Goal: Information Seeking & Learning: Find contact information

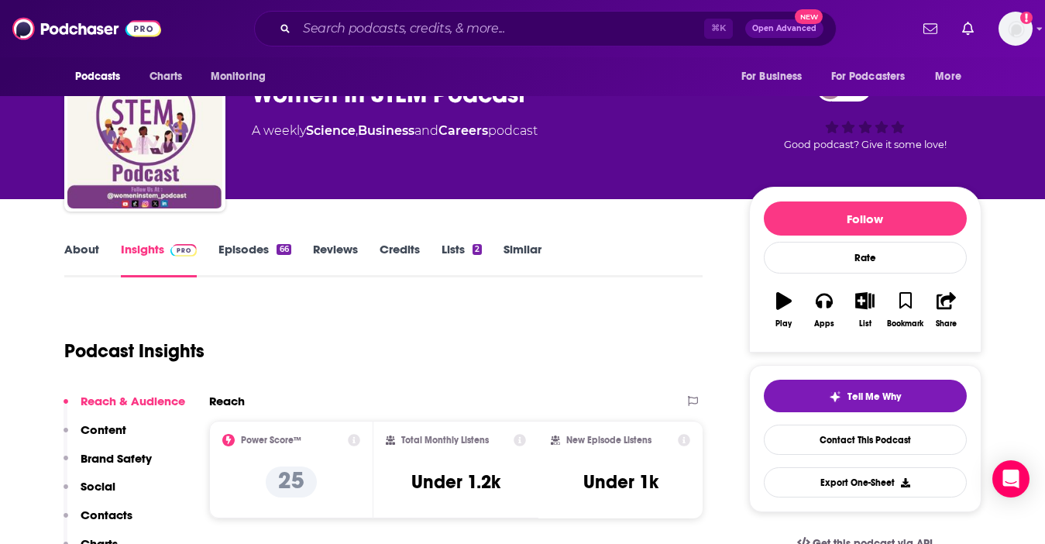
scroll to position [54, 0]
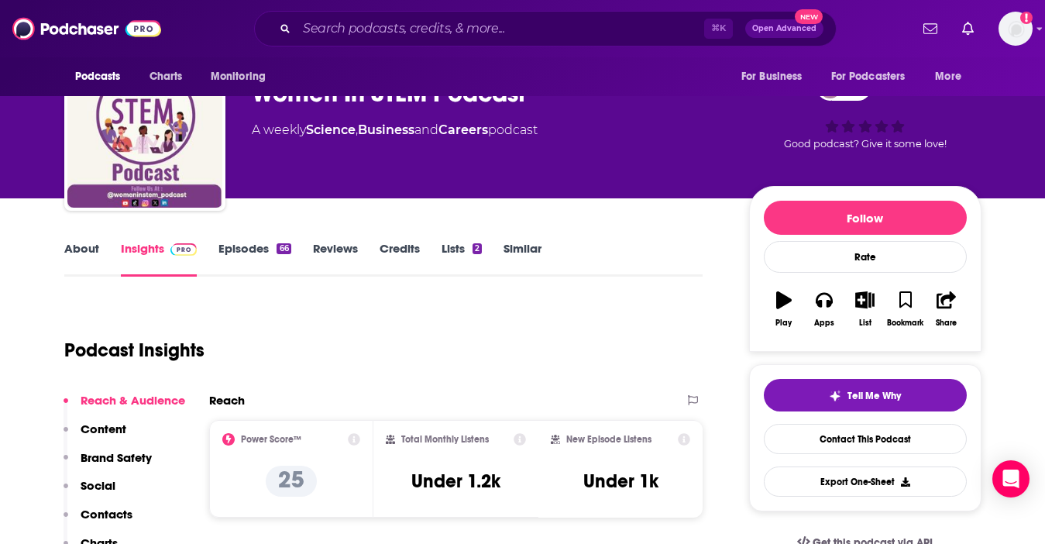
click at [271, 242] on link "Episodes 66" at bounding box center [254, 259] width 72 height 36
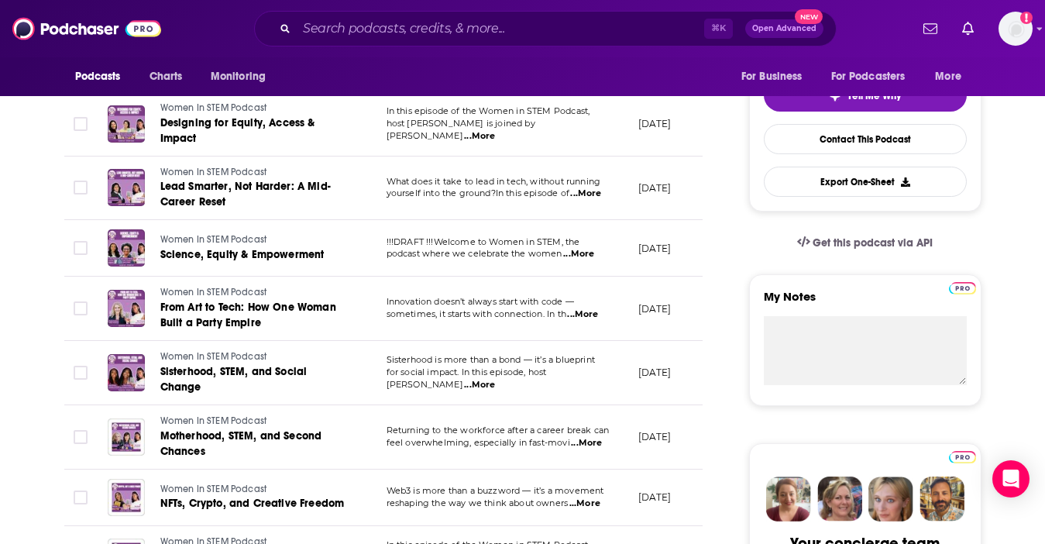
scroll to position [362, 0]
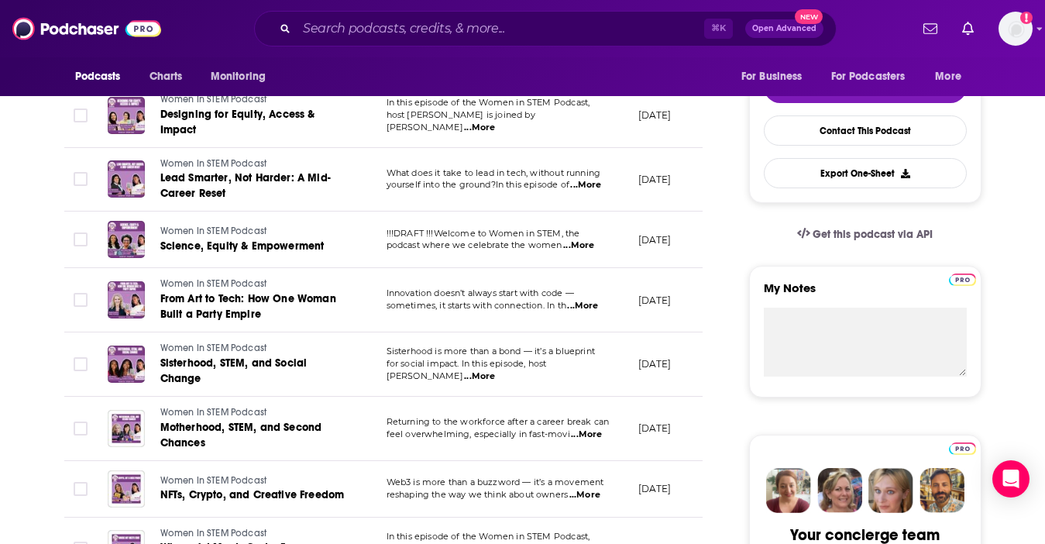
click at [576, 245] on span "...More" at bounding box center [578, 245] width 31 height 12
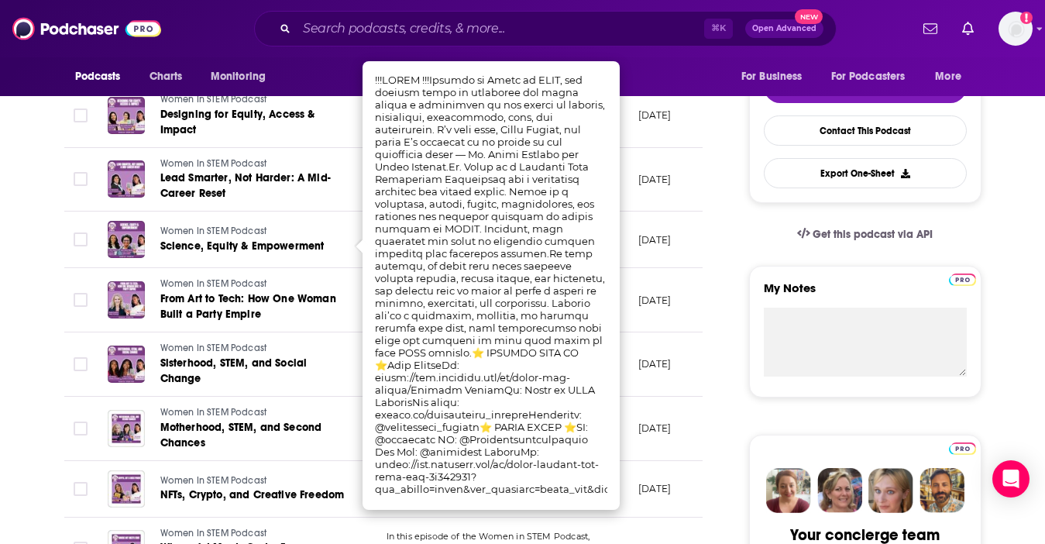
click at [668, 252] on td "August 4, 2025" at bounding box center [676, 239] width 101 height 57
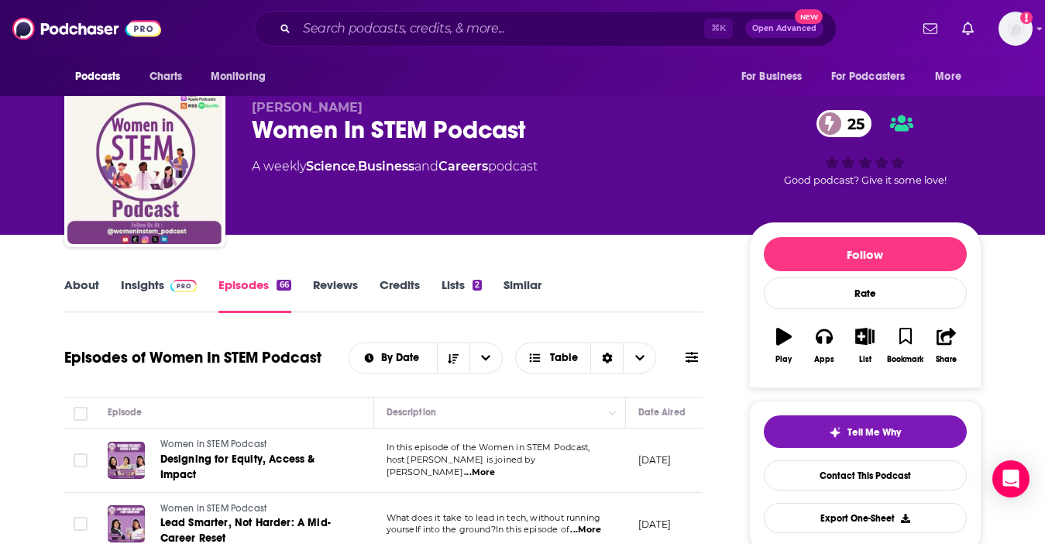
scroll to position [0, 0]
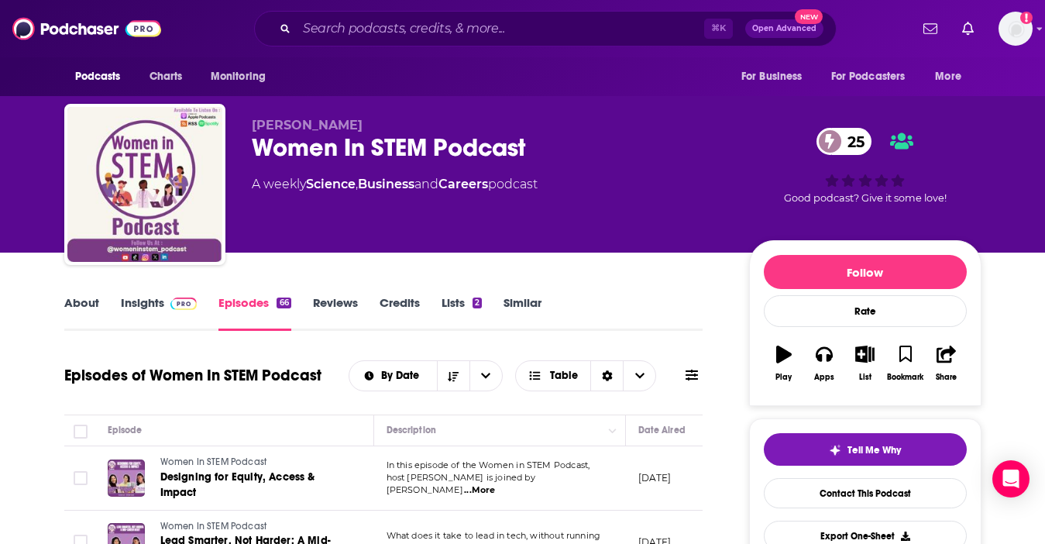
click at [76, 304] on link "About" at bounding box center [81, 313] width 35 height 36
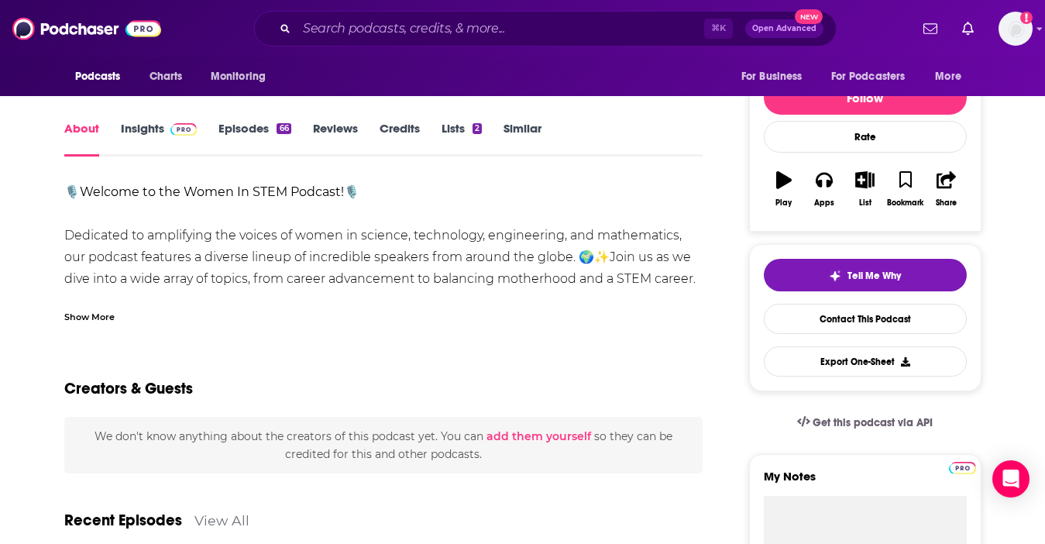
scroll to position [183, 0]
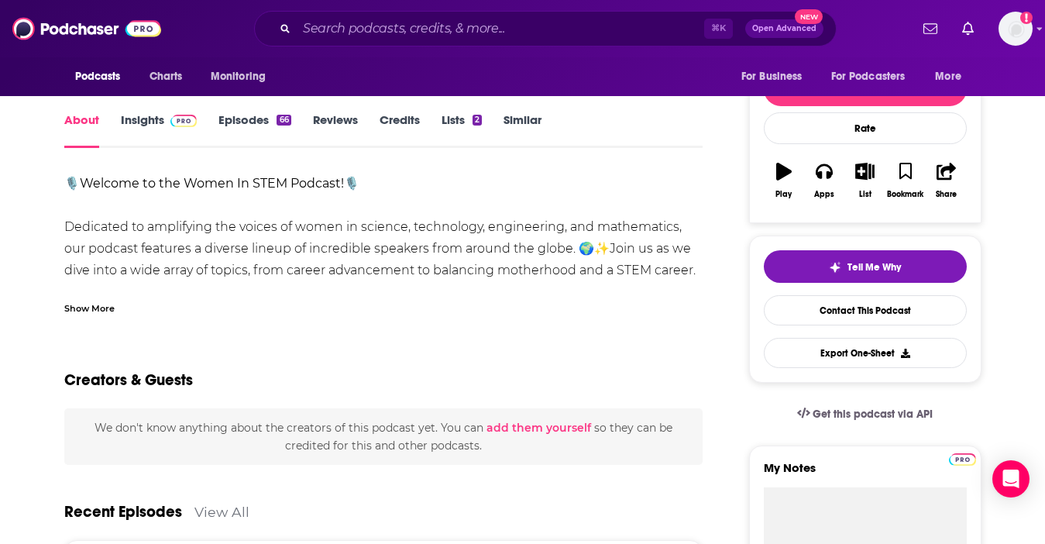
click at [82, 306] on div "Show More" at bounding box center [89, 307] width 50 height 15
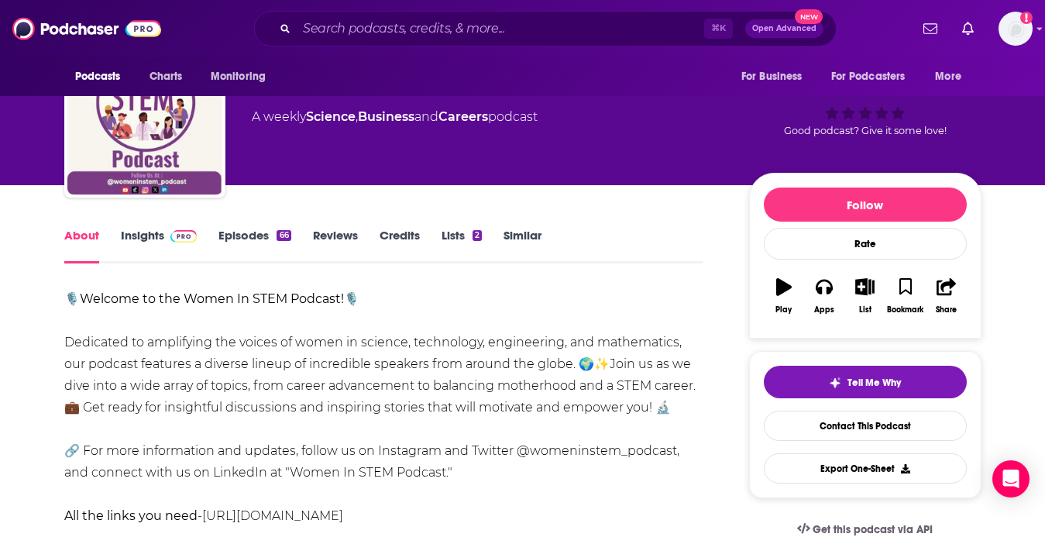
scroll to position [0, 0]
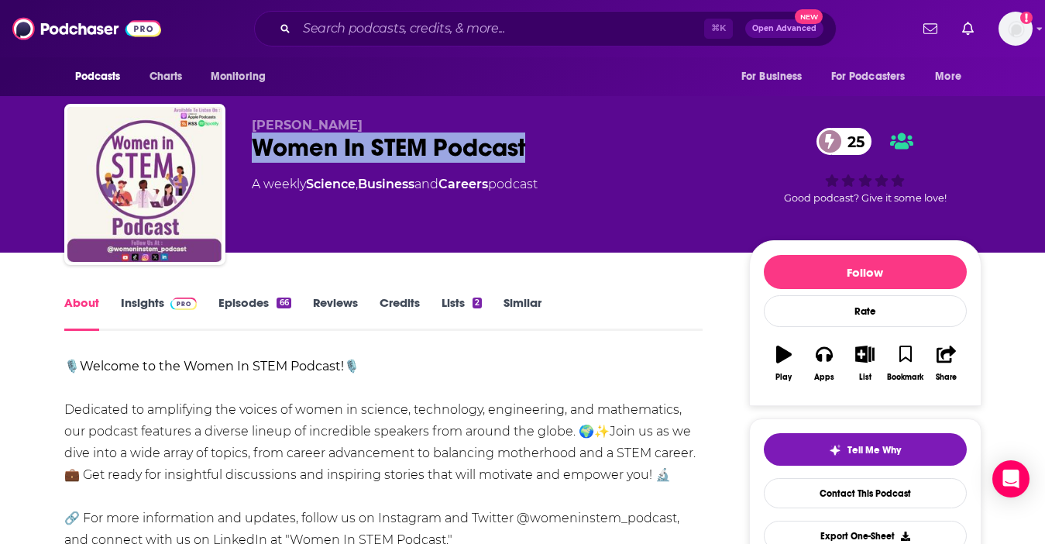
drag, startPoint x: 245, startPoint y: 145, endPoint x: 528, endPoint y: 145, distance: 283.4
click at [528, 145] on div "Kelly Shungu Women In STEM Podcast 25 A weekly Science , Business and Careers p…" at bounding box center [522, 187] width 917 height 167
copy h1 "Women In STEM Podcast"
click at [164, 307] on span at bounding box center [180, 302] width 33 height 15
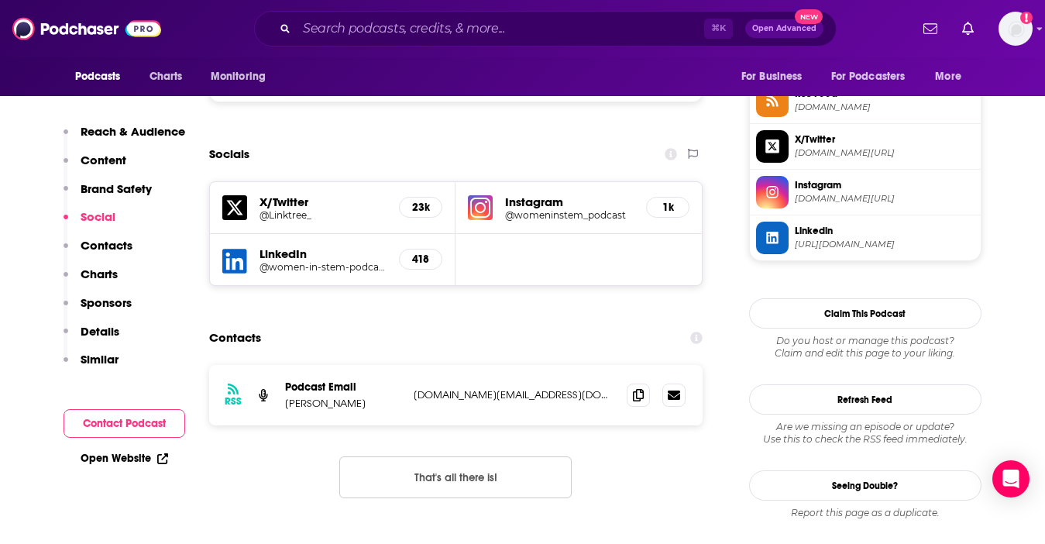
scroll to position [1159, 0]
drag, startPoint x: 348, startPoint y: 405, endPoint x: 287, endPoint y: 406, distance: 62.0
click at [287, 406] on p "Kelly Shungu" at bounding box center [343, 402] width 116 height 13
copy p "Kelly Shungu"
click at [642, 396] on icon at bounding box center [638, 393] width 11 height 12
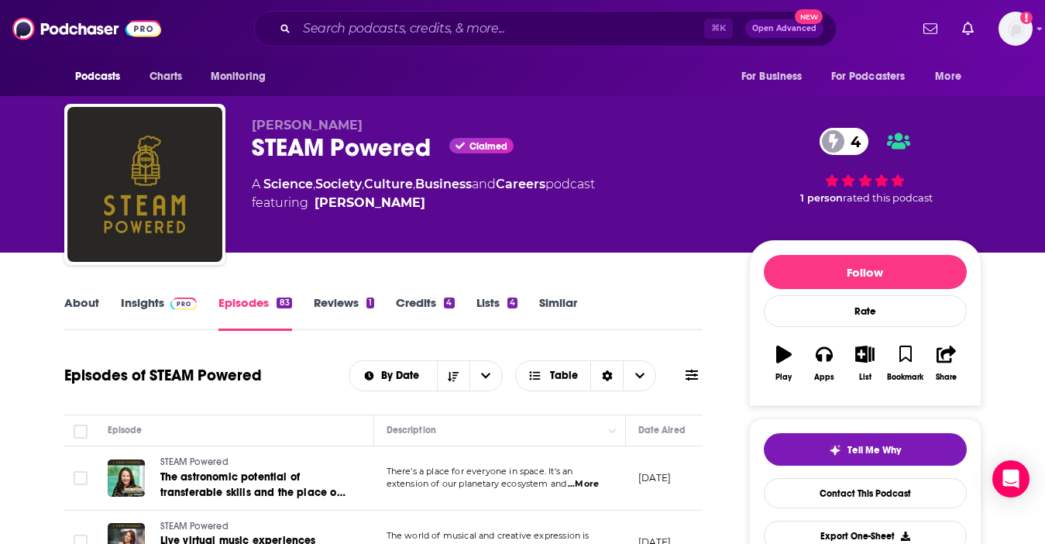
click at [83, 299] on link "About" at bounding box center [81, 313] width 35 height 36
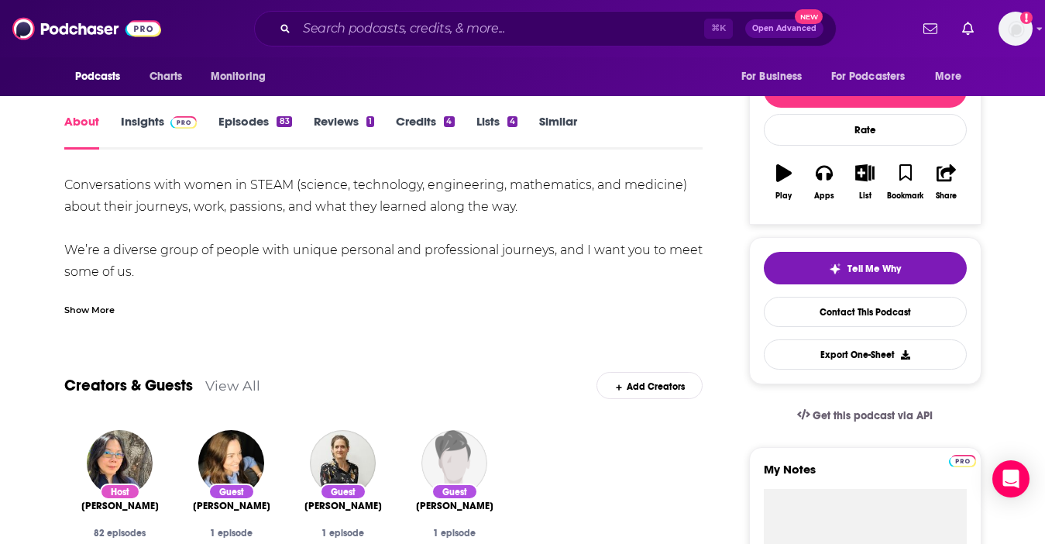
scroll to position [182, 0]
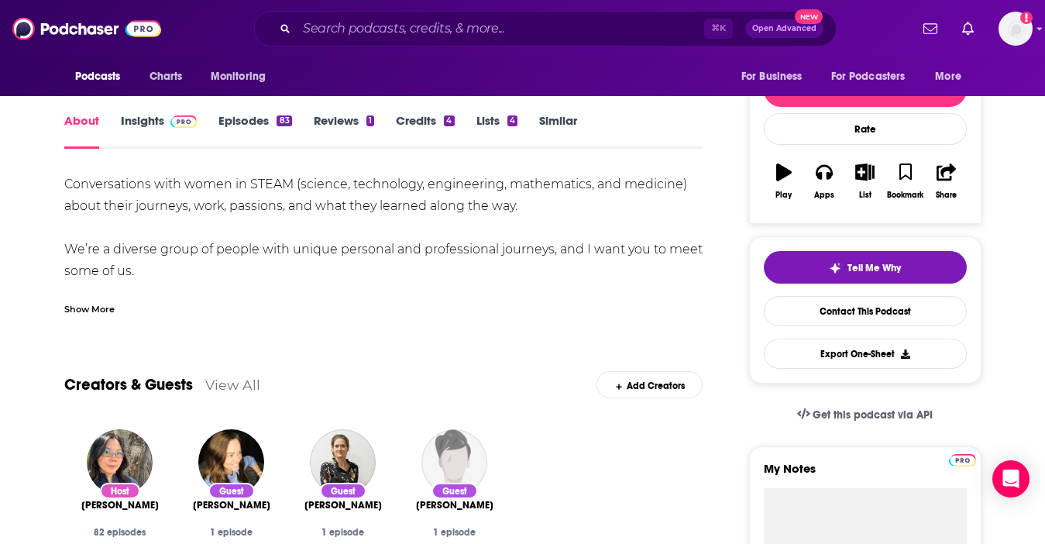
click at [79, 301] on div "Show More" at bounding box center [89, 307] width 50 height 15
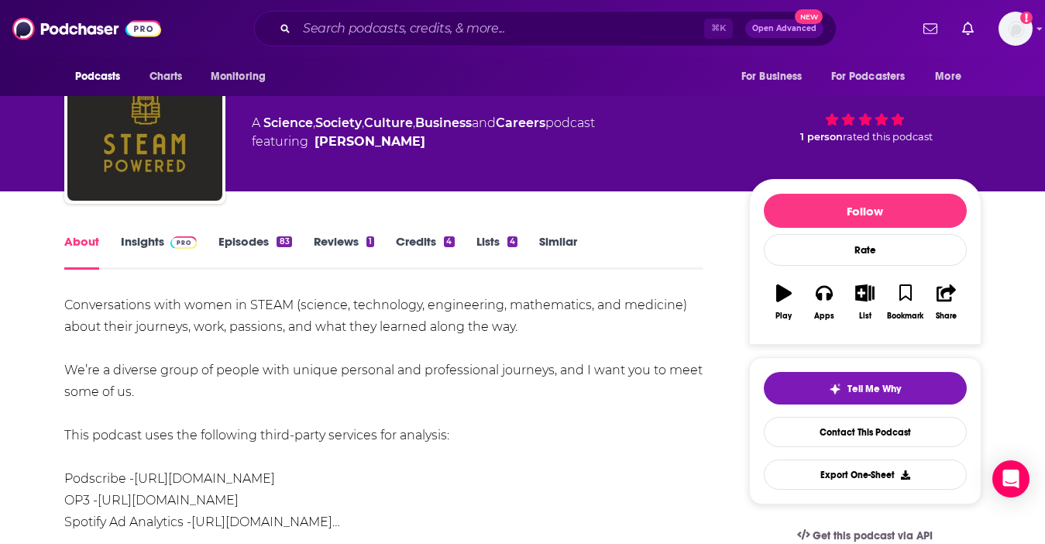
scroll to position [62, 0]
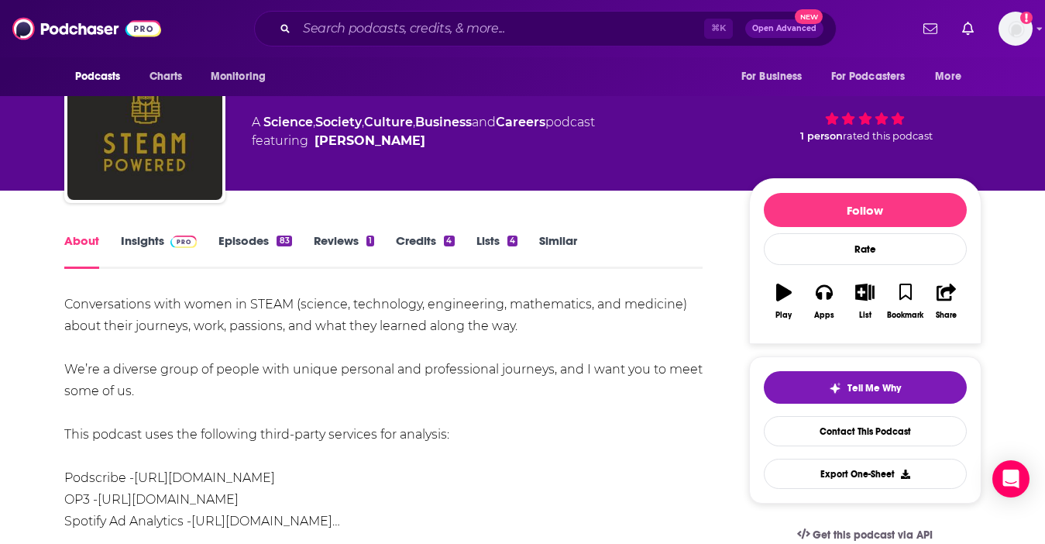
click at [251, 236] on link "Episodes 83" at bounding box center [254, 251] width 73 height 36
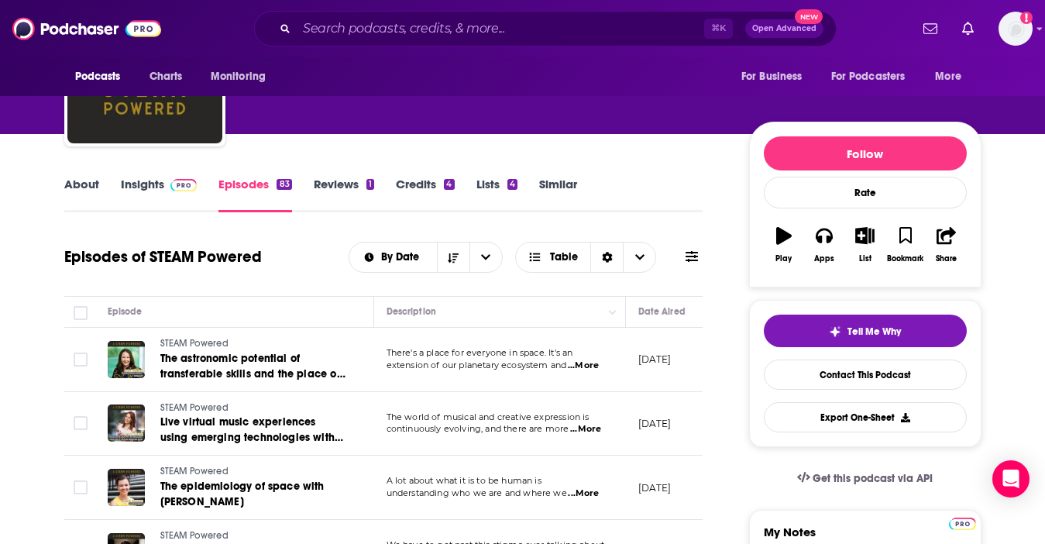
scroll to position [20, 0]
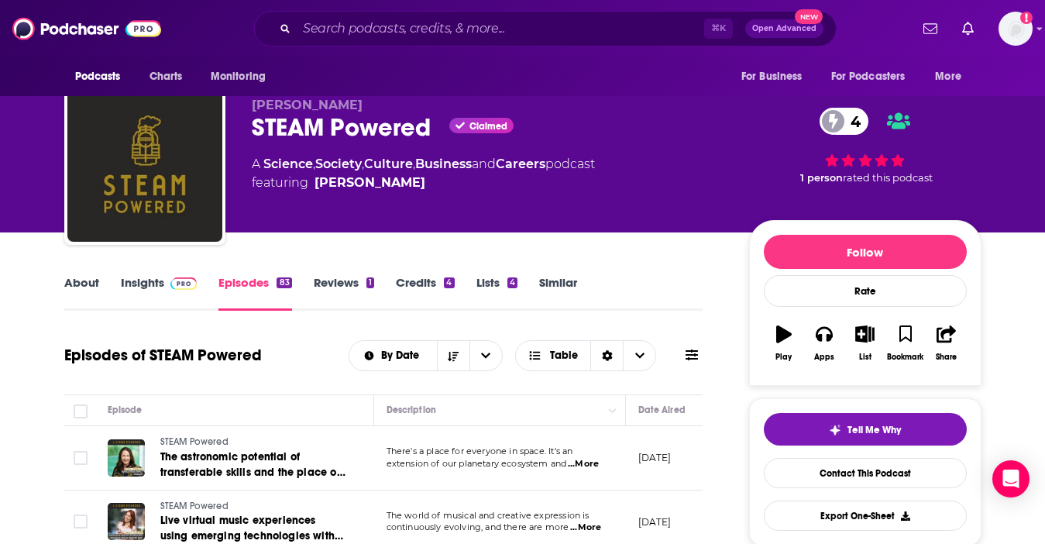
click at [145, 287] on link "Insights" at bounding box center [159, 293] width 77 height 36
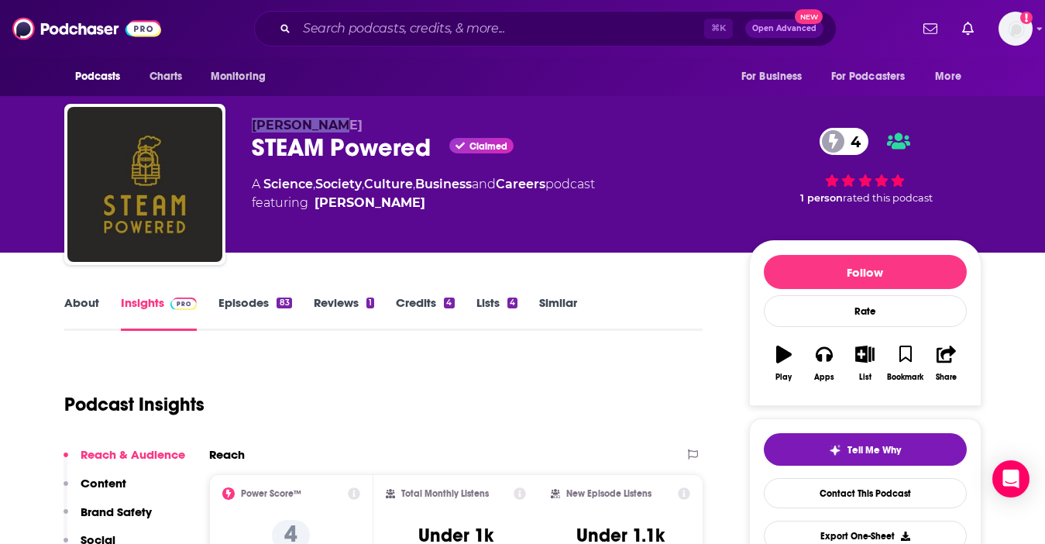
drag, startPoint x: 338, startPoint y: 127, endPoint x: 254, endPoint y: 125, distance: 83.6
click at [254, 125] on p "Michele Ong" at bounding box center [488, 125] width 472 height 15
copy span "Michele Ong"
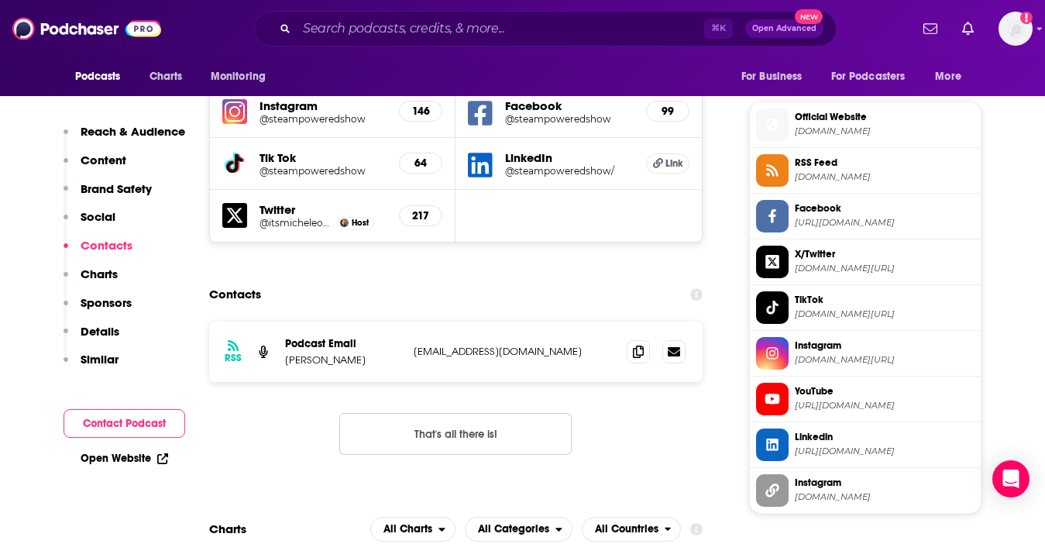
scroll to position [1366, 0]
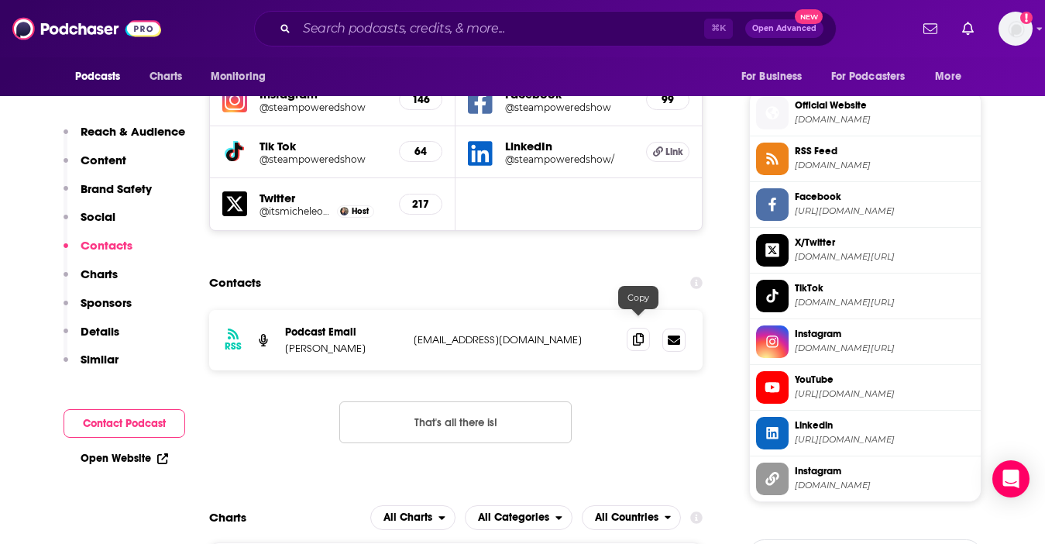
click at [638, 333] on icon at bounding box center [638, 339] width 11 height 12
click at [558, 290] on section "Contacts RSS Podcast Email Michele Ong hello@steampoweredshow.com hello@steampo…" at bounding box center [456, 368] width 494 height 200
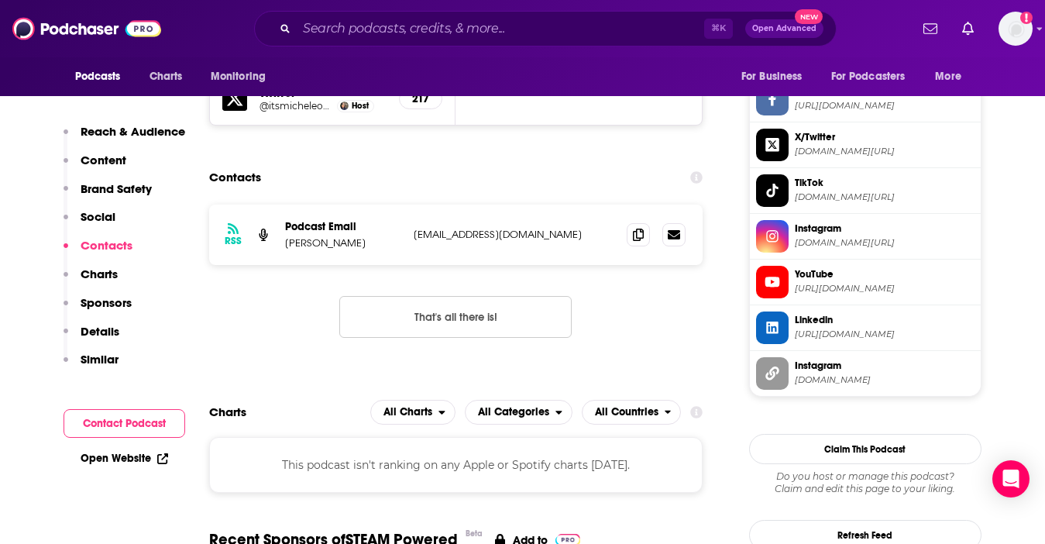
scroll to position [1474, 0]
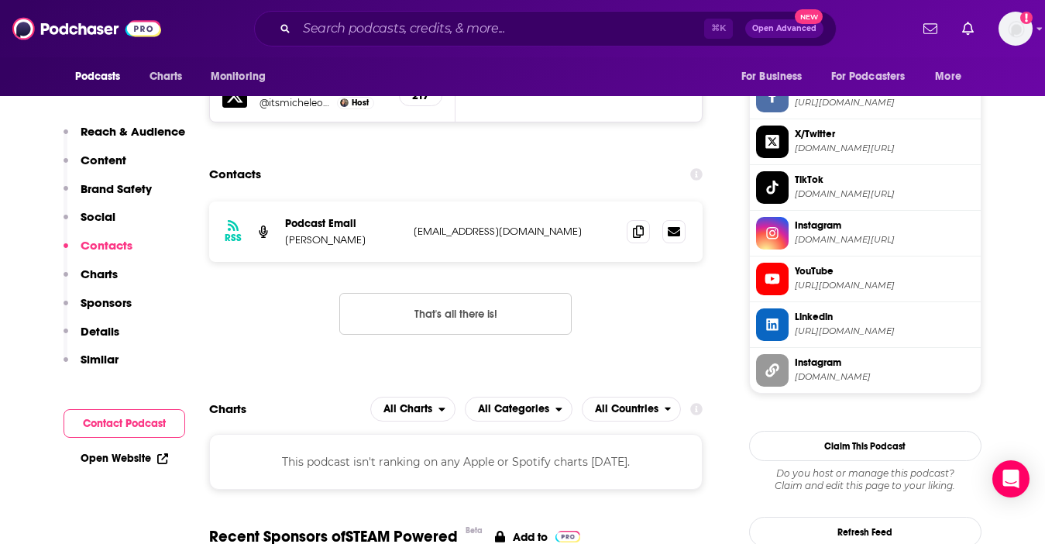
click at [813, 324] on span "Linkedin" at bounding box center [884, 317] width 180 height 14
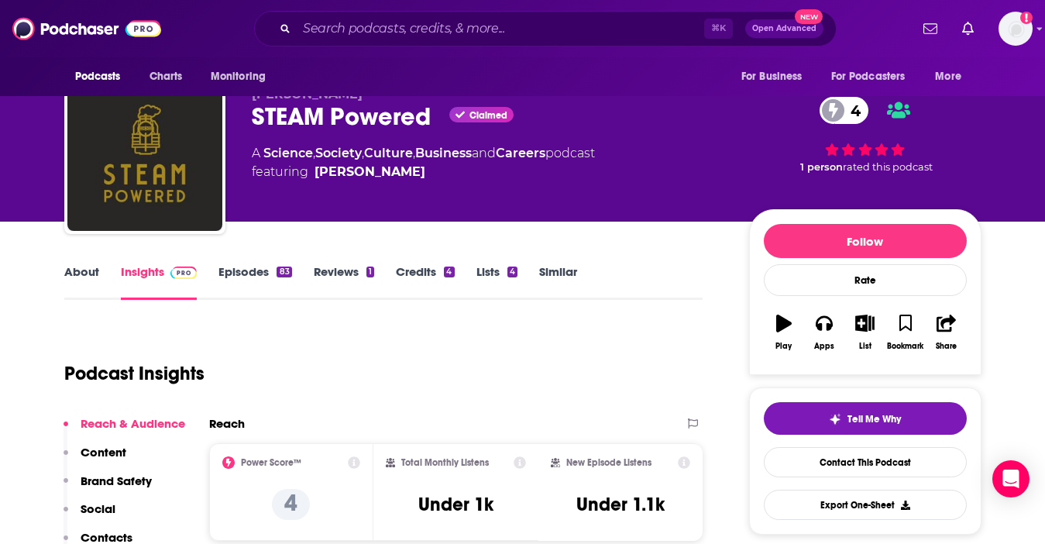
scroll to position [0, 0]
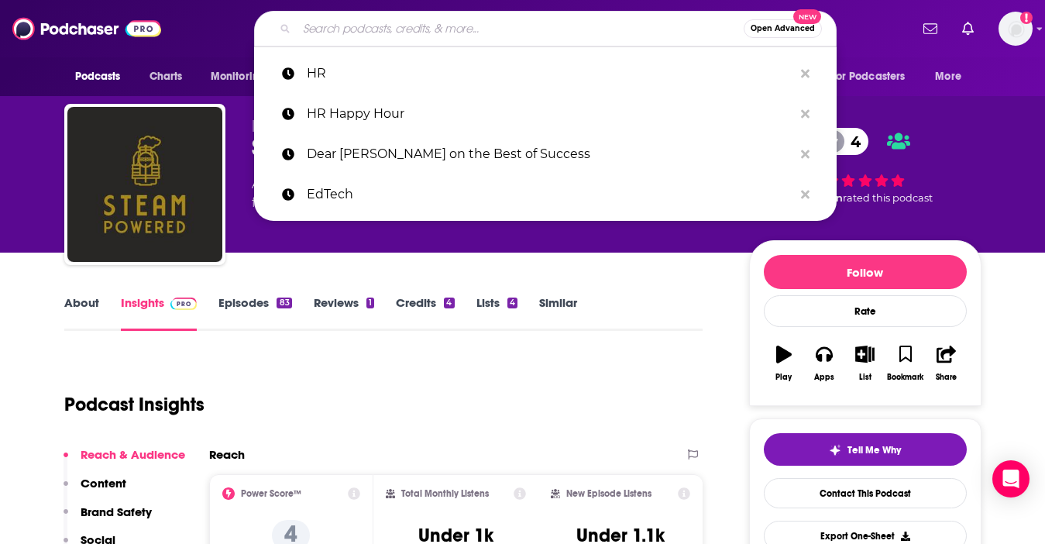
click at [369, 23] on input "Search podcasts, credits, & more..." at bounding box center [520, 28] width 447 height 25
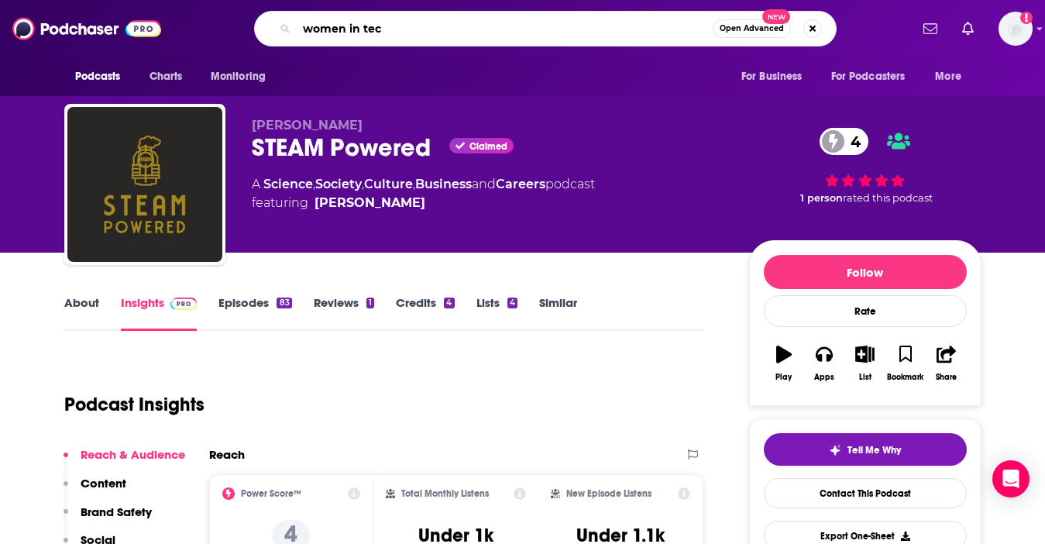
type input "women in tech"
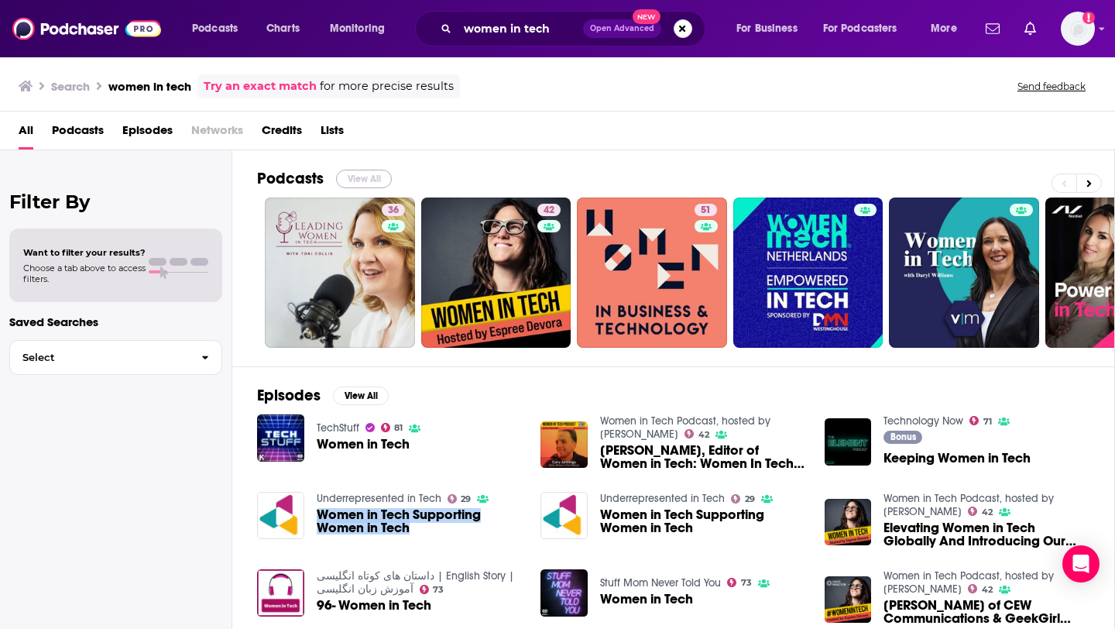
click at [359, 180] on button "View All" at bounding box center [364, 179] width 56 height 19
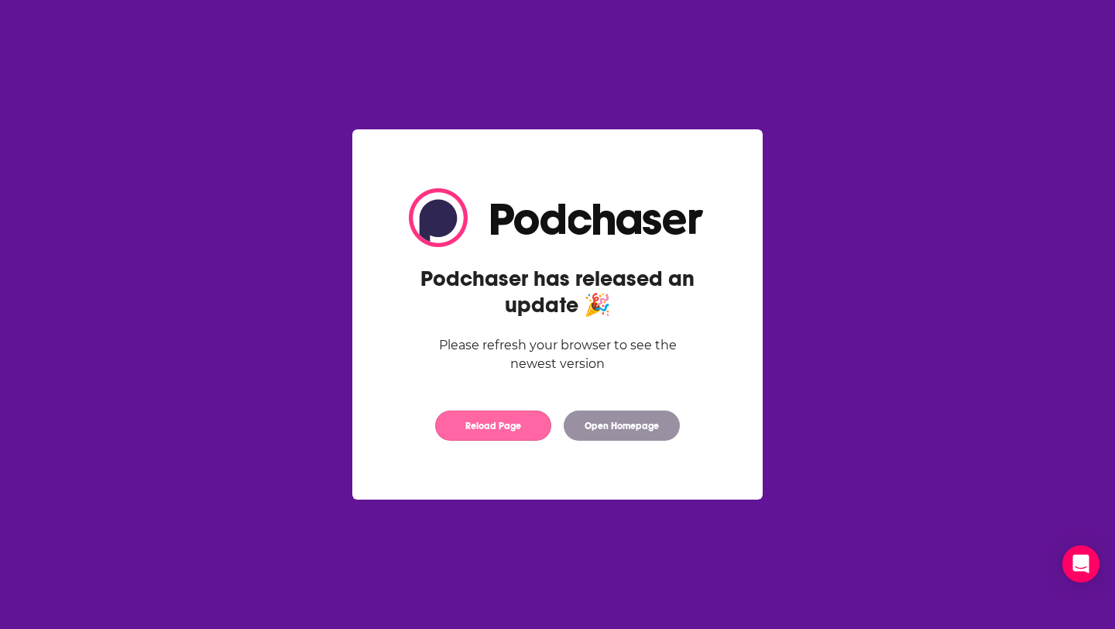
click at [514, 427] on button "Reload Page" at bounding box center [493, 425] width 116 height 30
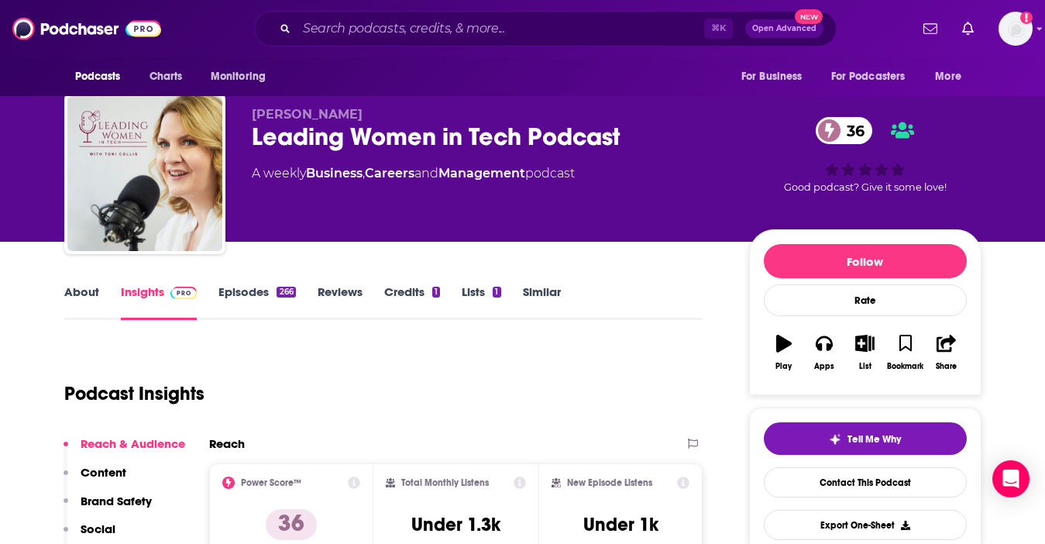
scroll to position [6, 0]
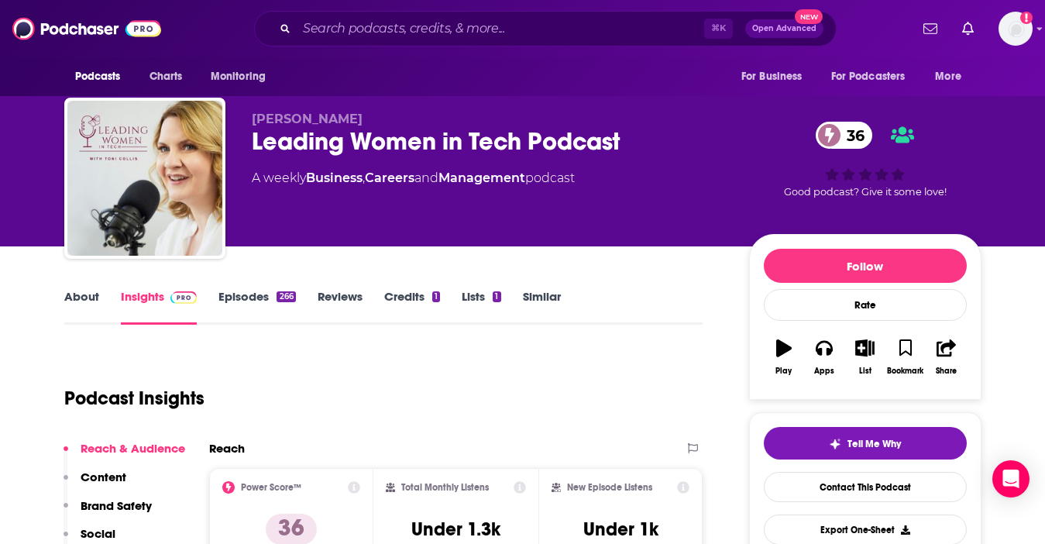
click at [73, 312] on link "About" at bounding box center [81, 307] width 35 height 36
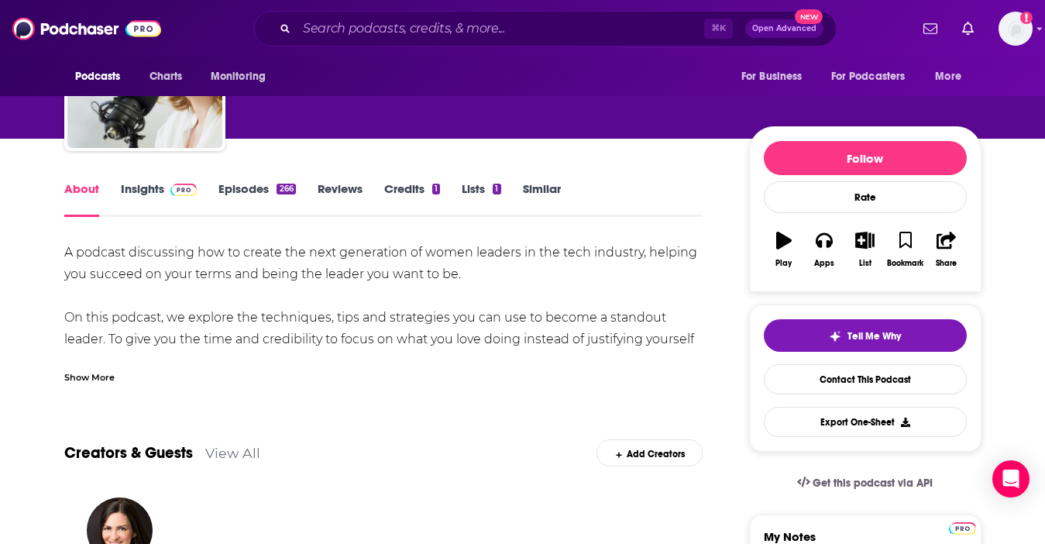
scroll to position [120, 0]
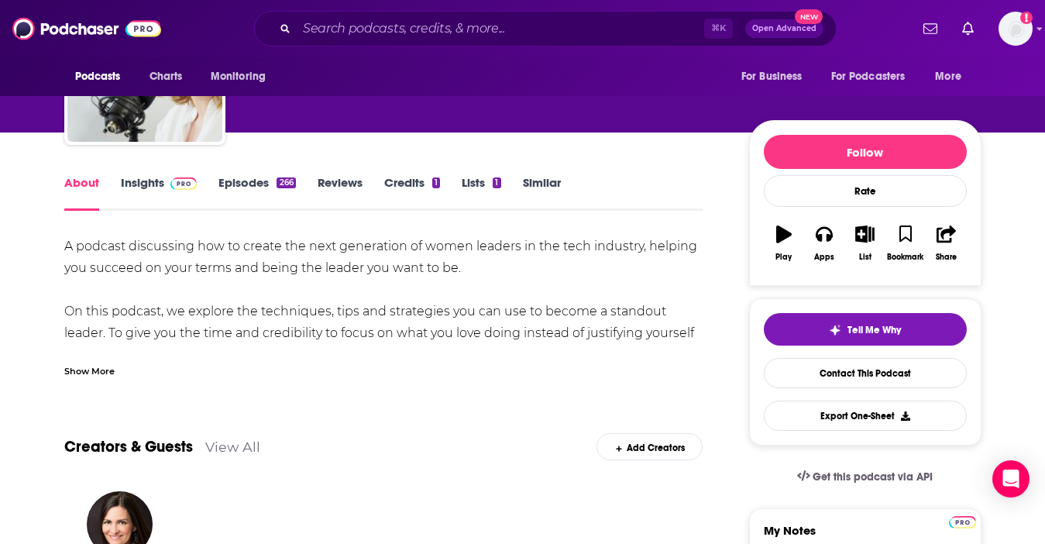
click at [84, 363] on div "Show More" at bounding box center [89, 369] width 50 height 15
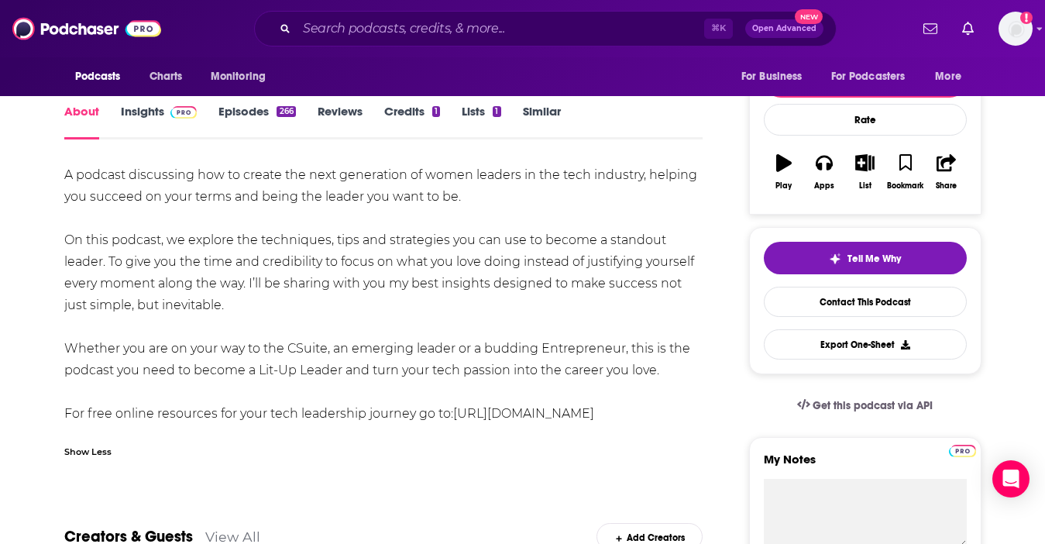
scroll to position [190, 0]
click at [269, 116] on link "Episodes 266" at bounding box center [256, 123] width 77 height 36
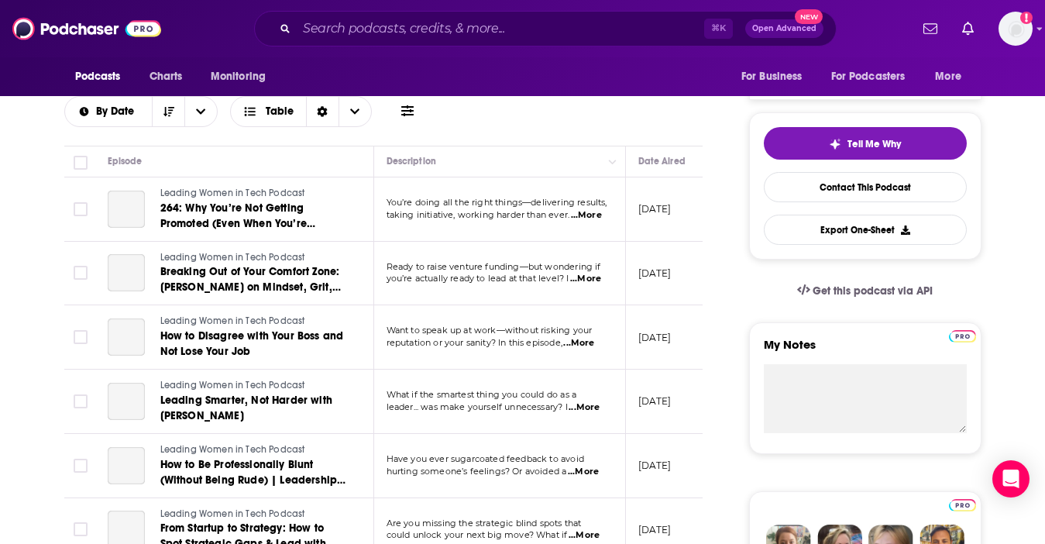
scroll to position [311, 0]
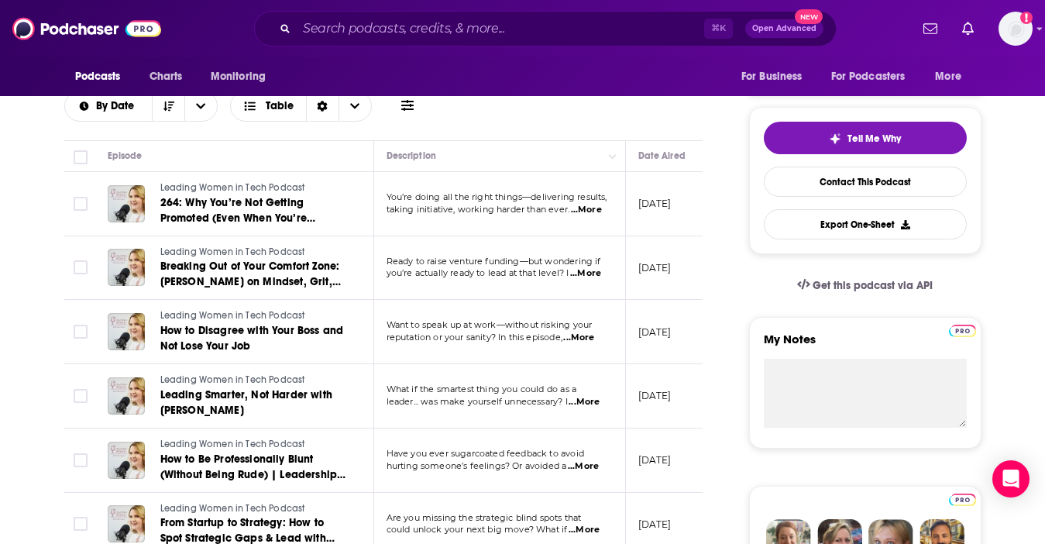
click at [585, 214] on span "...More" at bounding box center [586, 210] width 31 height 12
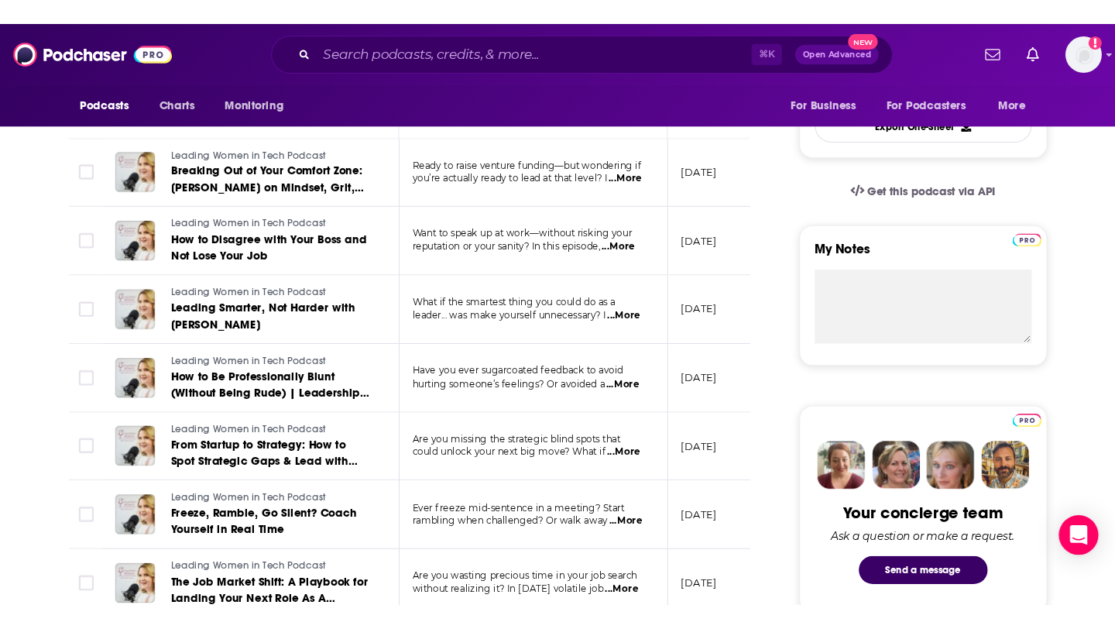
scroll to position [441, 0]
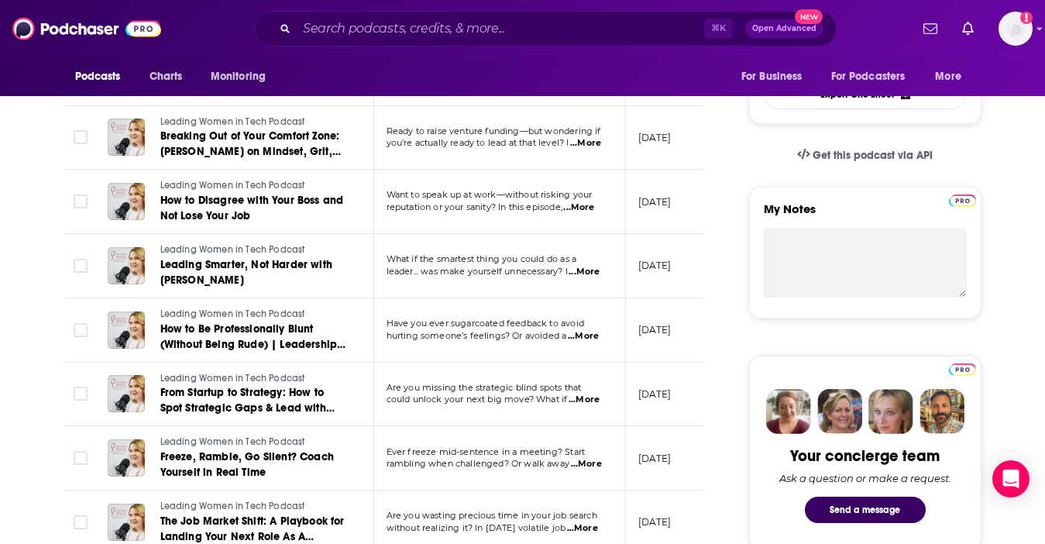
click at [592, 142] on span "...More" at bounding box center [585, 143] width 31 height 12
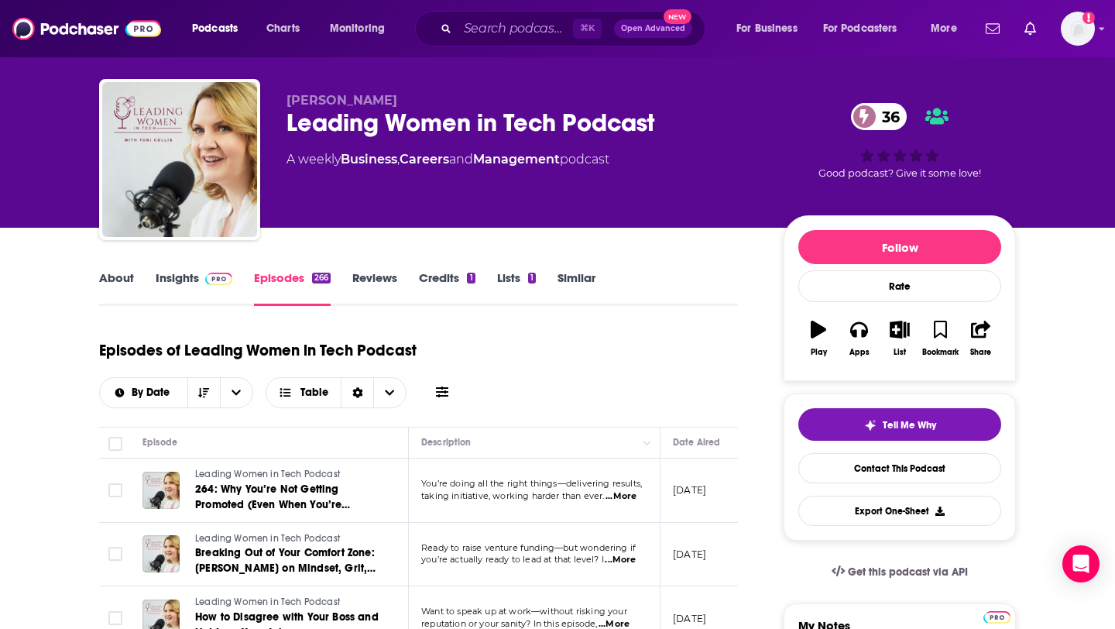
scroll to position [0, 0]
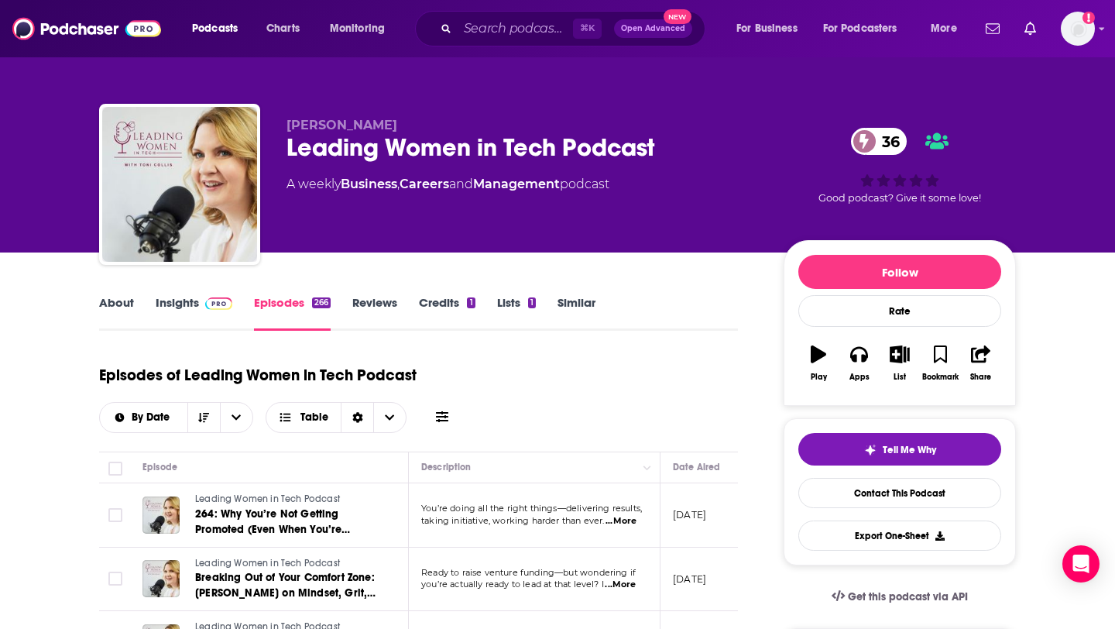
click at [191, 312] on link "Insights" at bounding box center [194, 313] width 77 height 36
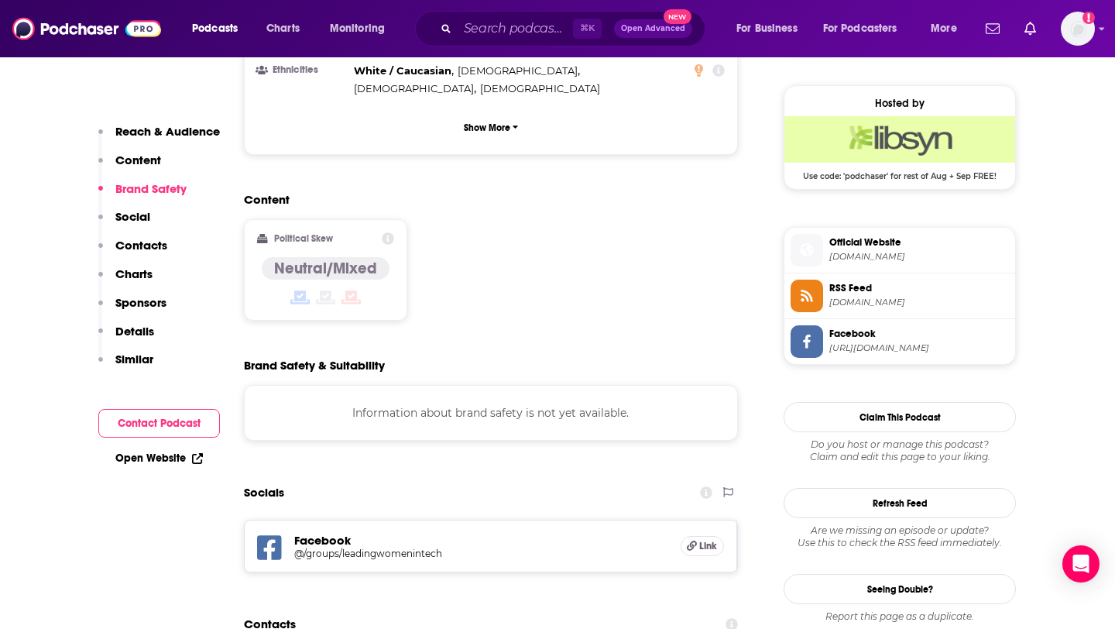
scroll to position [1110, 0]
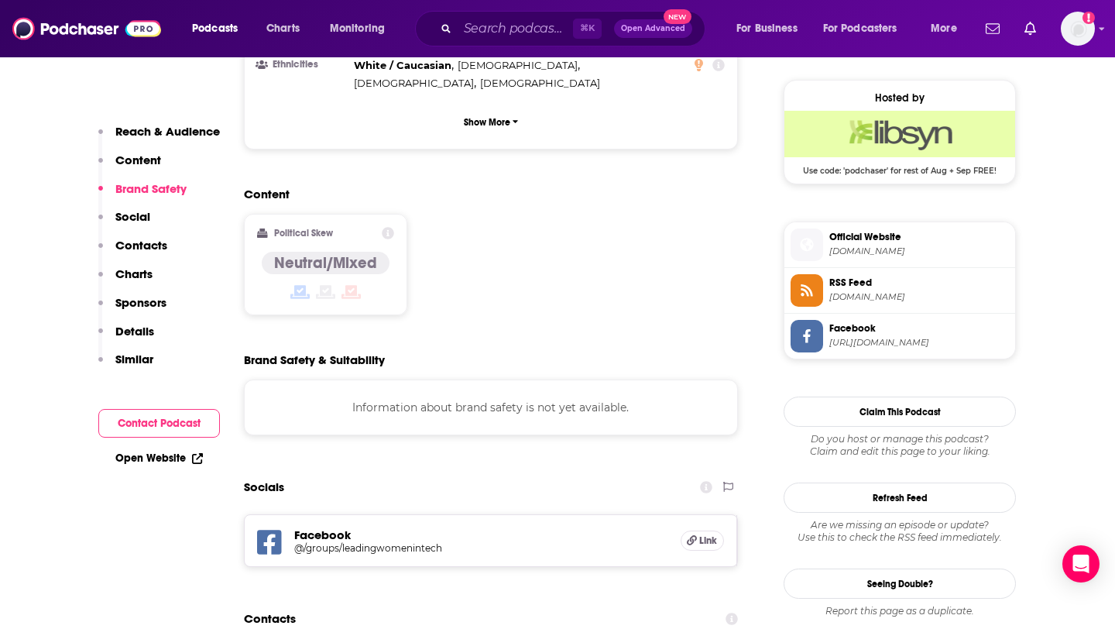
click at [856, 248] on span "tonicollis.com" at bounding box center [919, 251] width 180 height 12
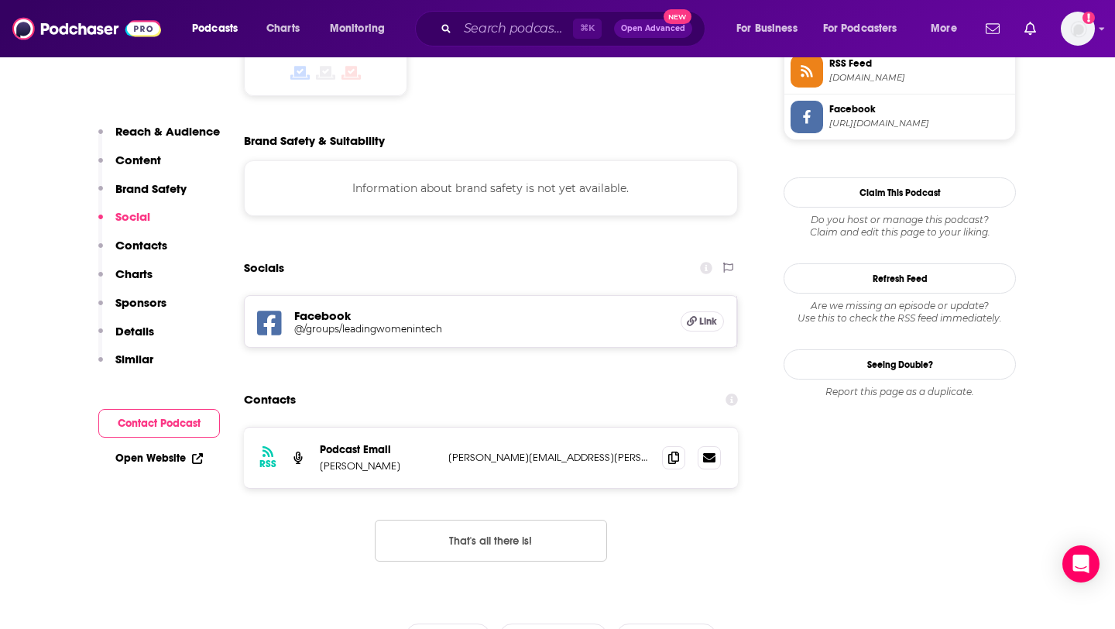
scroll to position [1364, 0]
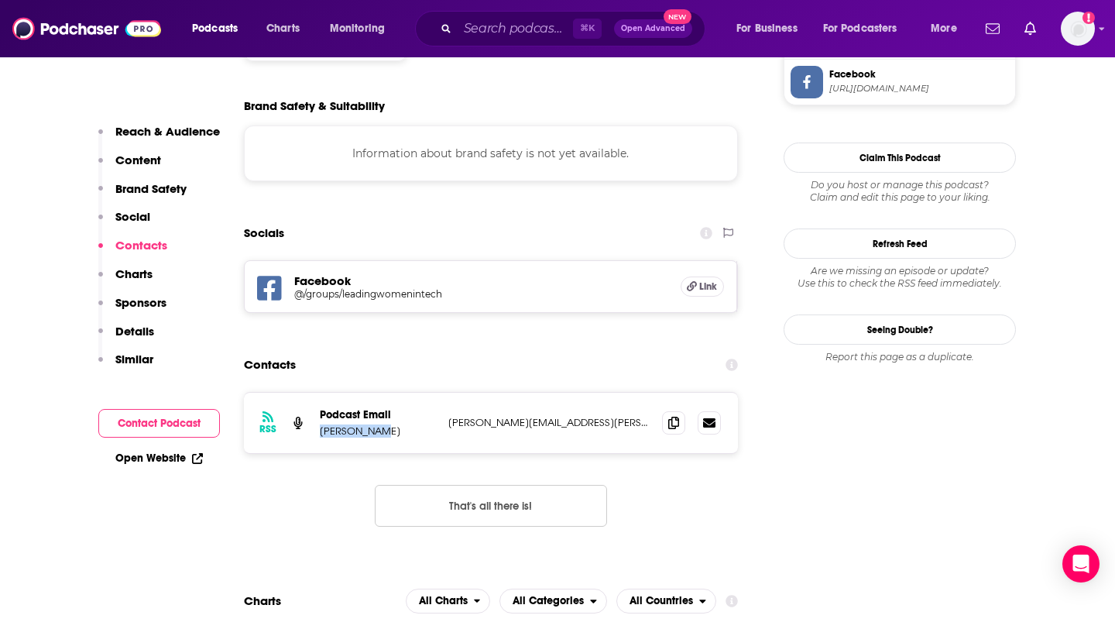
drag, startPoint x: 315, startPoint y: 353, endPoint x: 368, endPoint y: 351, distance: 52.7
click at [368, 393] on div "RSS Podcast Email Toni Collis toni.collis@chi.scot toni.collis@chi.scot" at bounding box center [491, 423] width 494 height 60
copy p "Toni Collis"
click at [671, 416] on icon at bounding box center [673, 422] width 11 height 12
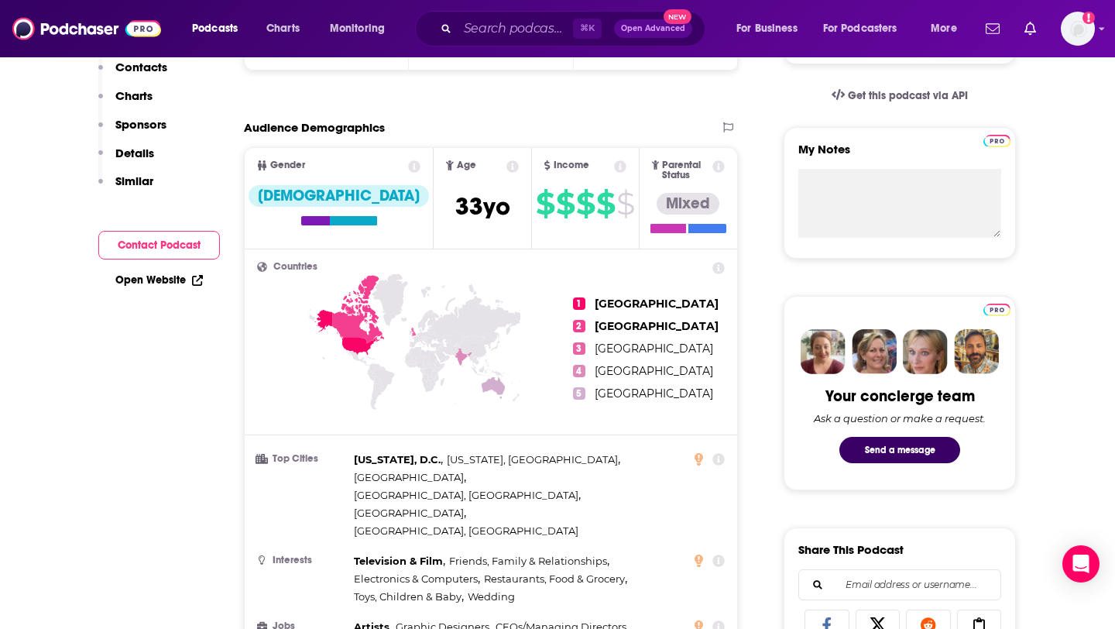
scroll to position [0, 0]
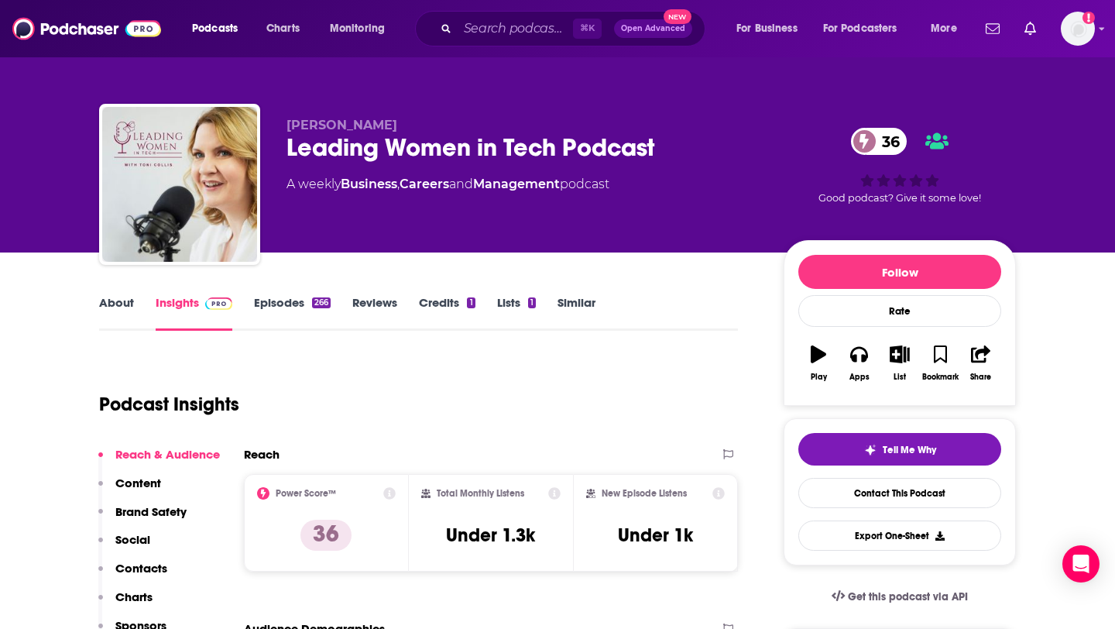
click at [300, 299] on link "Episodes 266" at bounding box center [292, 313] width 77 height 36
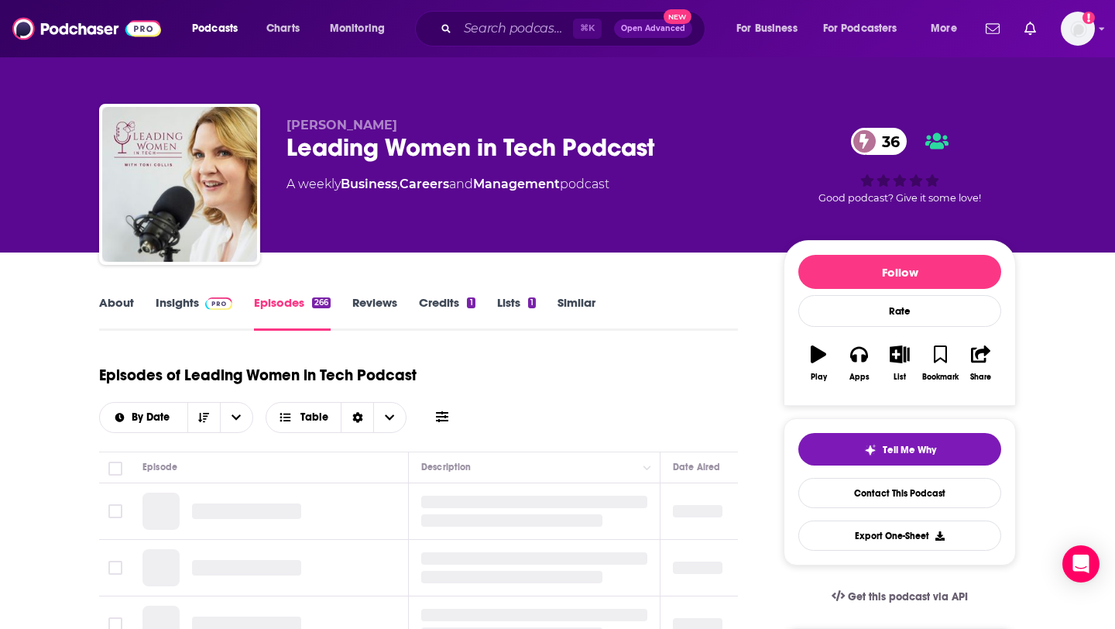
click at [211, 306] on img at bounding box center [218, 303] width 27 height 12
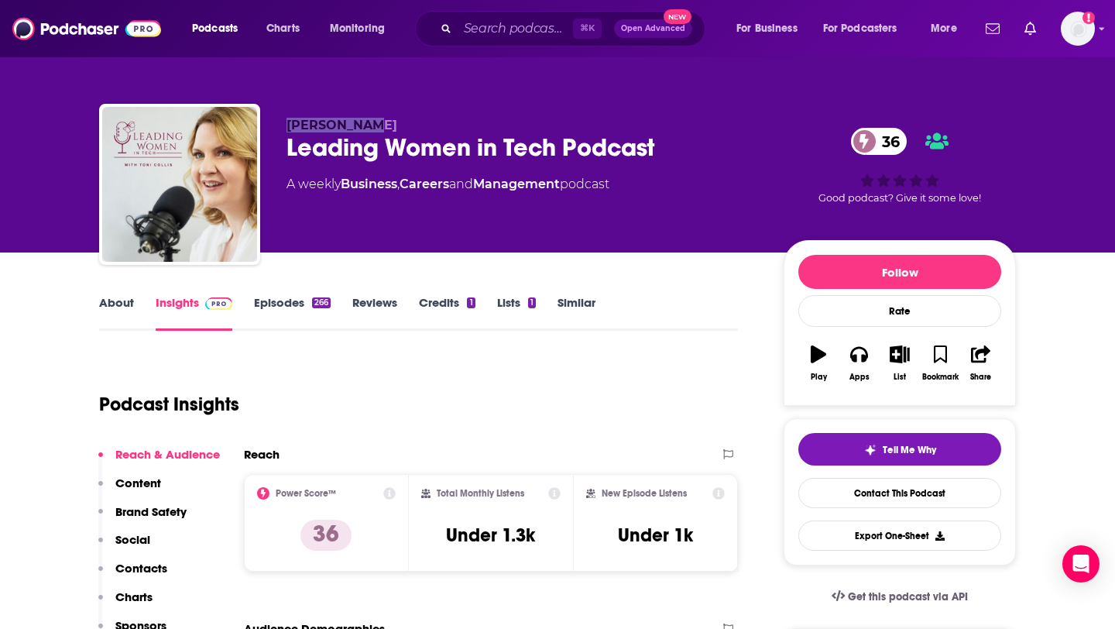
drag, startPoint x: 283, startPoint y: 125, endPoint x: 352, endPoint y: 125, distance: 69.7
click at [352, 125] on div "Toni Collis Leading Women in Tech Podcast 36 A weekly Business , Careers and Ma…" at bounding box center [557, 187] width 917 height 167
copy span "Toni Collis"
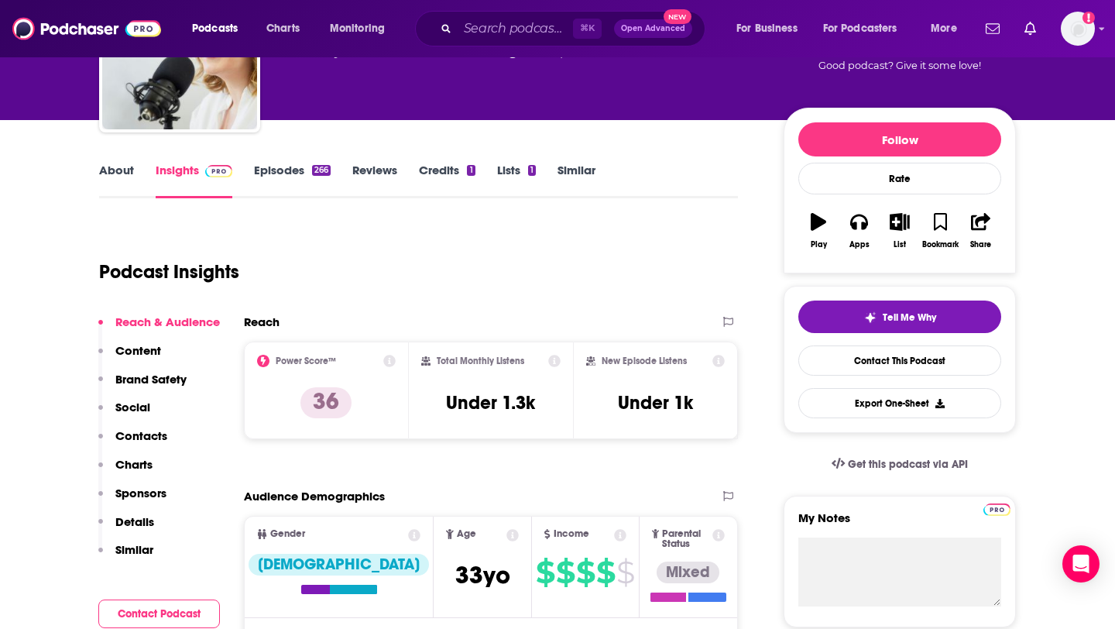
scroll to position [112, 0]
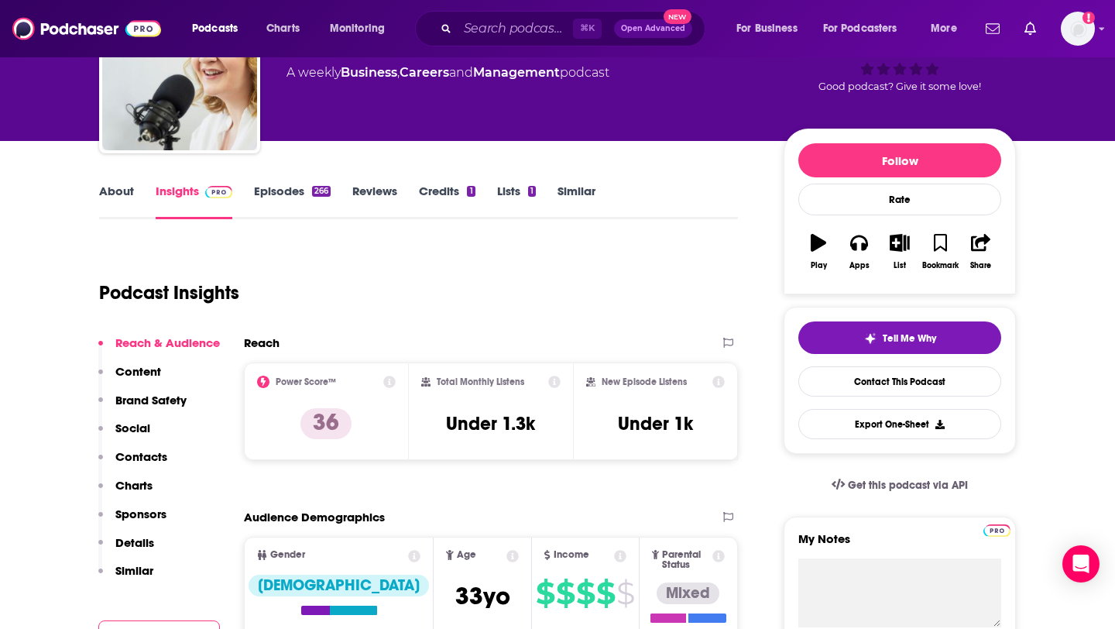
click at [306, 184] on link "Episodes 266" at bounding box center [292, 202] width 77 height 36
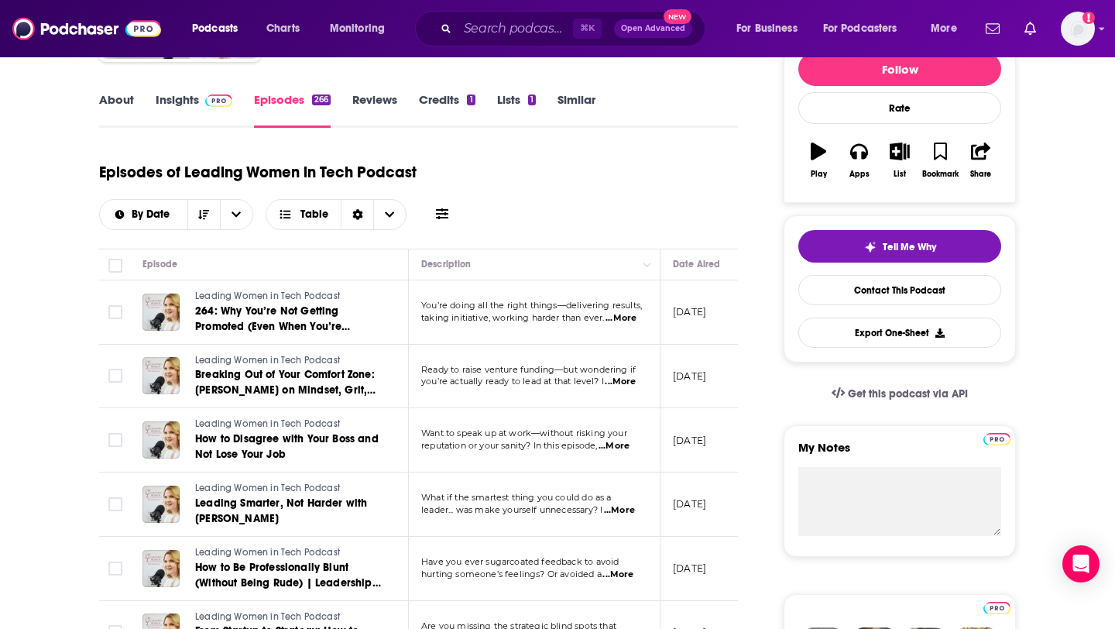
scroll to position [207, 0]
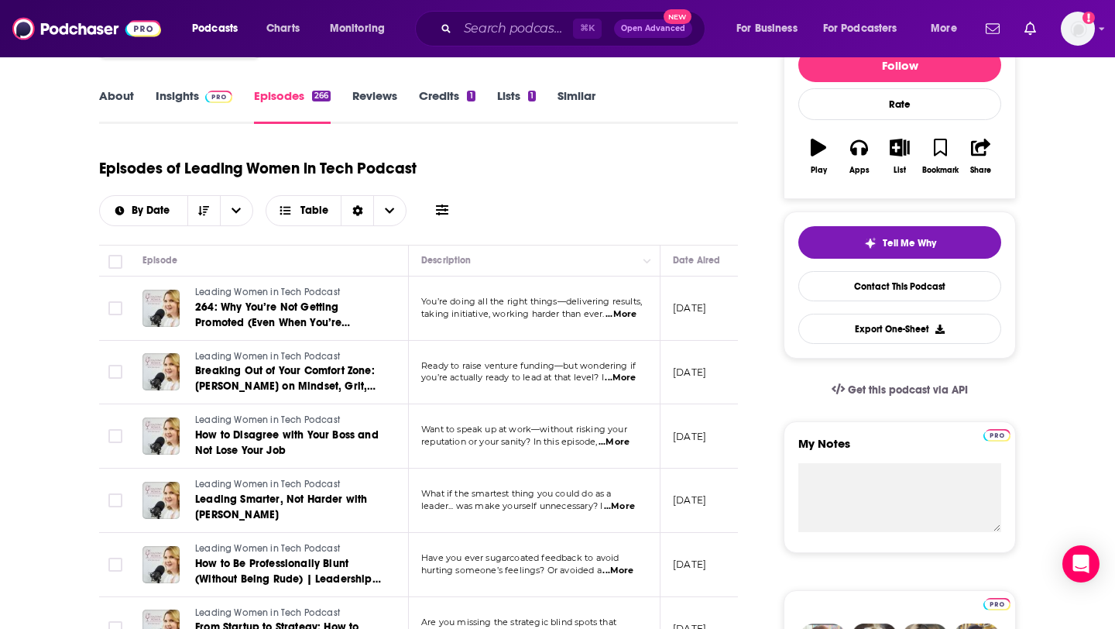
click at [616, 444] on span "...More" at bounding box center [614, 442] width 31 height 12
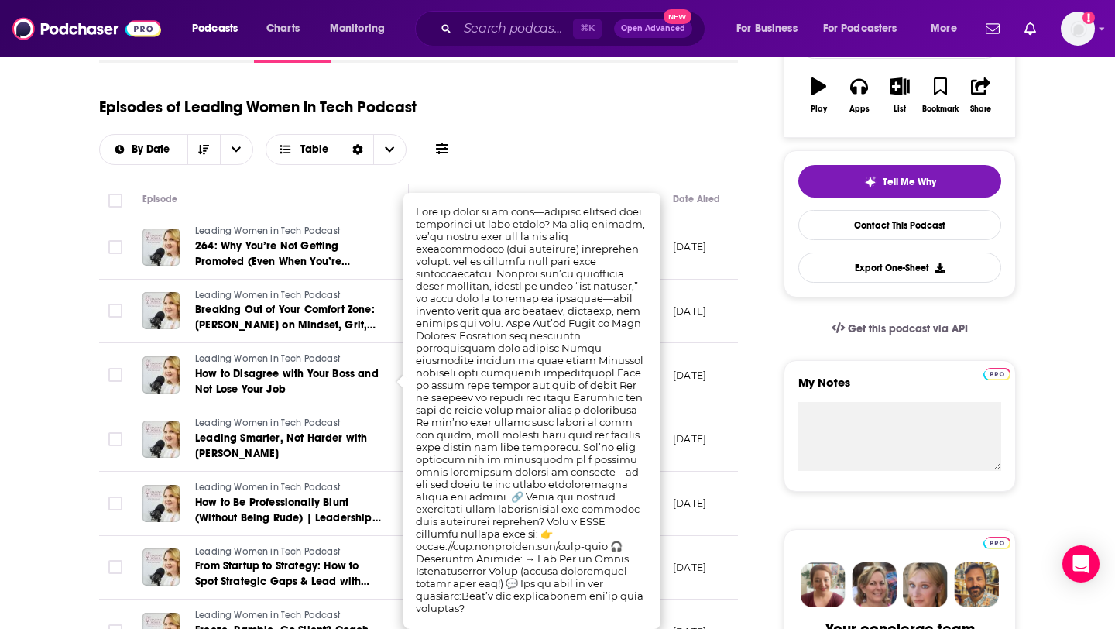
scroll to position [269, 0]
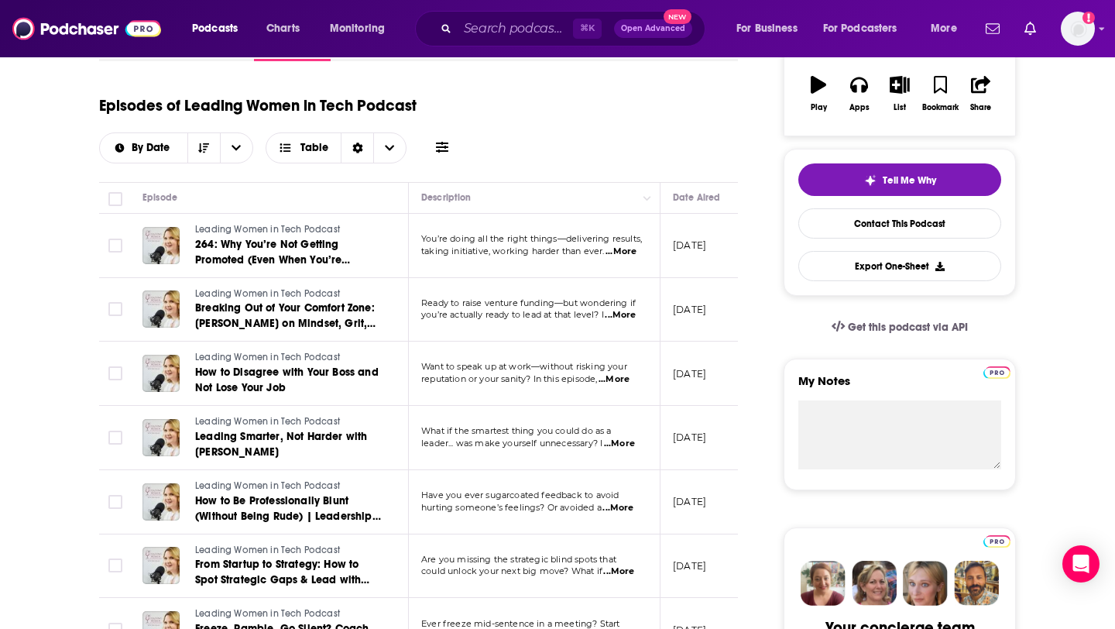
click at [626, 318] on span "...More" at bounding box center [620, 315] width 31 height 12
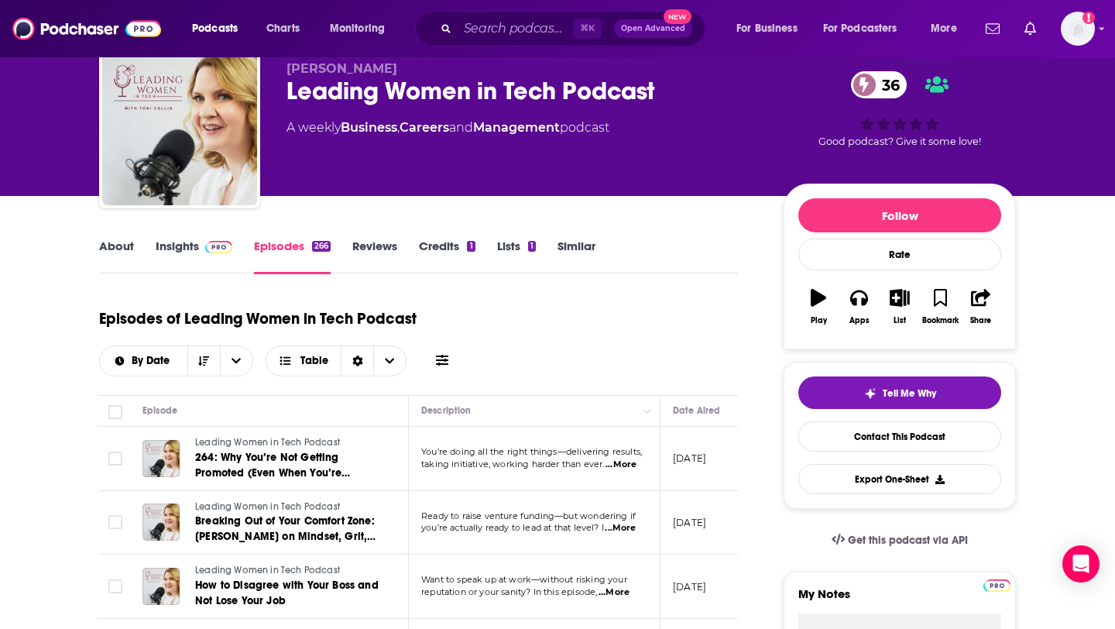
scroll to position [0, 0]
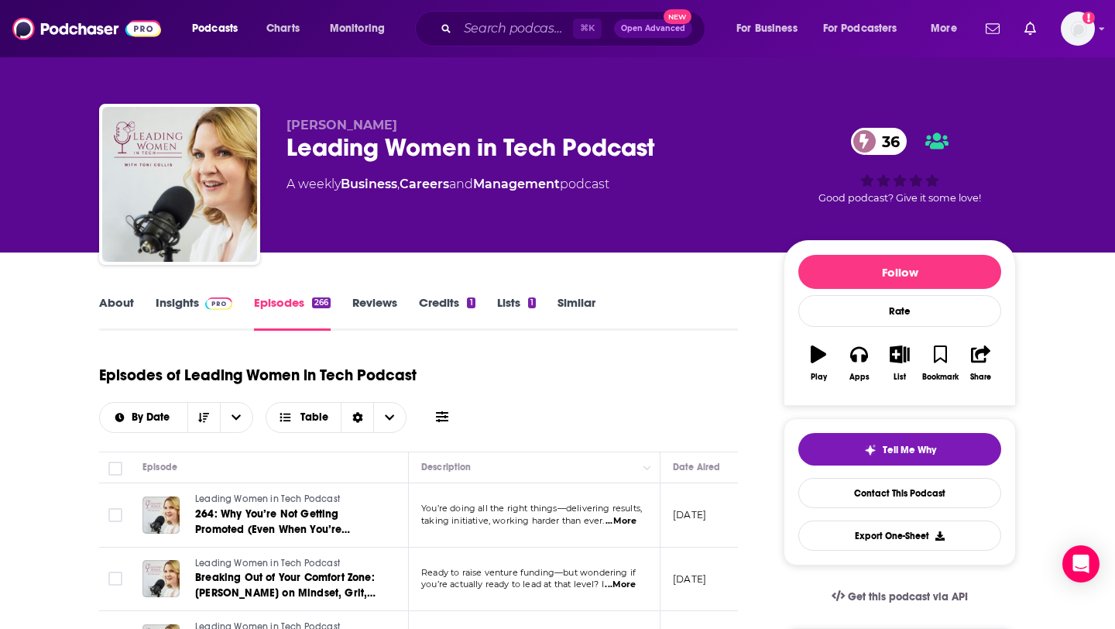
click at [203, 303] on span at bounding box center [215, 302] width 33 height 15
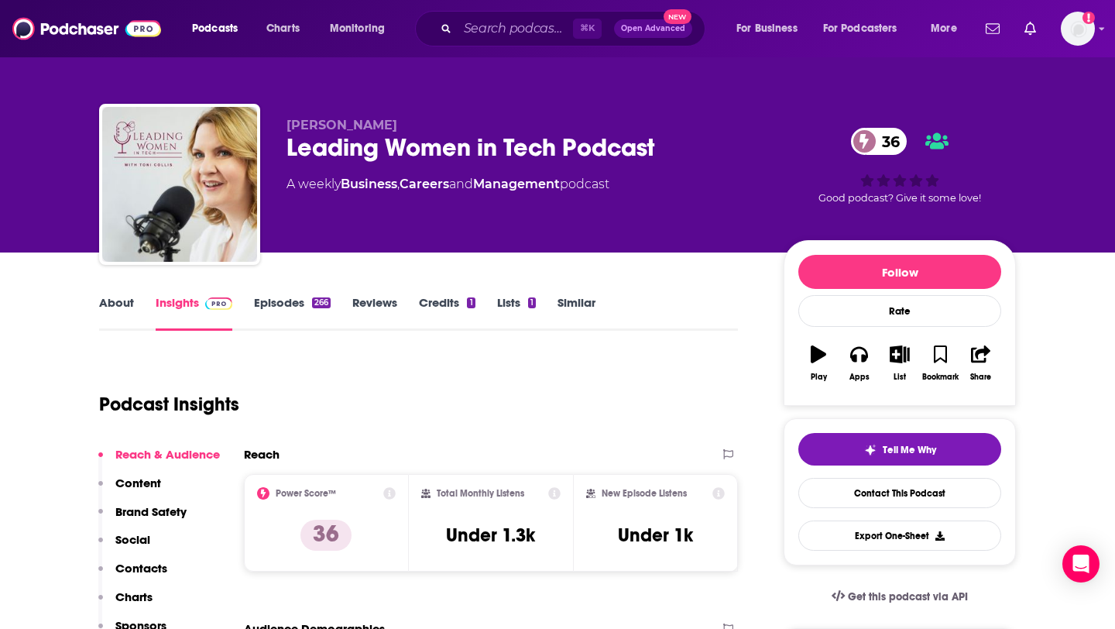
click at [592, 409] on div "Podcast Insights" at bounding box center [412, 394] width 626 height 79
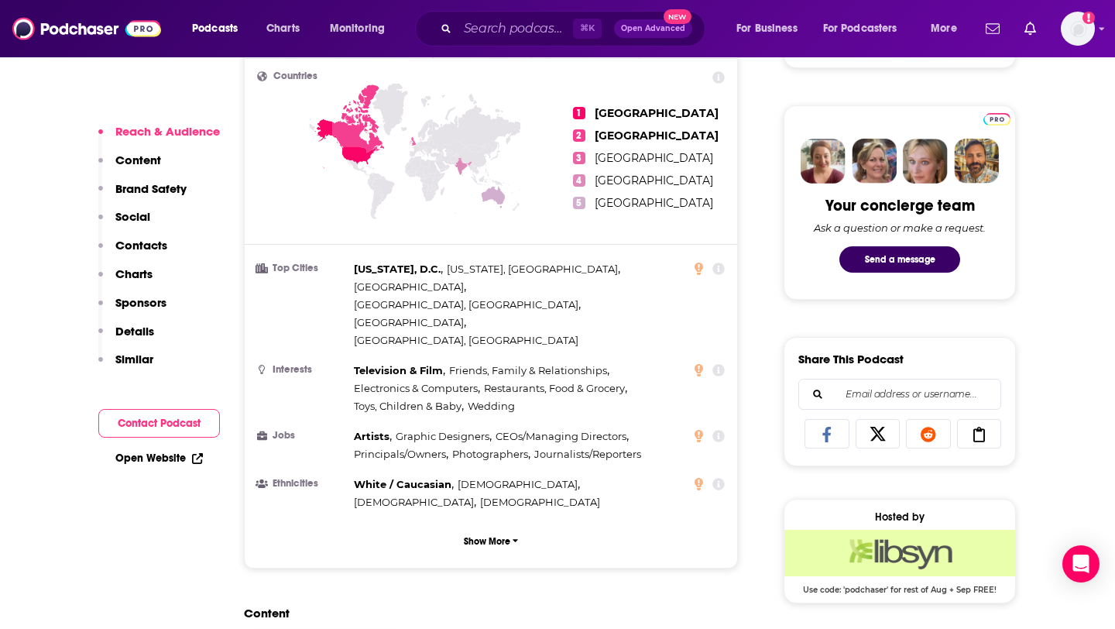
scroll to position [688, 0]
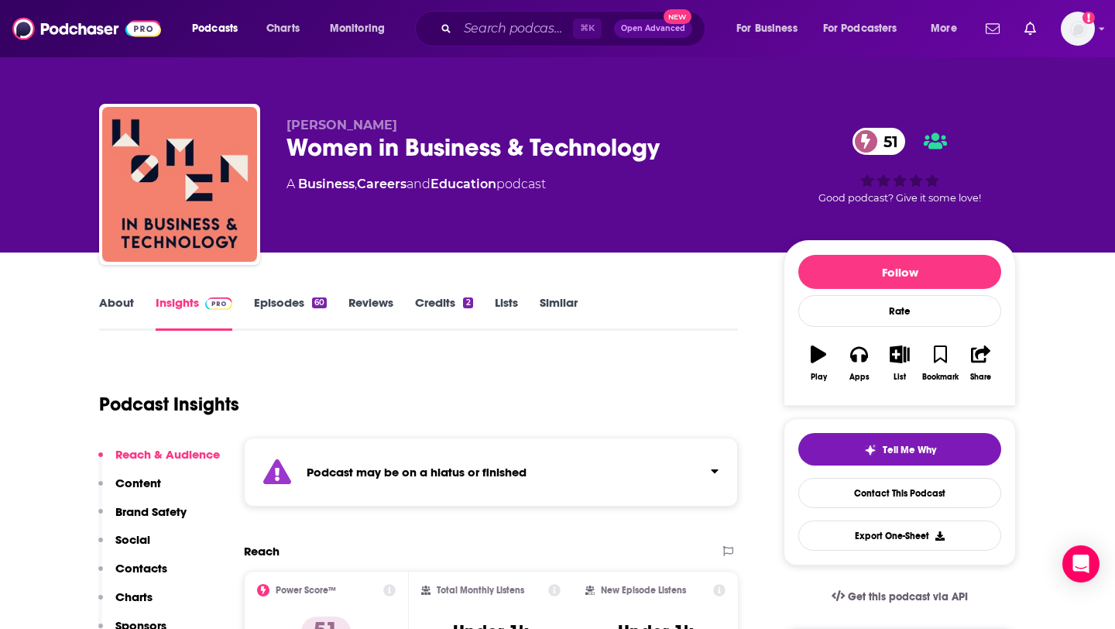
click at [300, 302] on link "Episodes 60" at bounding box center [290, 313] width 73 height 36
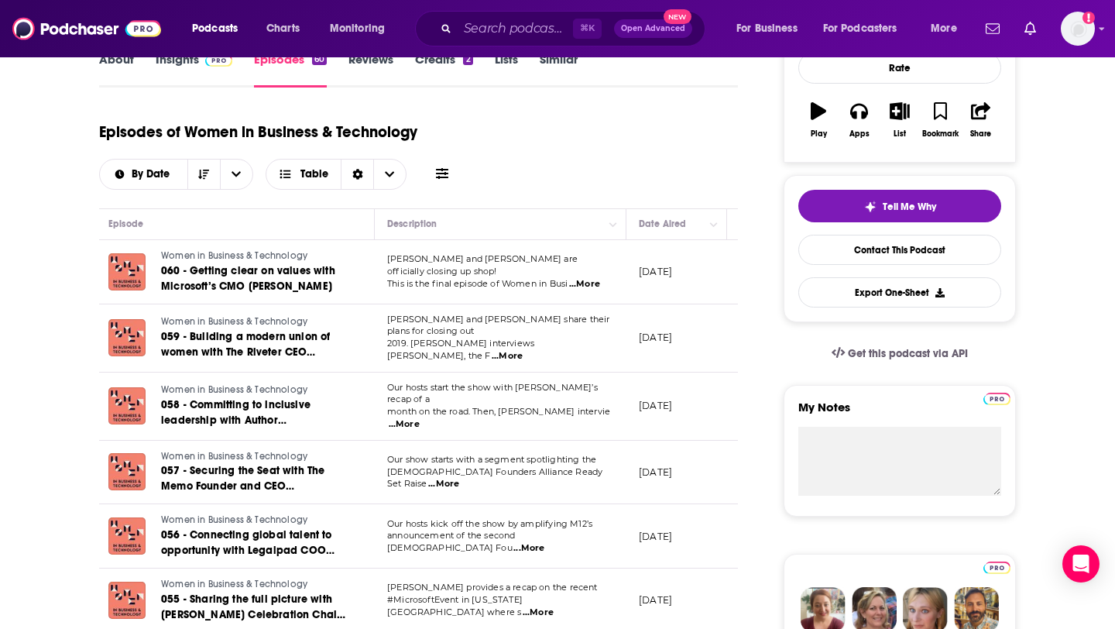
scroll to position [0, 49]
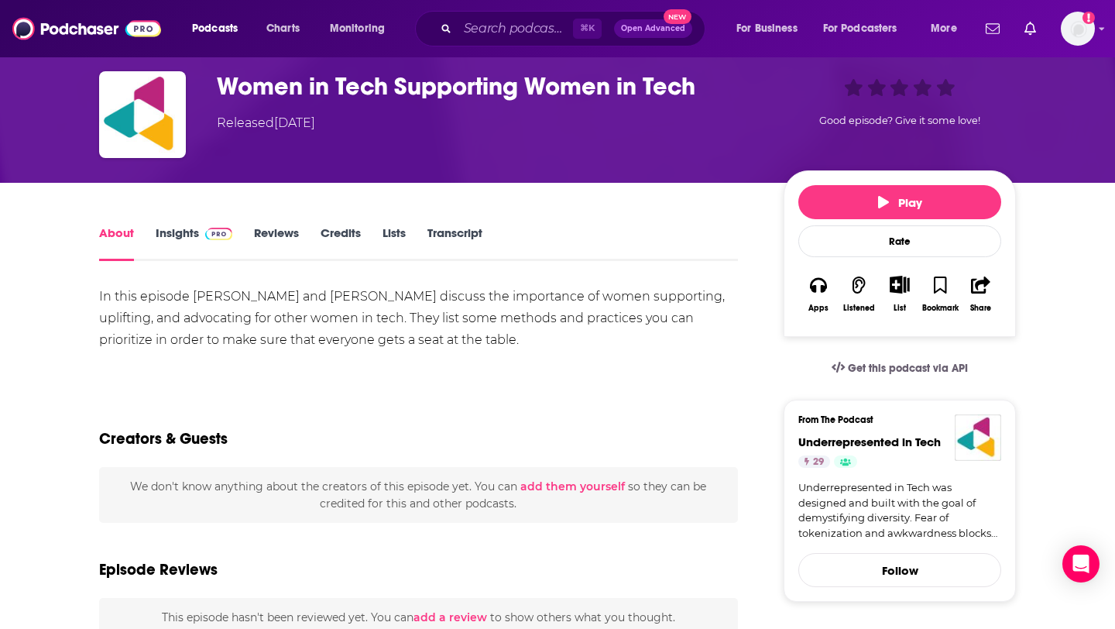
scroll to position [54, 0]
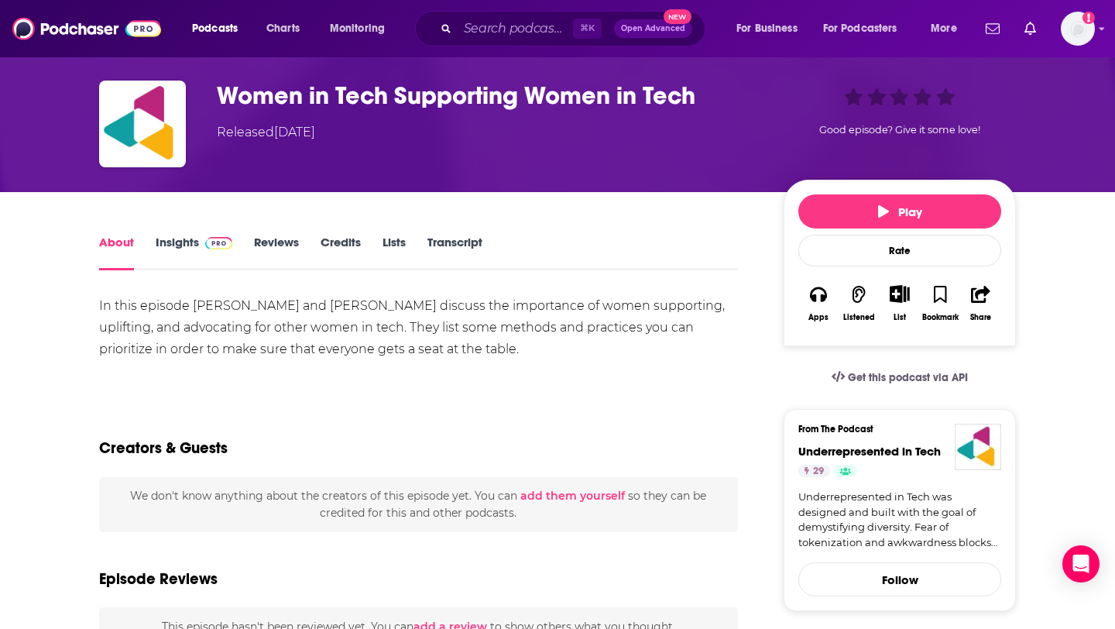
click at [188, 240] on link "Insights" at bounding box center [194, 253] width 77 height 36
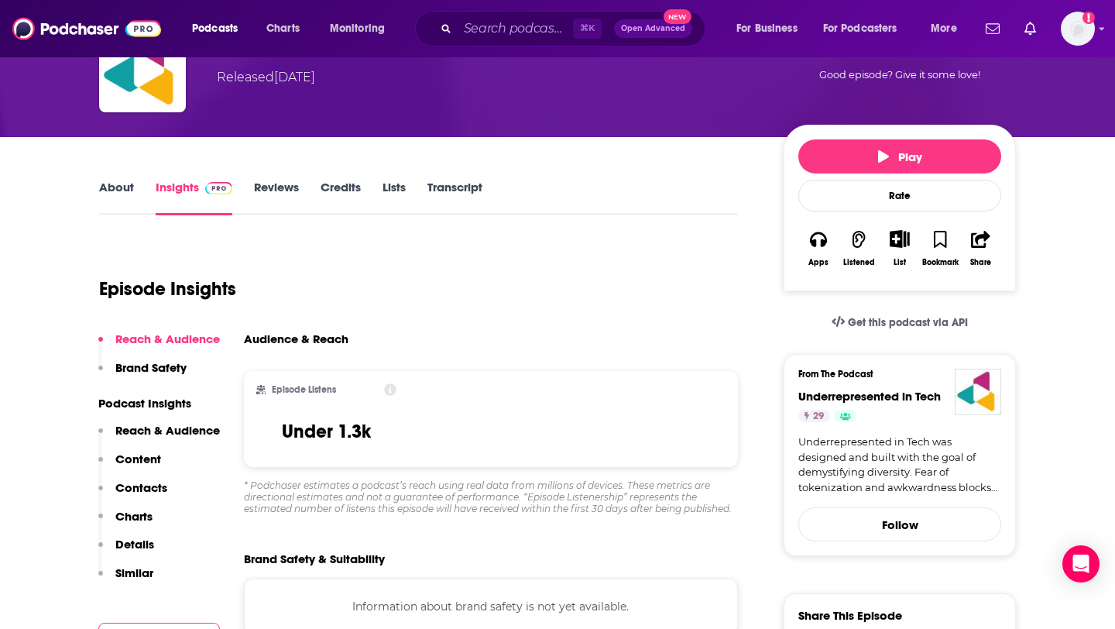
scroll to position [108, 0]
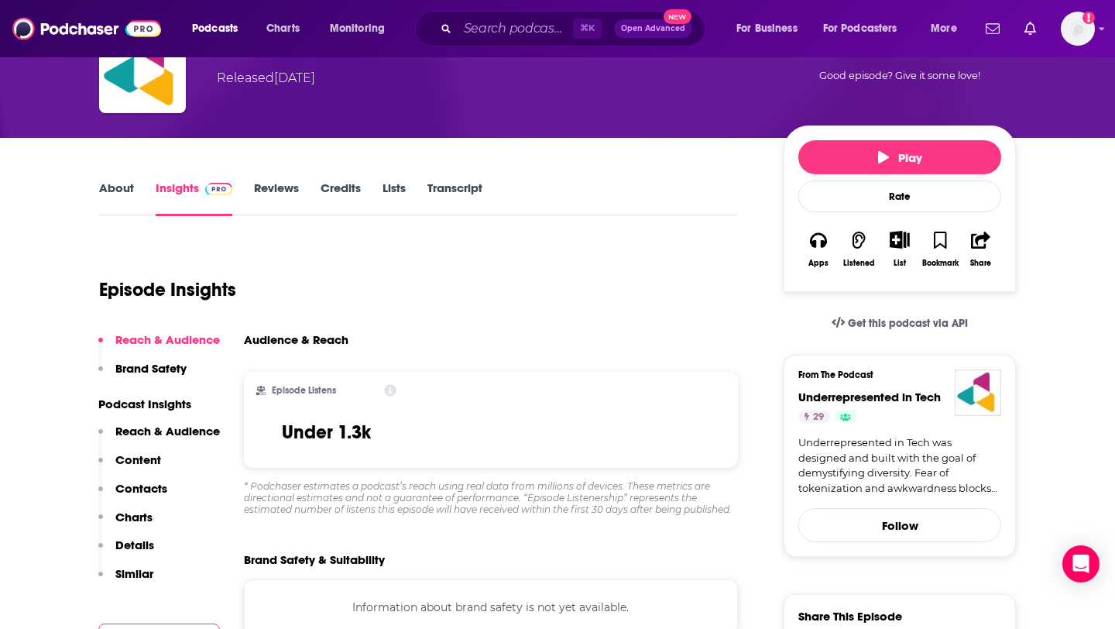
click at [284, 189] on link "Reviews" at bounding box center [276, 198] width 45 height 36
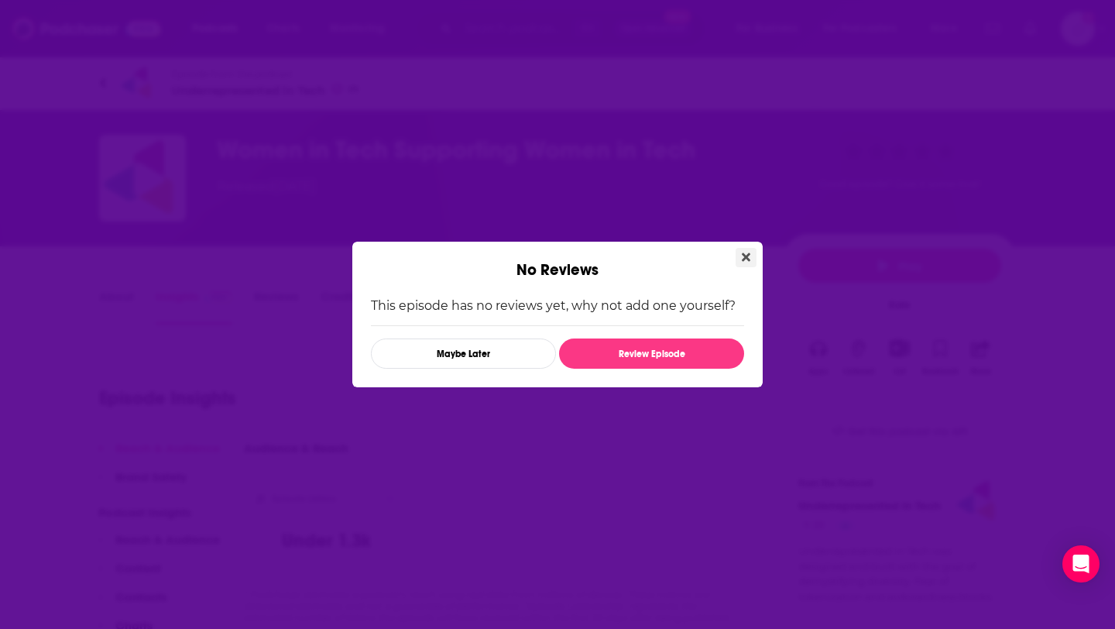
click at [743, 251] on icon "Close" at bounding box center [746, 257] width 9 height 12
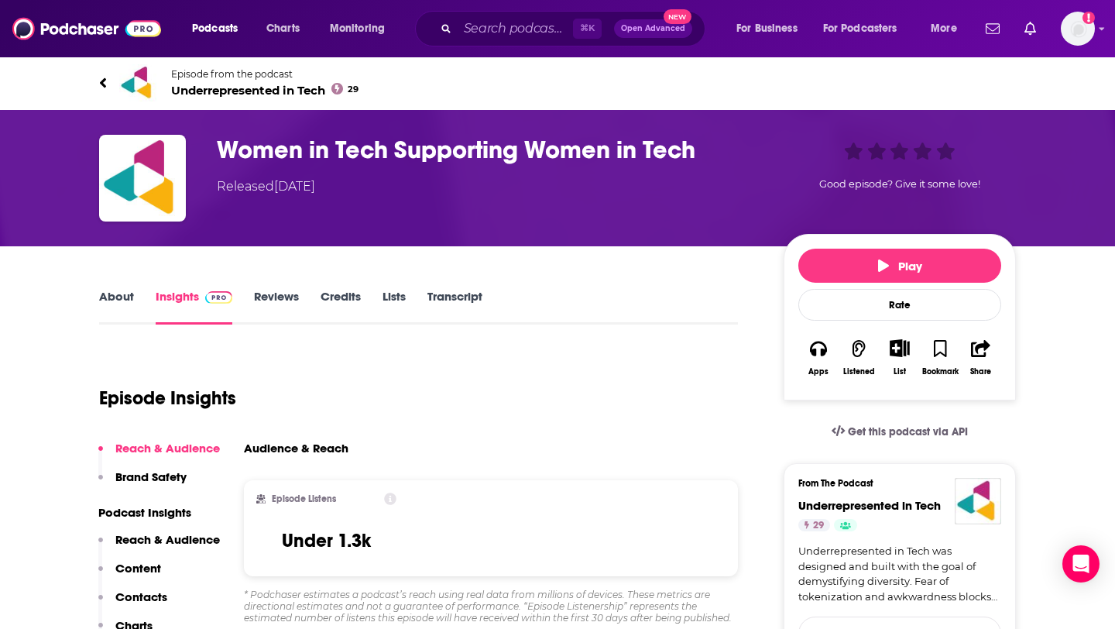
click at [257, 88] on span "Underrepresented in Tech 29" at bounding box center [264, 90] width 187 height 15
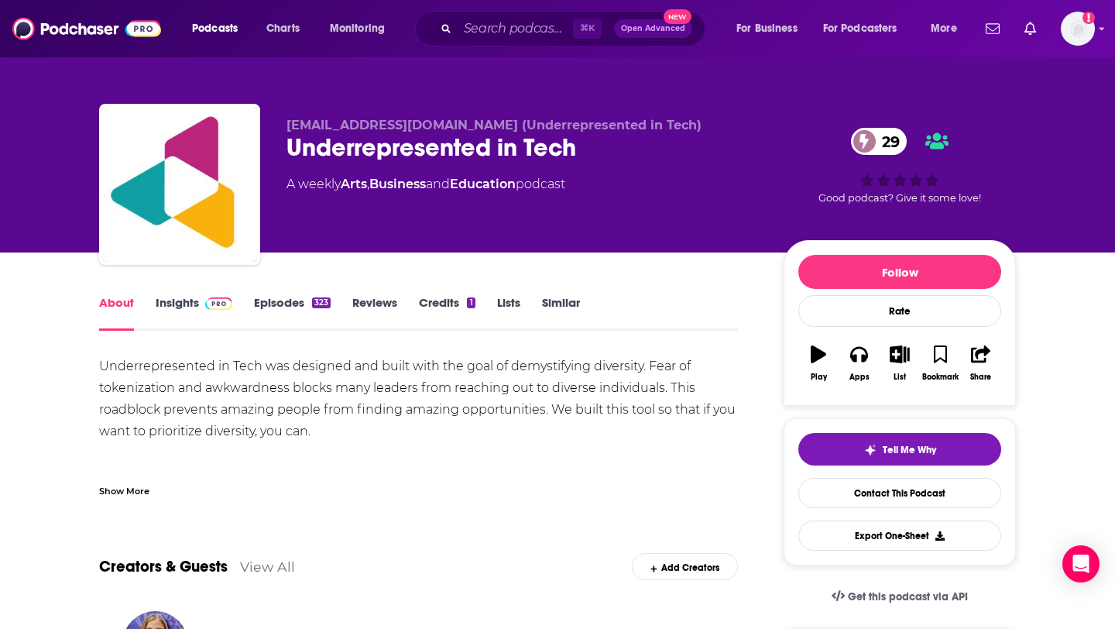
click at [208, 303] on img at bounding box center [218, 303] width 27 height 12
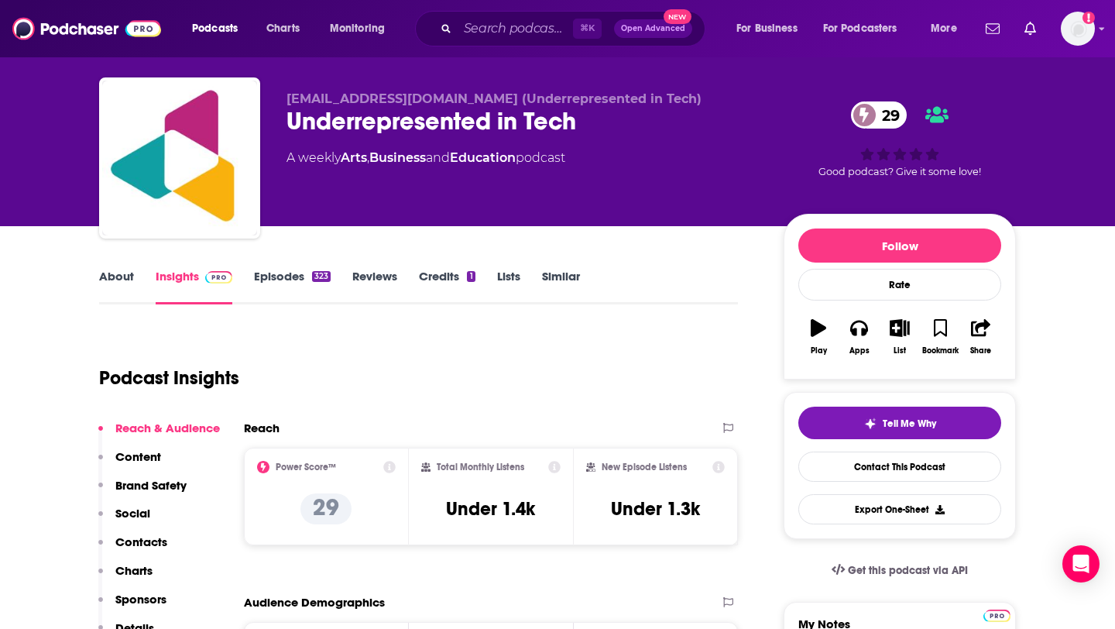
scroll to position [27, 0]
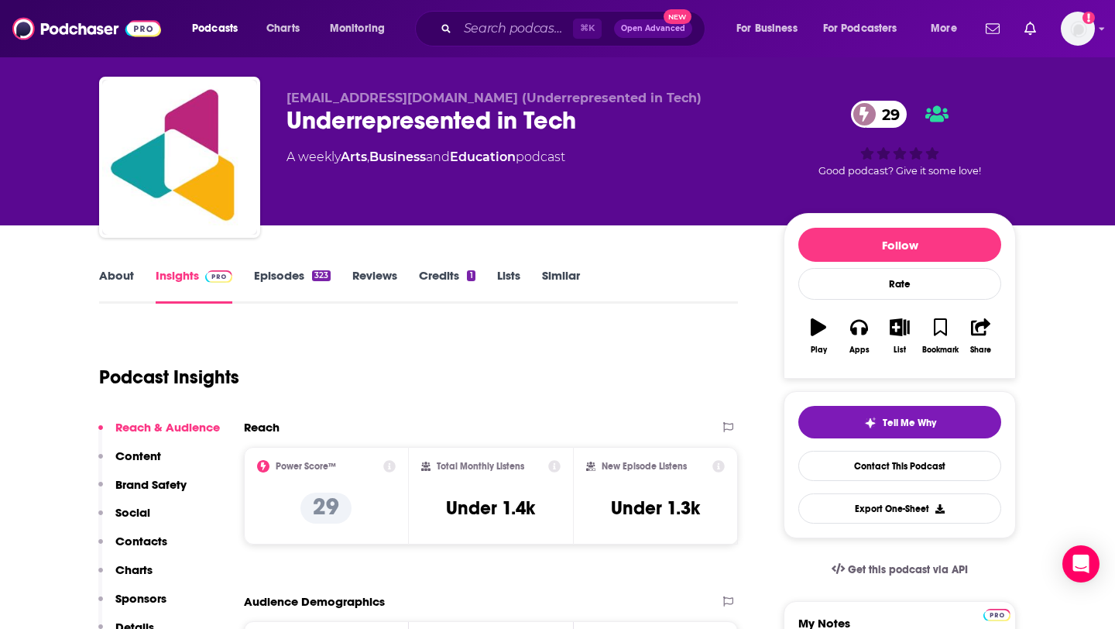
click at [304, 280] on link "Episodes 323" at bounding box center [292, 286] width 77 height 36
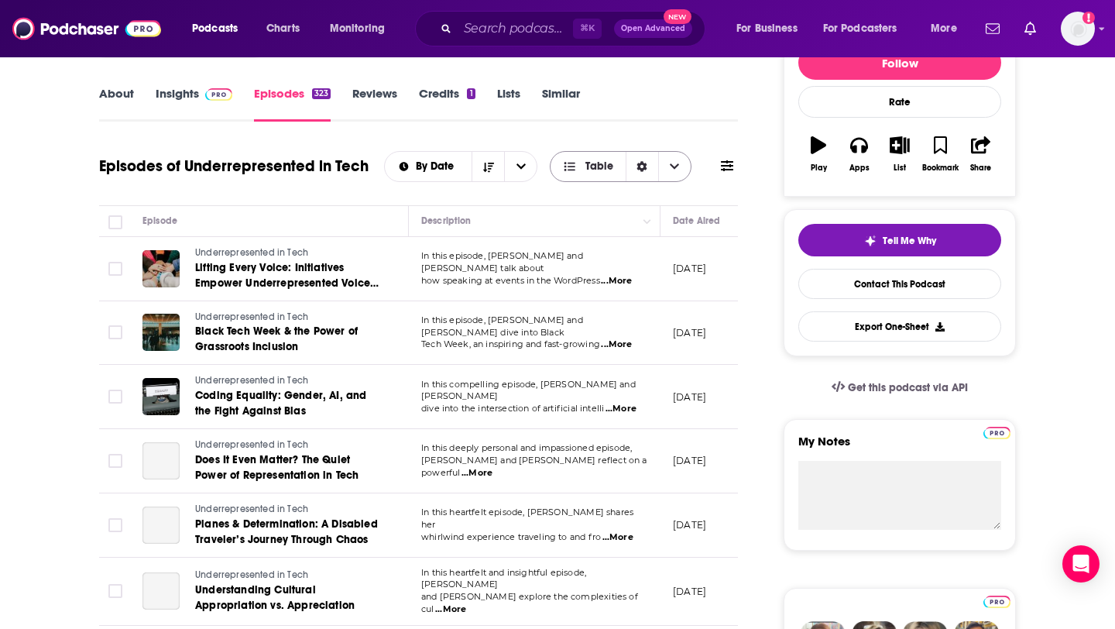
scroll to position [211, 0]
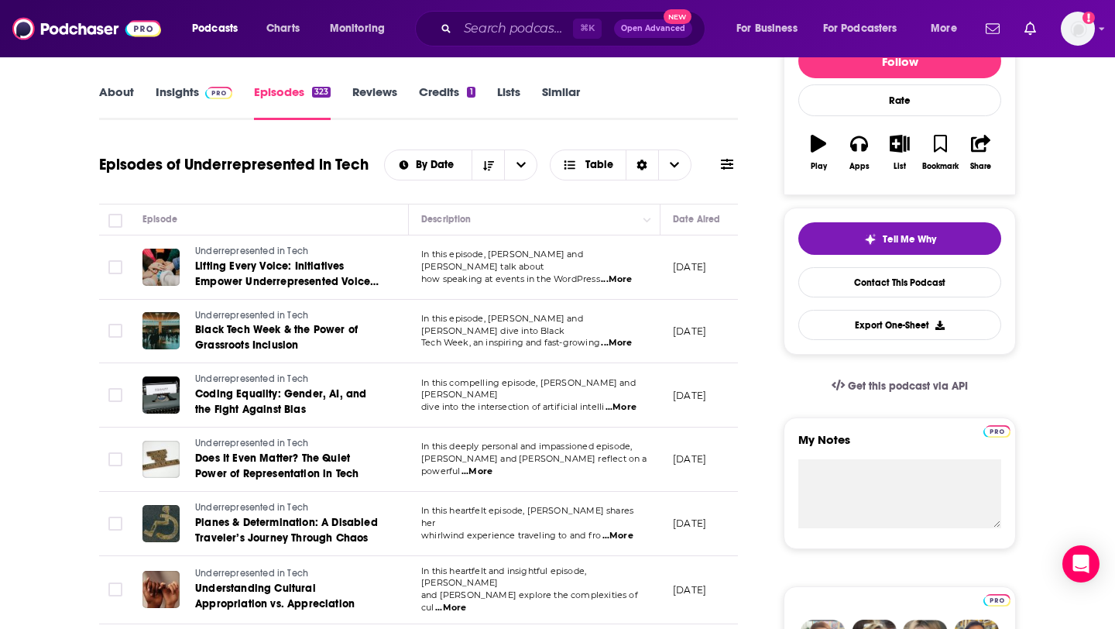
click at [122, 96] on link "About" at bounding box center [116, 102] width 35 height 36
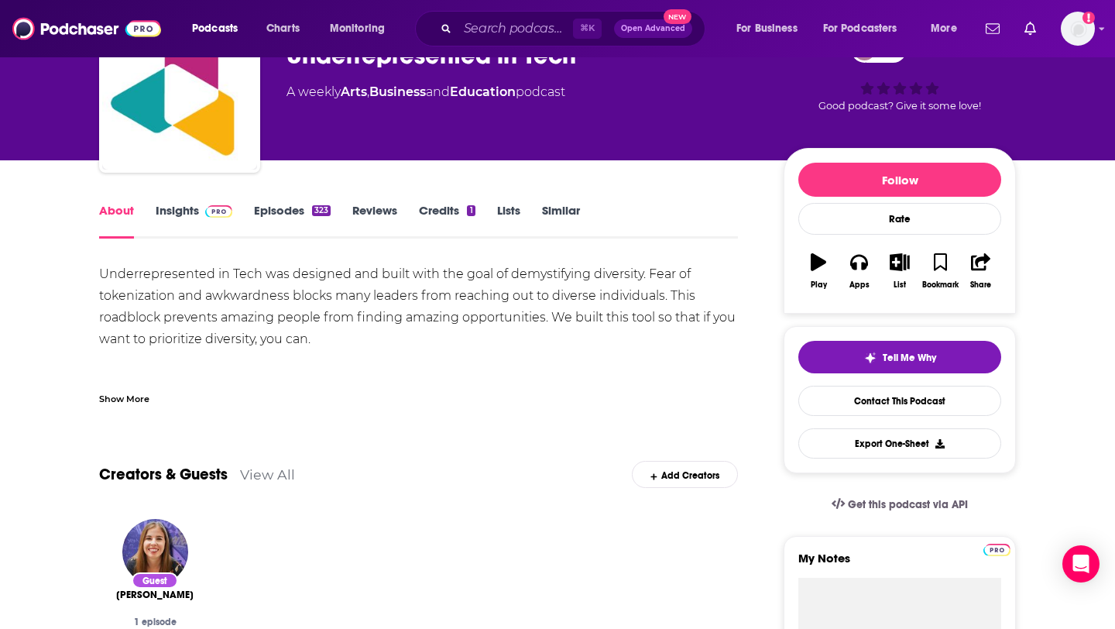
scroll to position [93, 0]
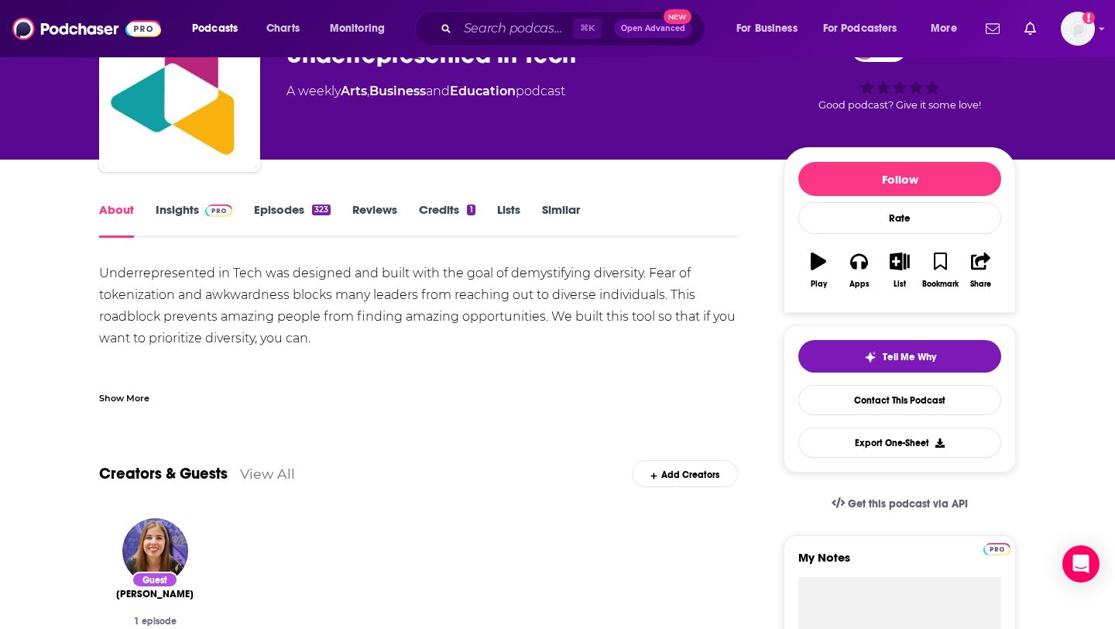
click at [129, 391] on div "Show More" at bounding box center [124, 396] width 50 height 15
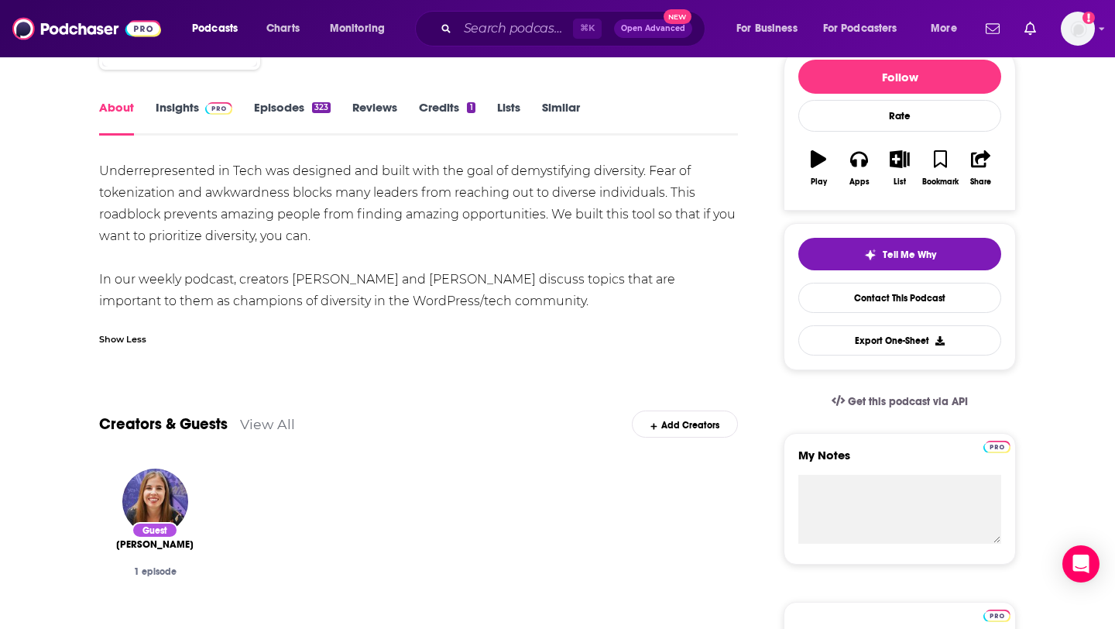
scroll to position [197, 0]
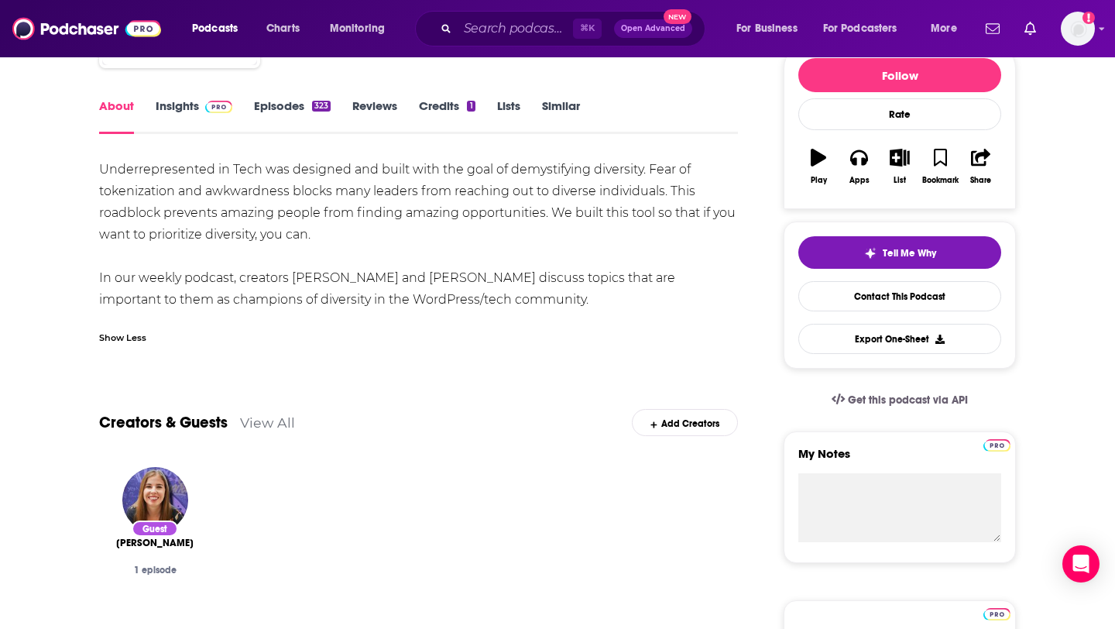
click at [311, 107] on link "Episodes 323" at bounding box center [292, 116] width 77 height 36
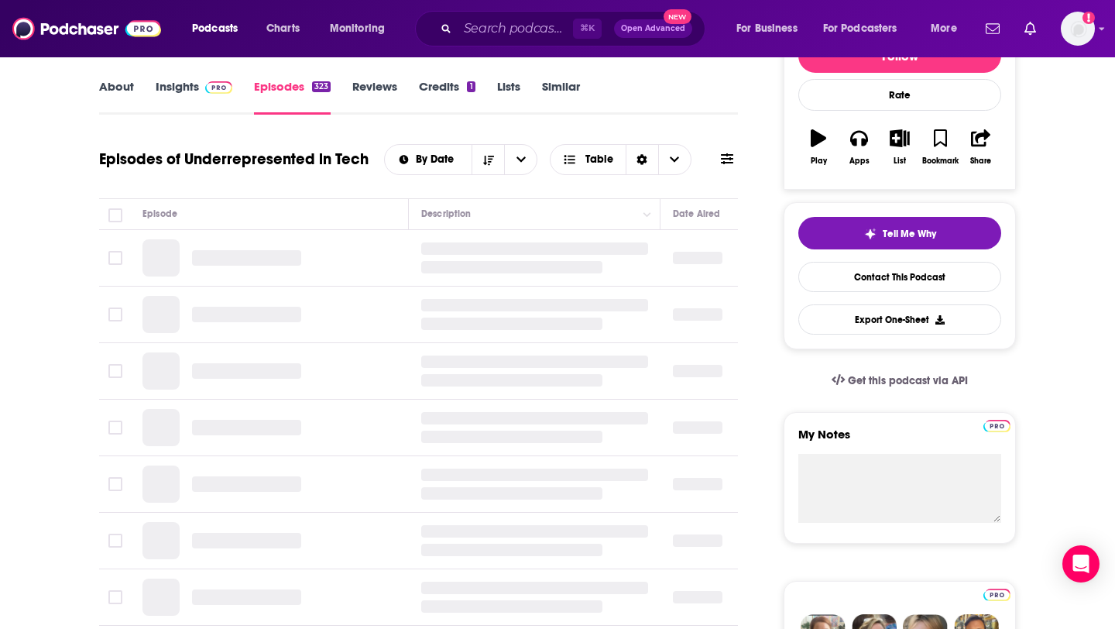
scroll to position [223, 0]
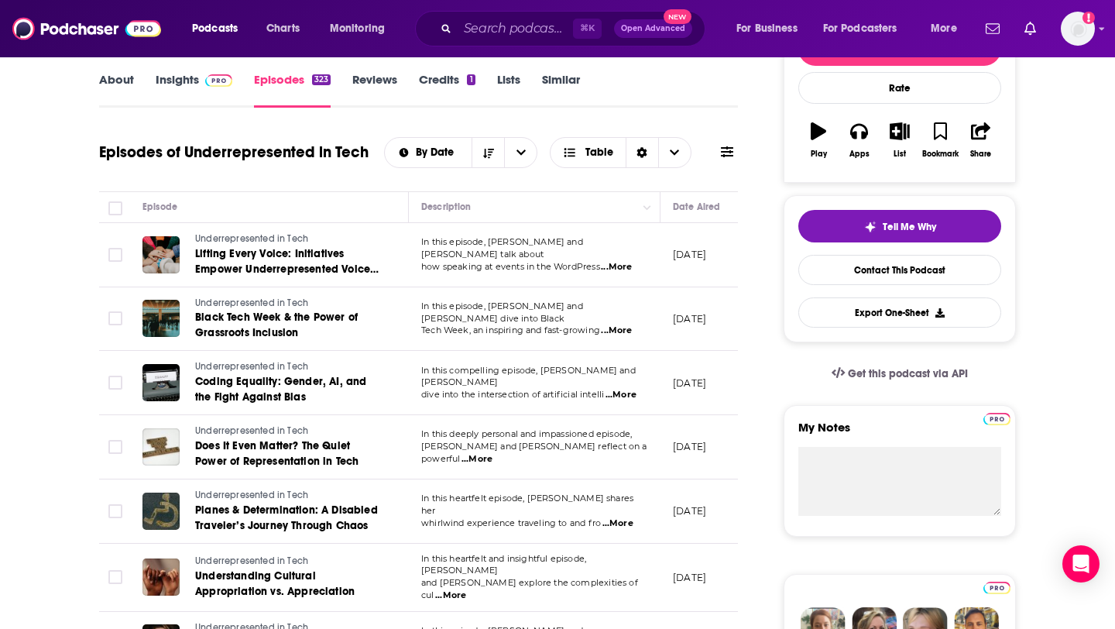
click at [619, 262] on span "...More" at bounding box center [616, 267] width 31 height 12
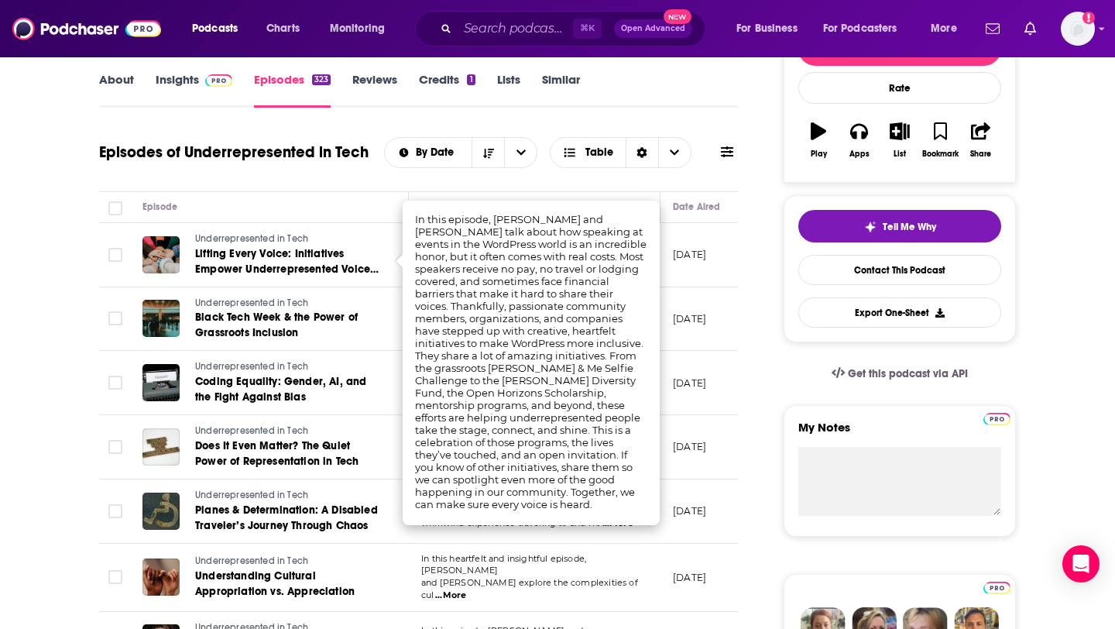
click at [724, 271] on td "[DATE]" at bounding box center [711, 255] width 101 height 64
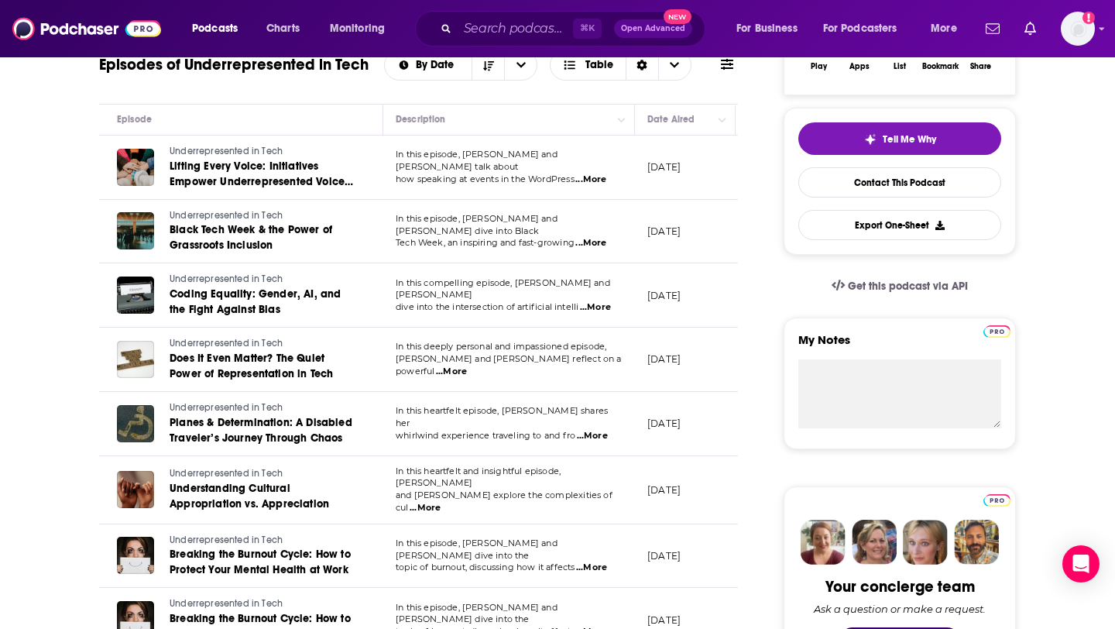
scroll to position [0, 34]
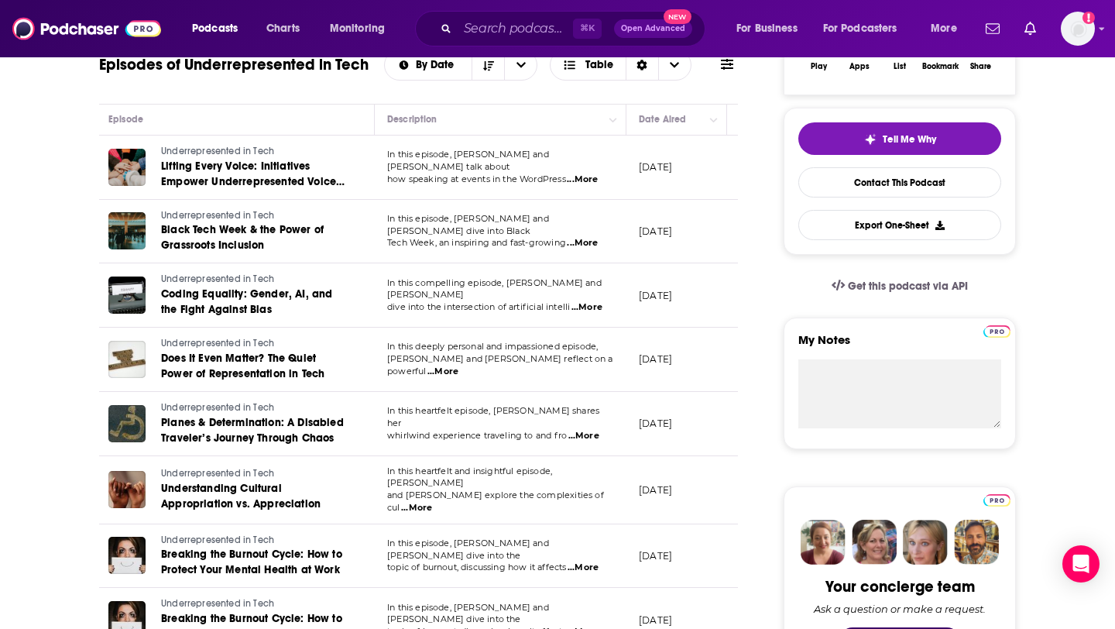
click at [589, 239] on span "...More" at bounding box center [582, 243] width 31 height 12
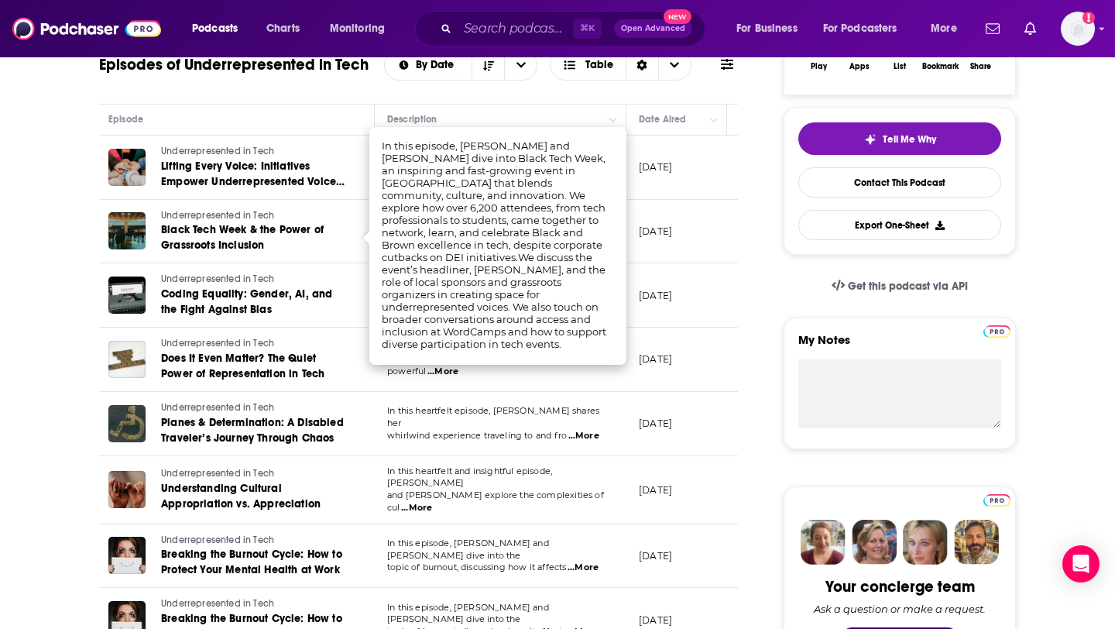
click at [675, 254] on td "August 1, 2025" at bounding box center [676, 232] width 101 height 64
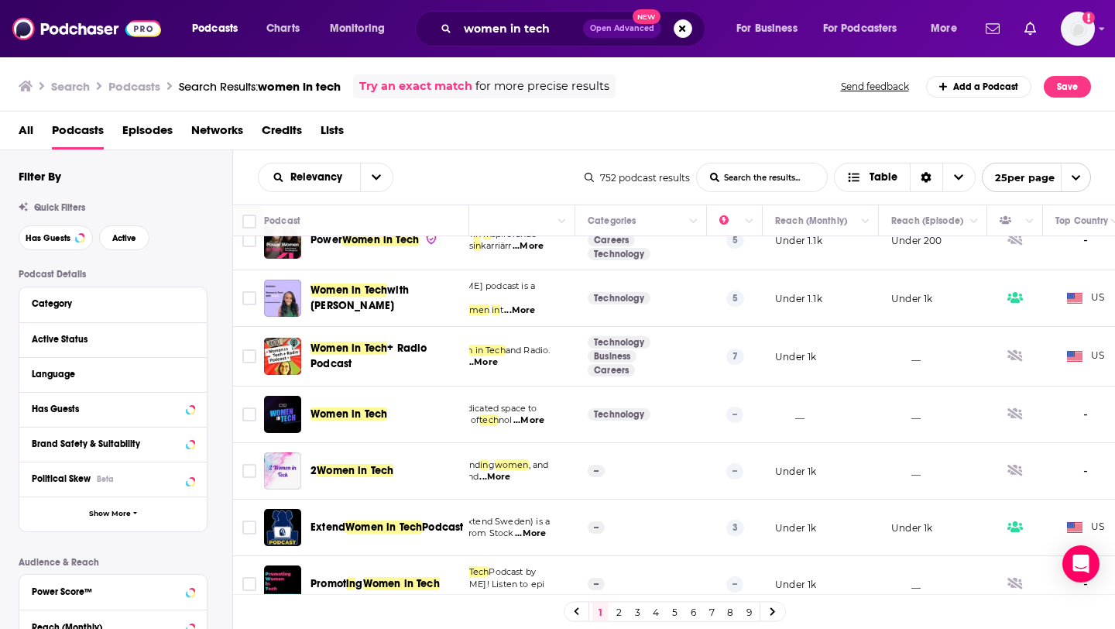
scroll to position [317, 0]
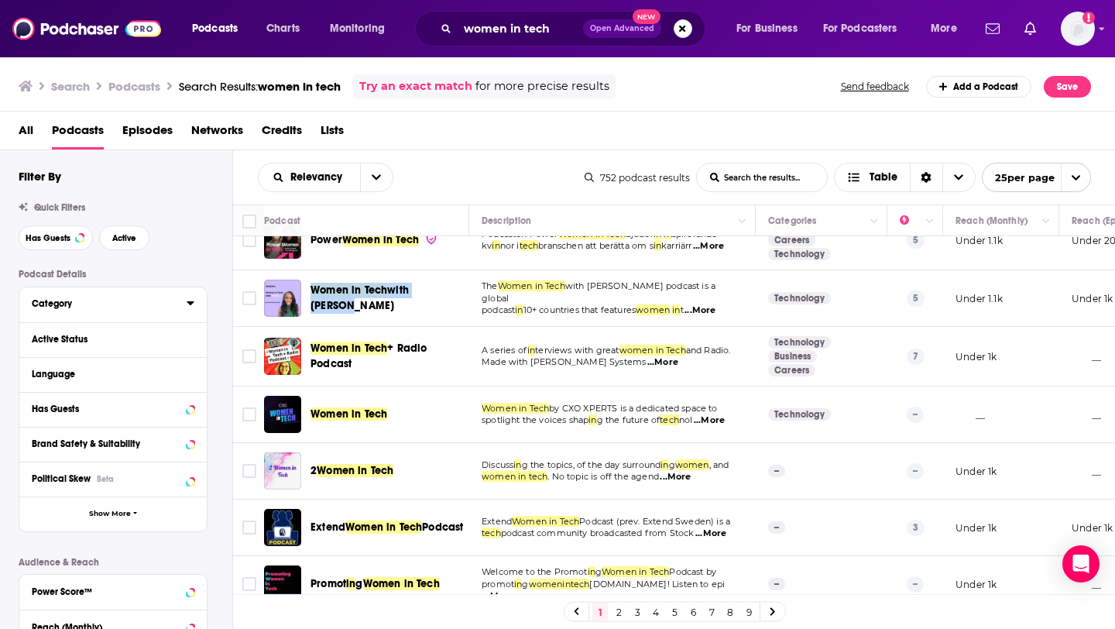
click at [106, 307] on div "Category" at bounding box center [104, 303] width 145 height 11
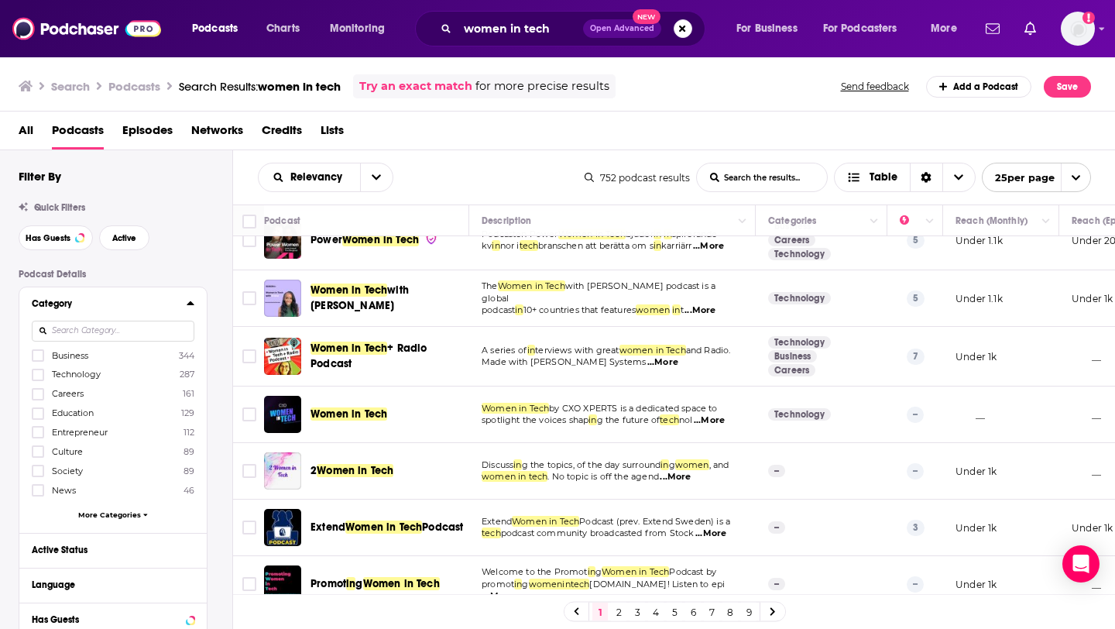
click at [108, 307] on div "Category" at bounding box center [104, 303] width 145 height 11
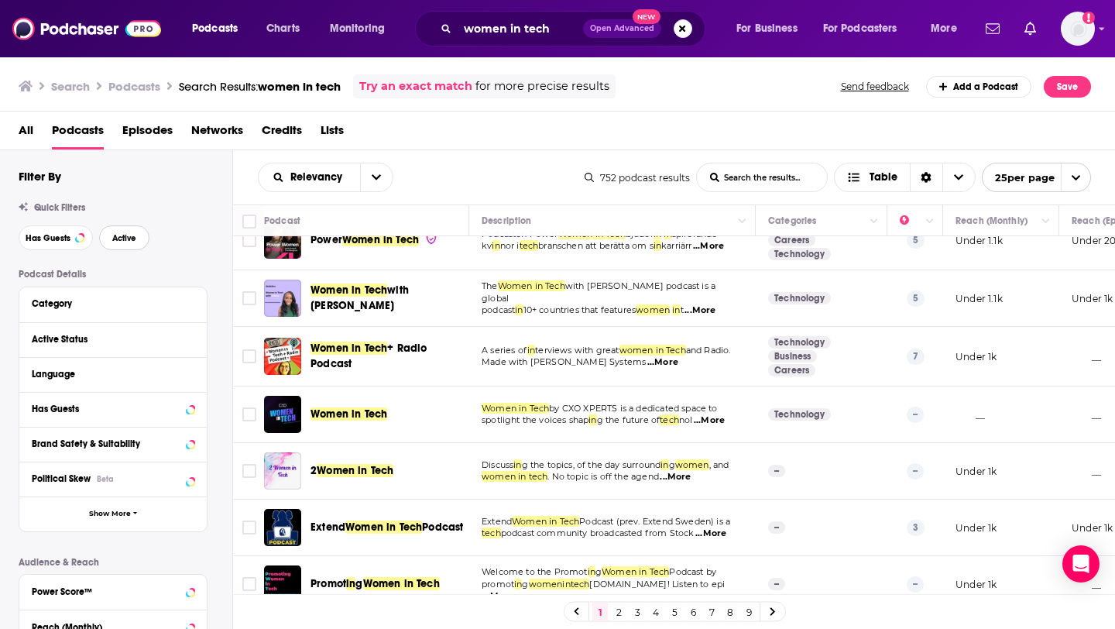
click at [125, 240] on span "Active" at bounding box center [124, 238] width 24 height 9
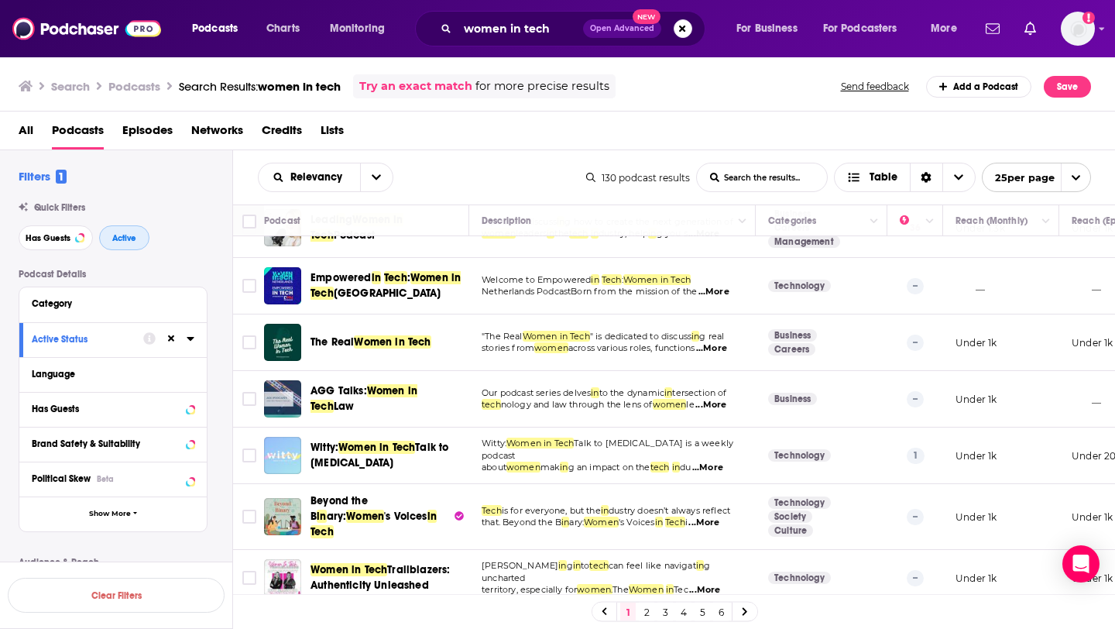
scroll to position [40, 0]
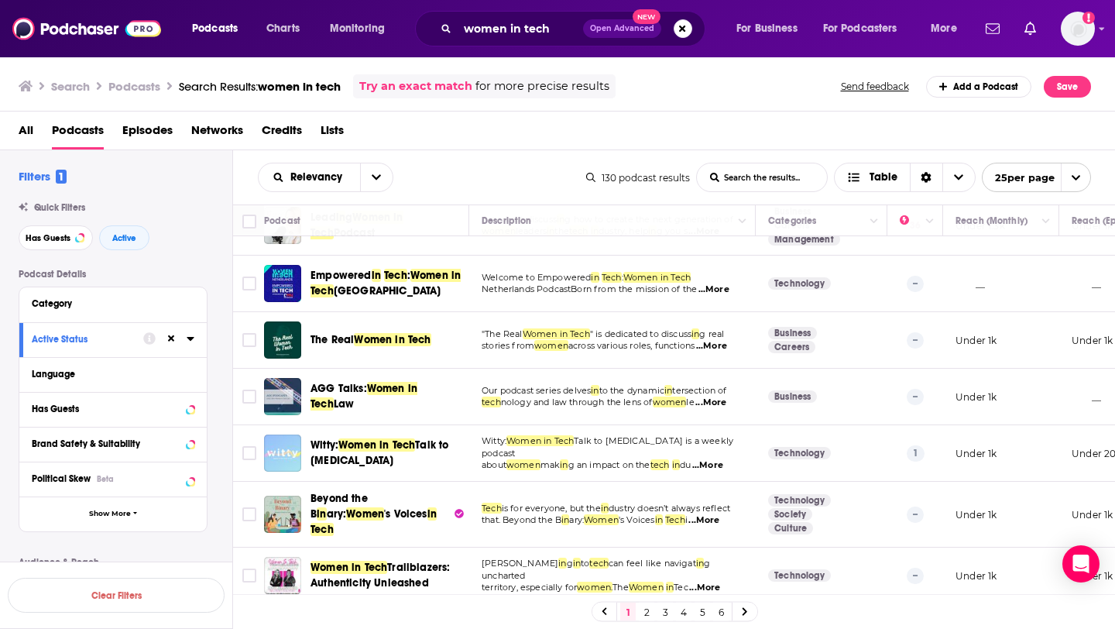
click at [727, 348] on span "...More" at bounding box center [711, 346] width 31 height 12
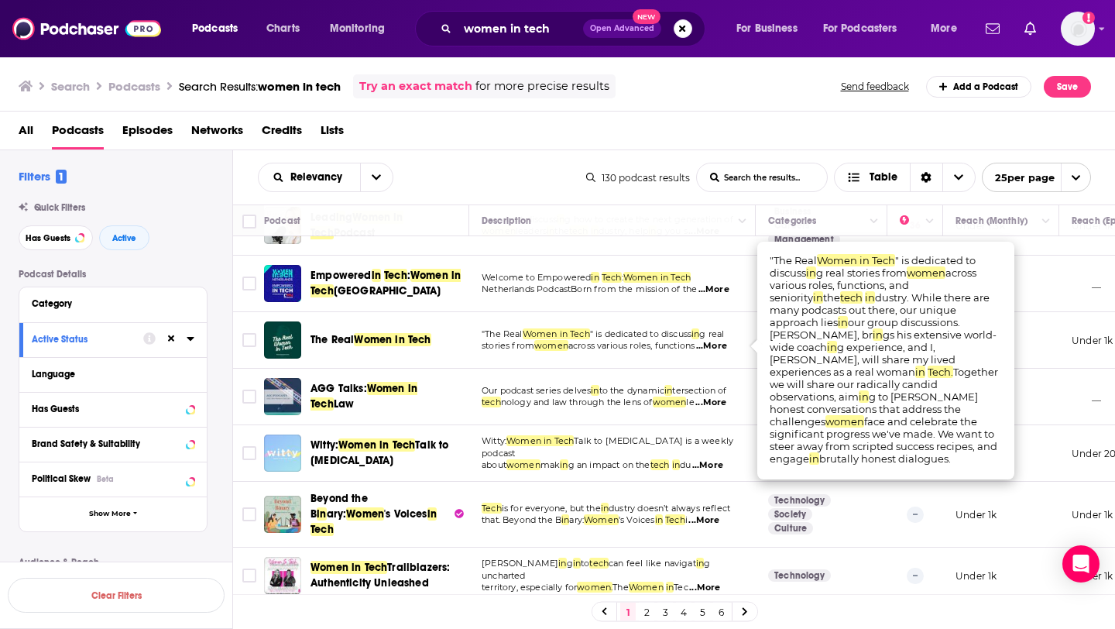
click at [691, 353] on td ""The Real Women in Tech " is dedicated to discuss in g real stories from women …" at bounding box center [612, 340] width 287 height 57
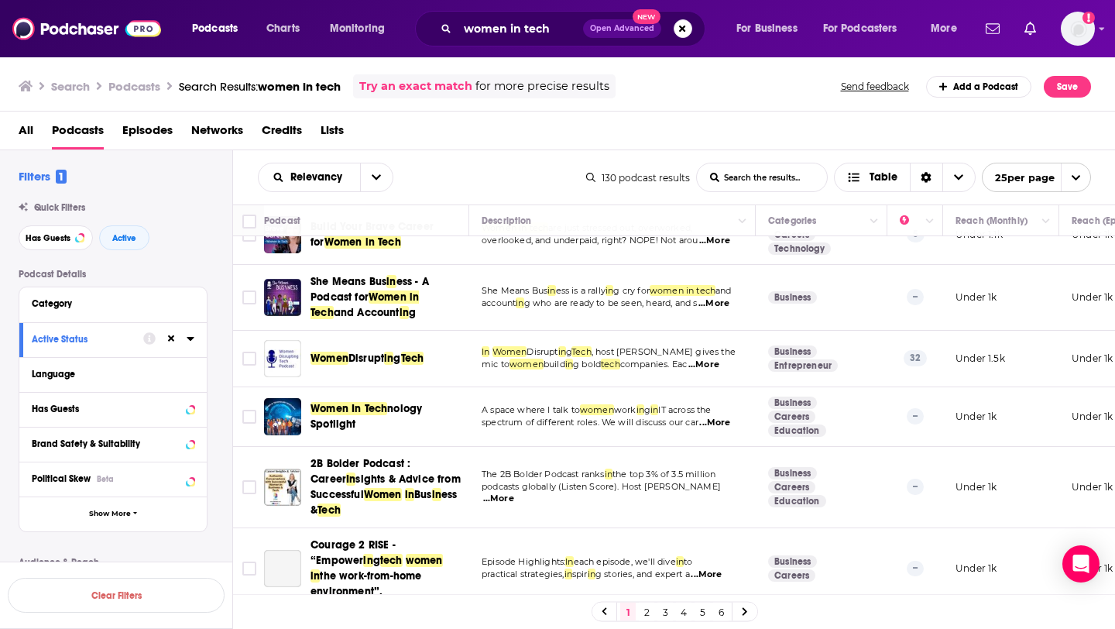
scroll to position [566, 0]
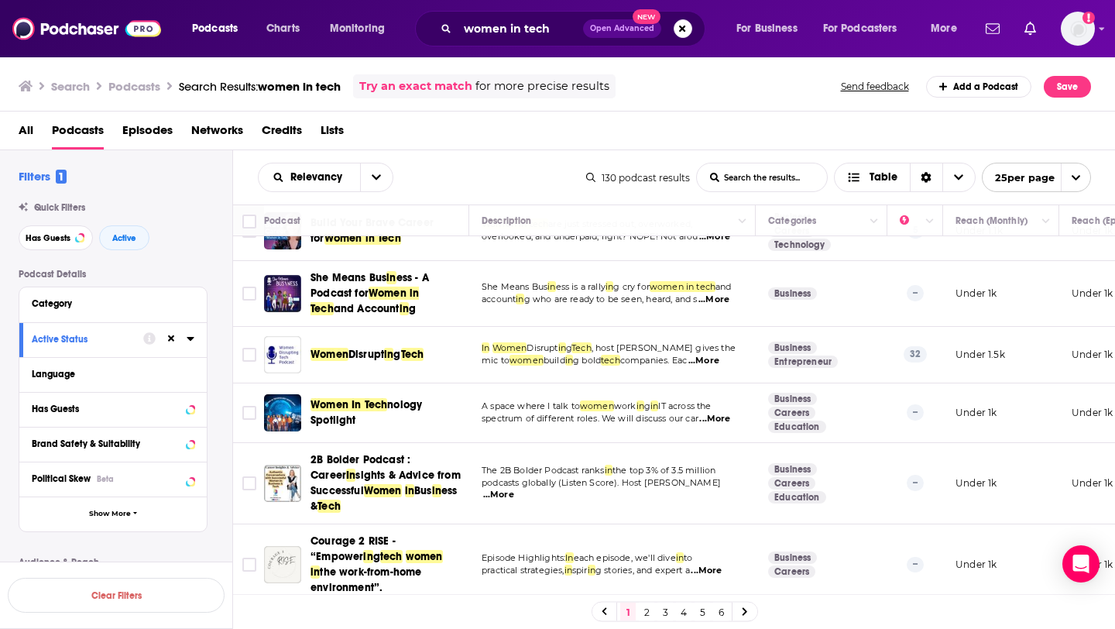
click at [719, 355] on span "...More" at bounding box center [703, 361] width 31 height 12
click at [680, 353] on td "In Women Disrupt in g Tech , host Dirkjan Hupkes gives the mic to women build i…" at bounding box center [612, 355] width 287 height 57
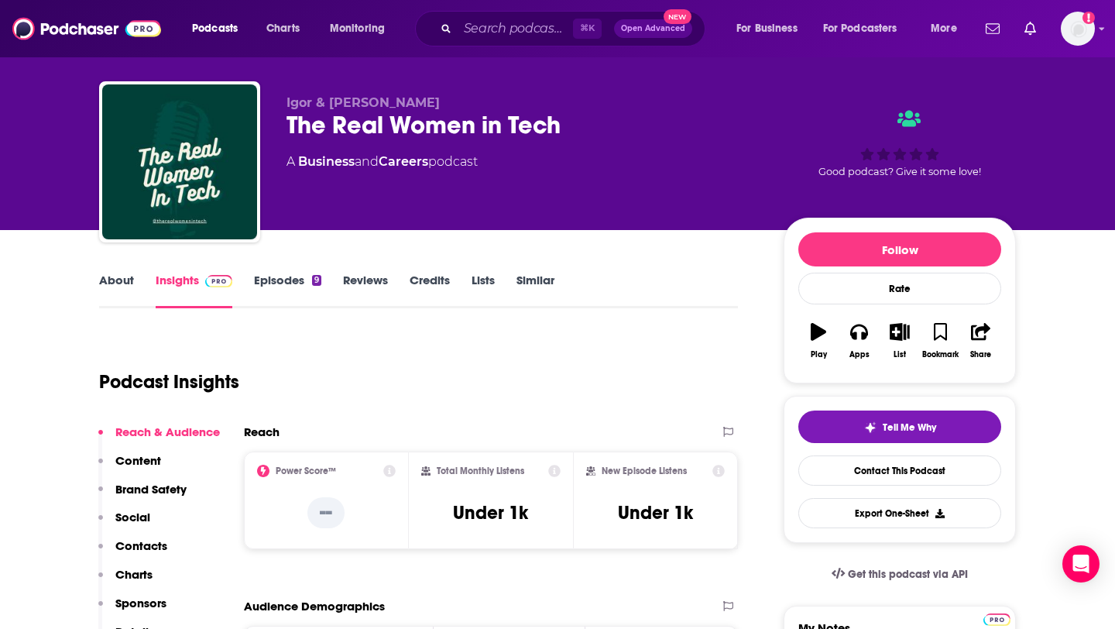
scroll to position [28, 0]
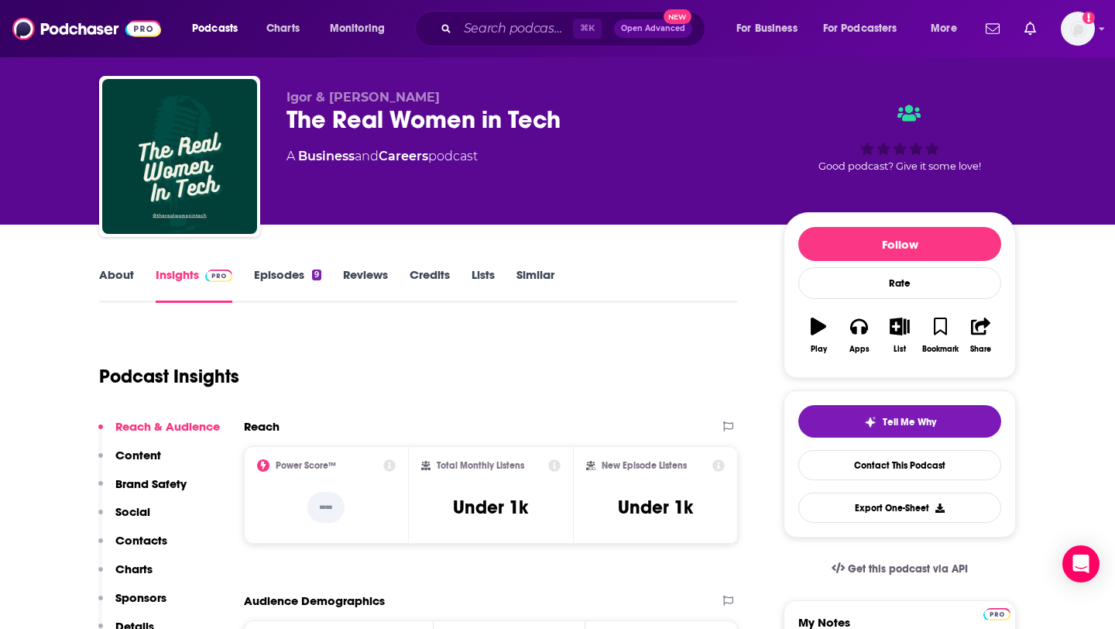
click at [283, 269] on link "Episodes 9" at bounding box center [287, 285] width 67 height 36
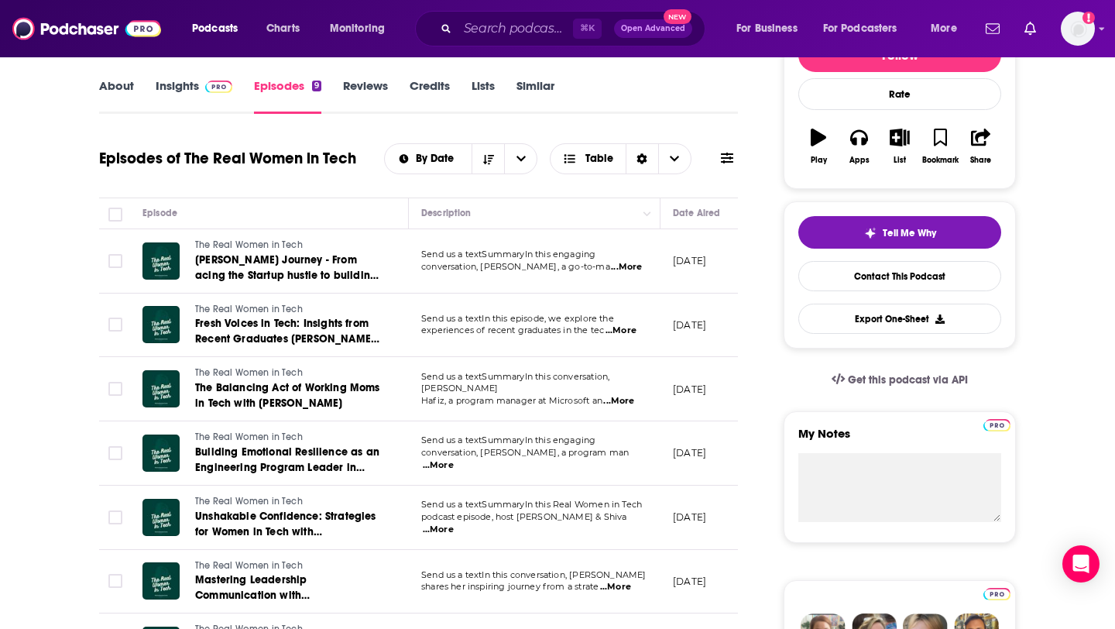
scroll to position [221, 0]
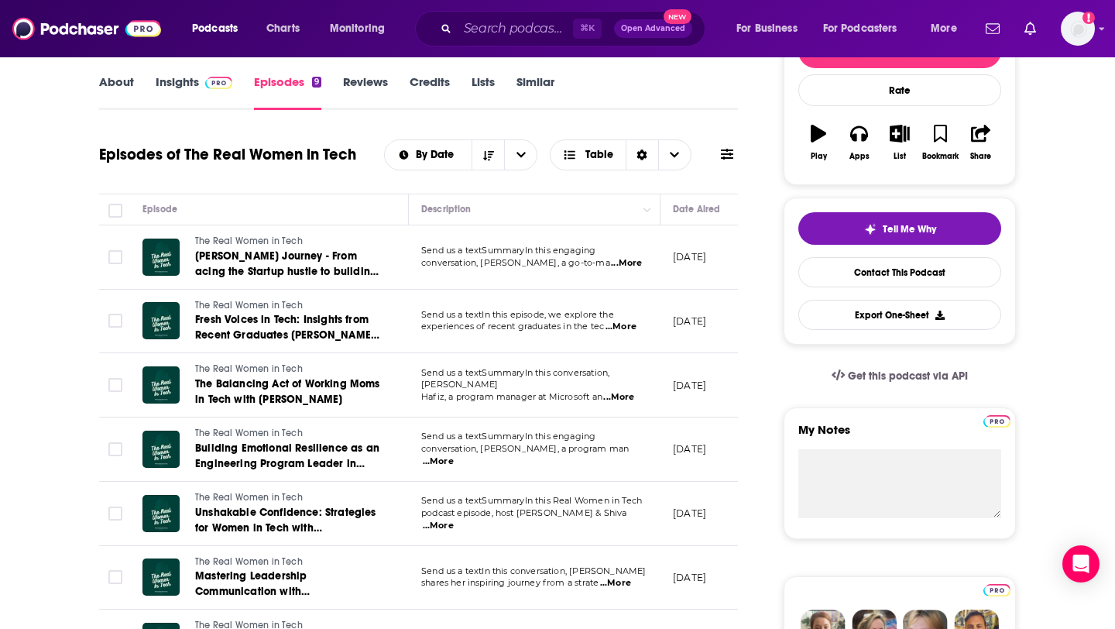
click at [627, 260] on span "...More" at bounding box center [626, 263] width 31 height 12
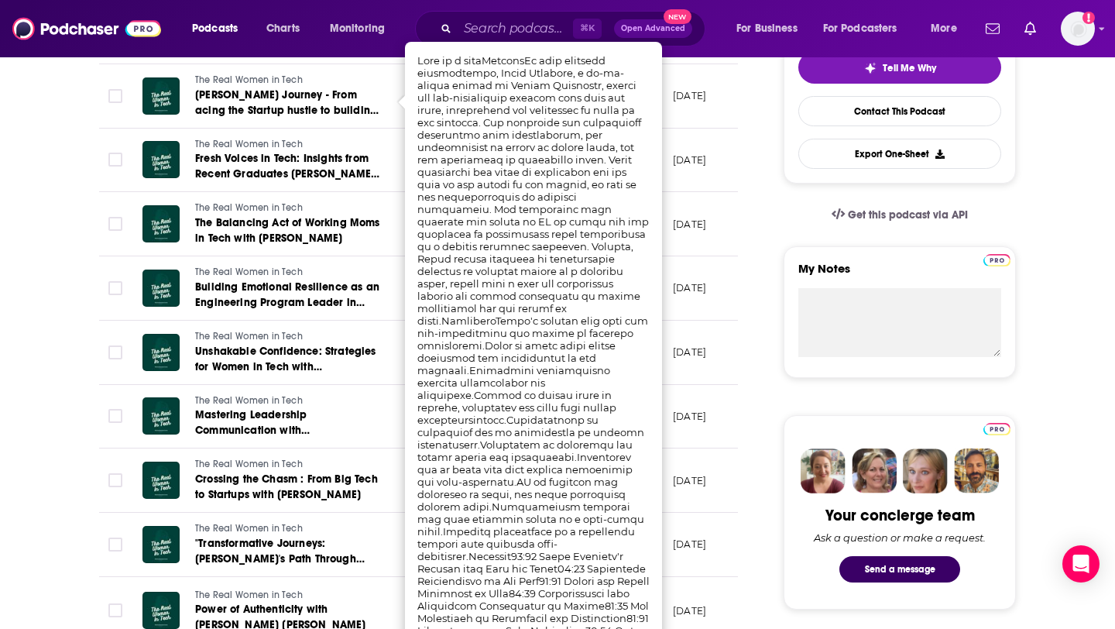
scroll to position [384, 0]
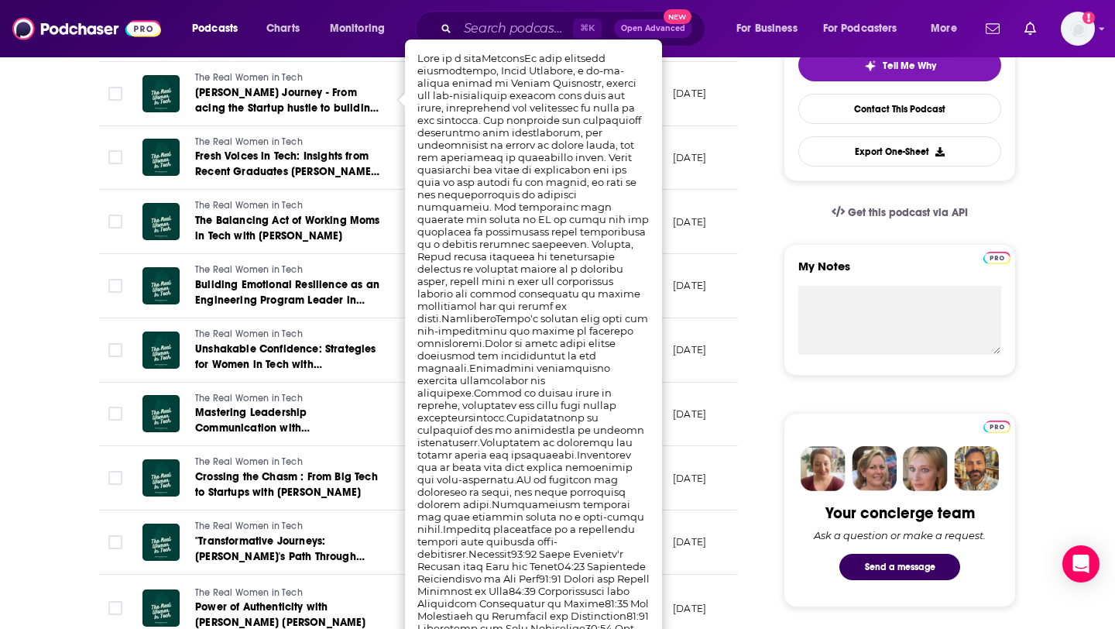
click at [733, 235] on td "[DATE]" at bounding box center [711, 222] width 101 height 64
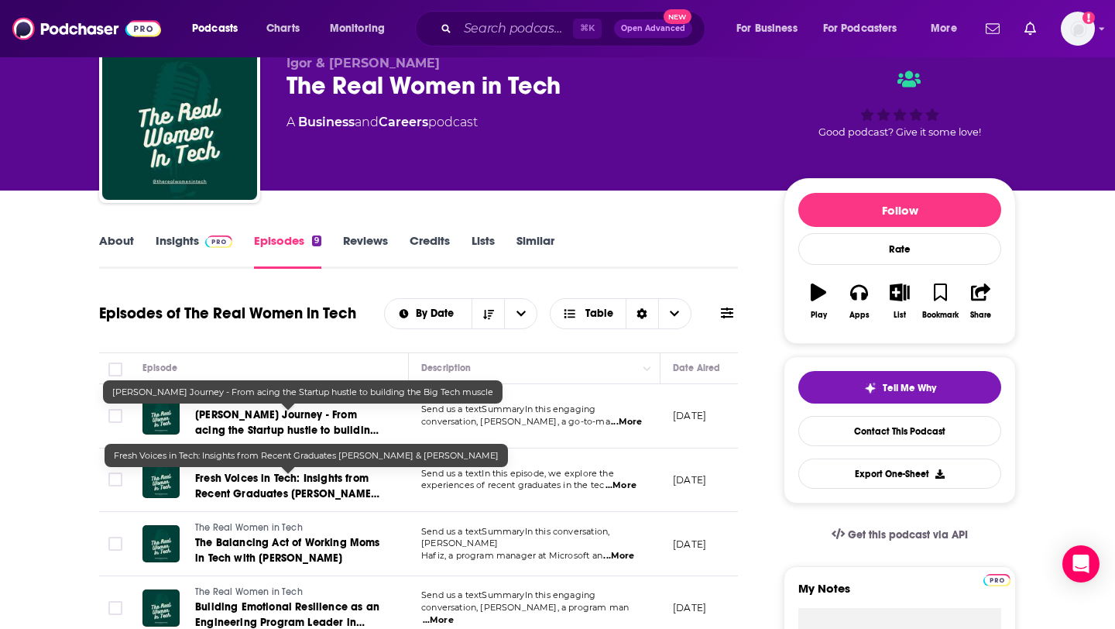
scroll to position [0, 0]
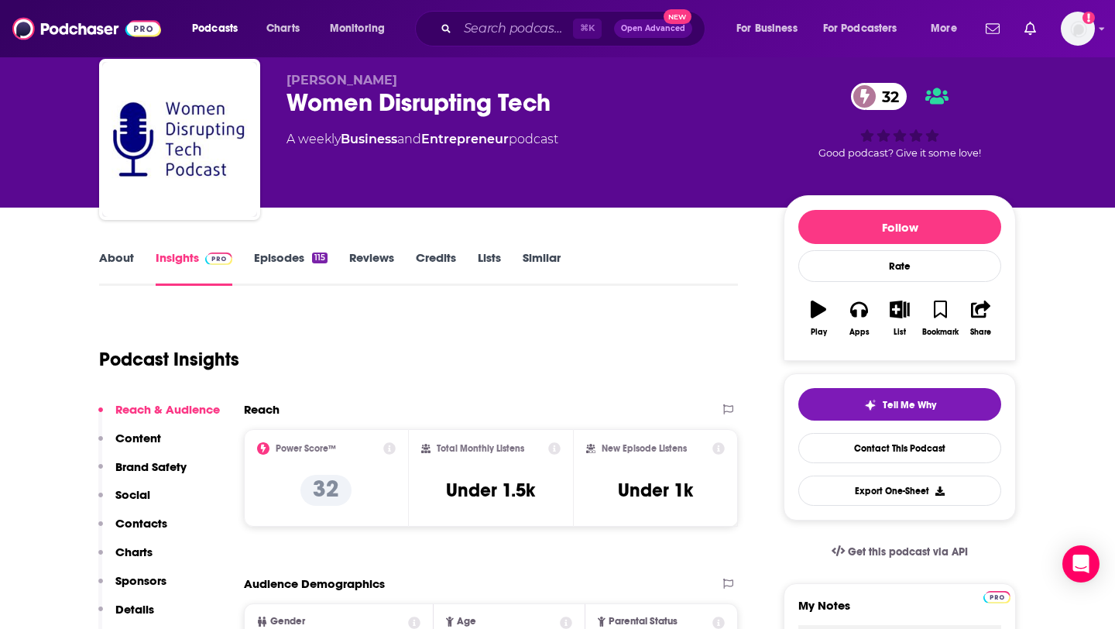
scroll to position [60, 0]
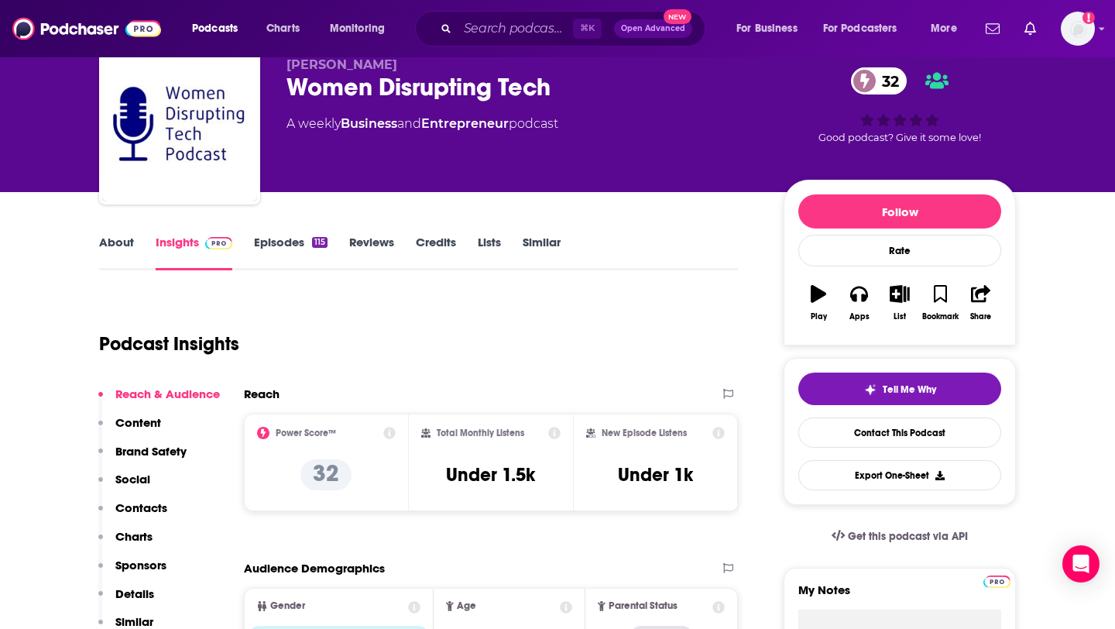
click at [294, 242] on link "Episodes 115" at bounding box center [291, 253] width 74 height 36
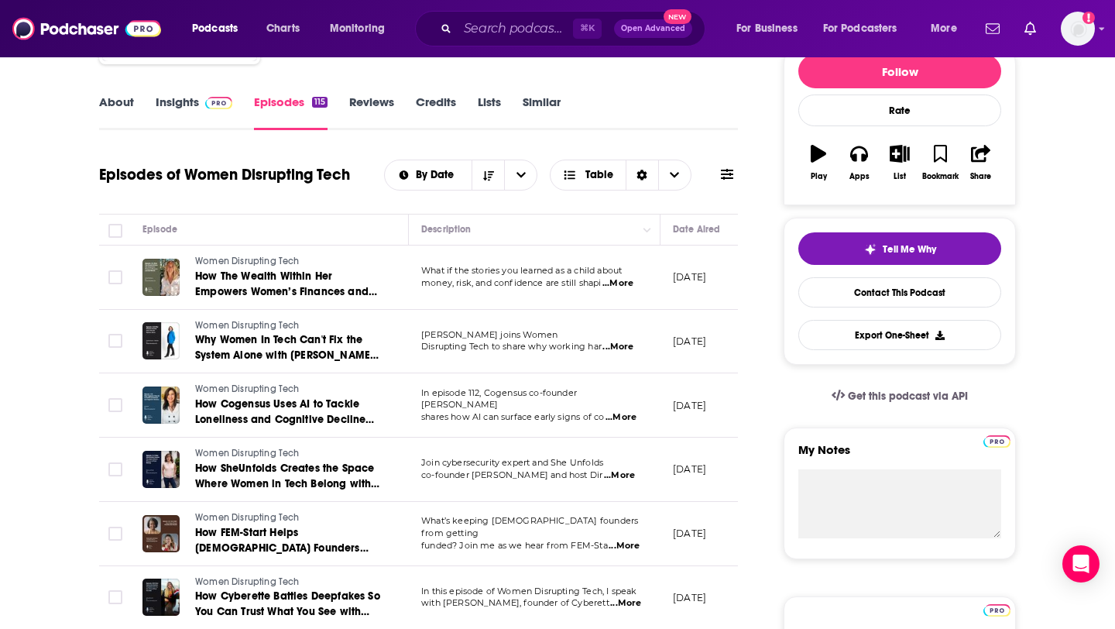
scroll to position [204, 0]
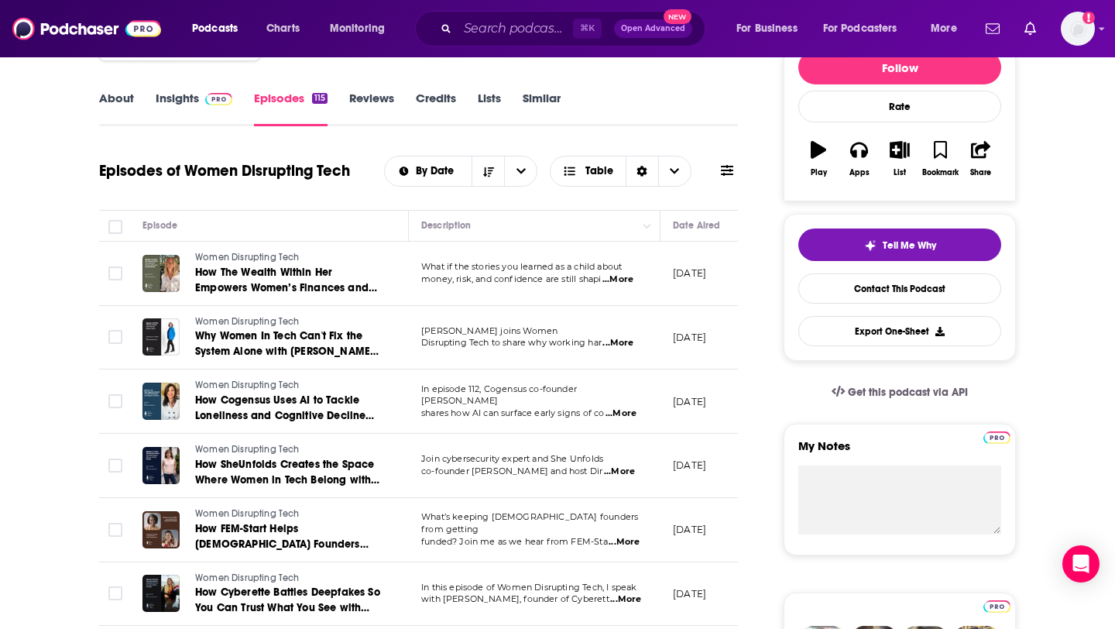
click at [122, 88] on div "About Insights Episodes 115 Reviews Credits Lists Similar" at bounding box center [418, 107] width 639 height 38
click at [125, 98] on link "About" at bounding box center [116, 109] width 35 height 36
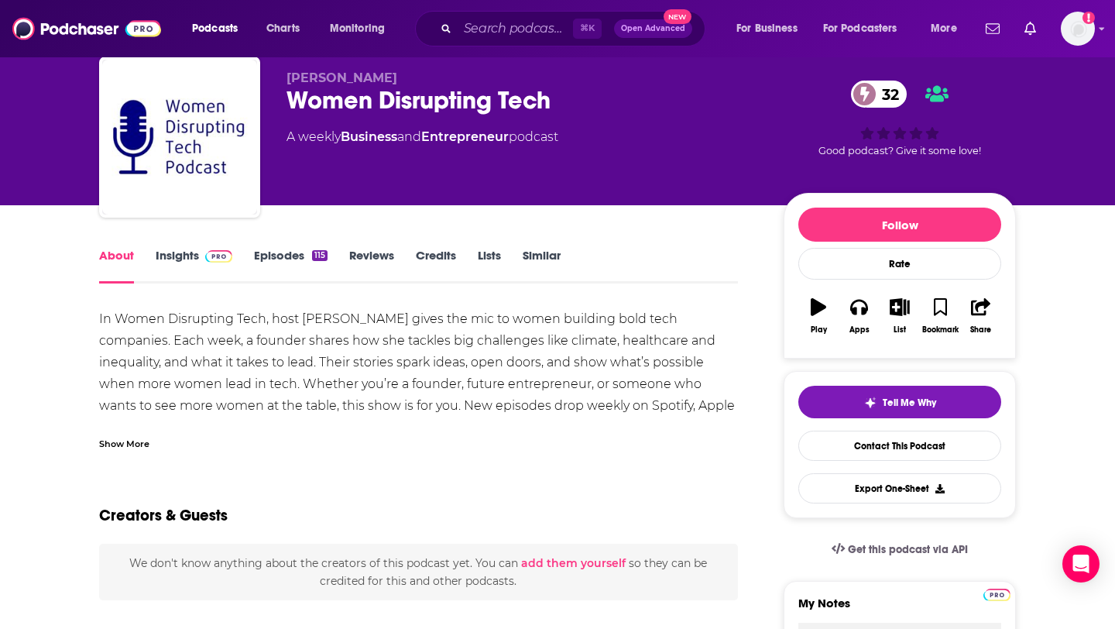
scroll to position [49, 0]
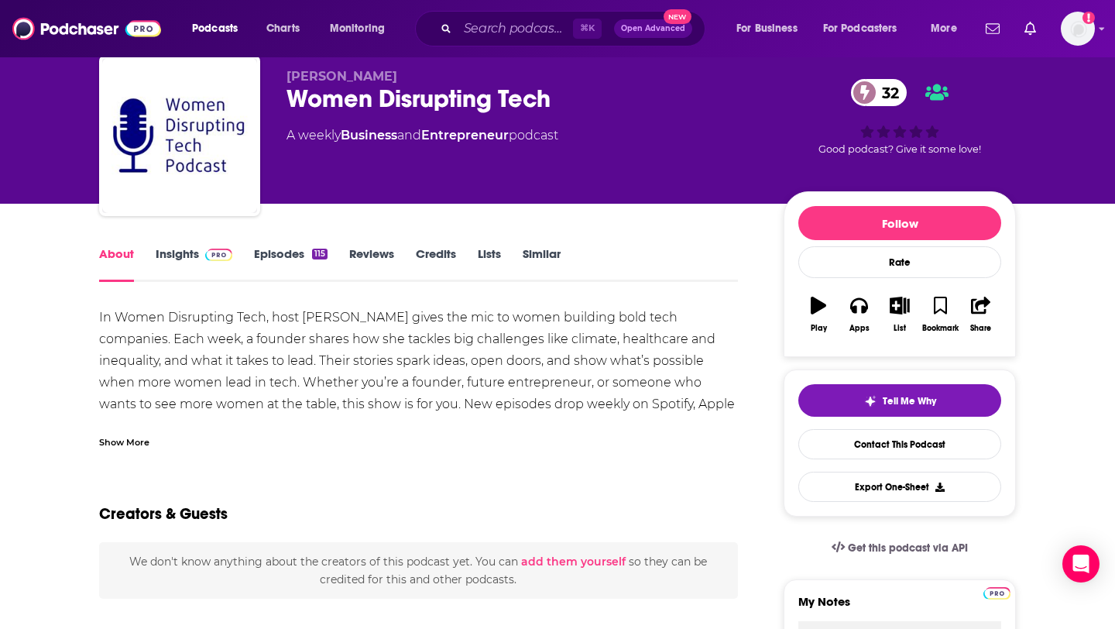
click at [131, 432] on div "Show More" at bounding box center [418, 436] width 639 height 26
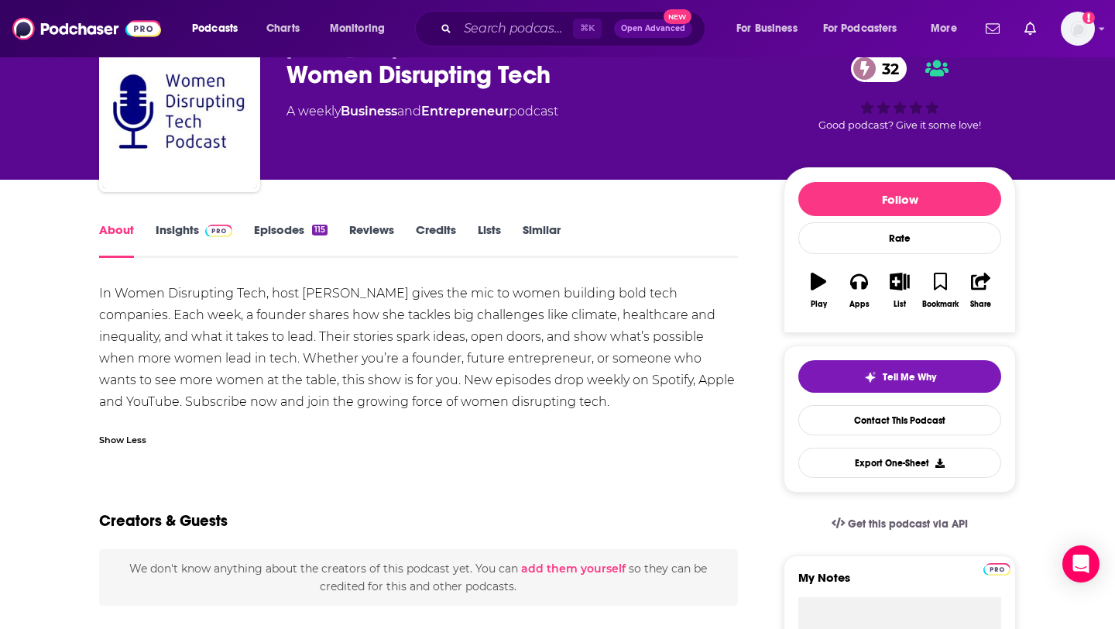
scroll to position [78, 0]
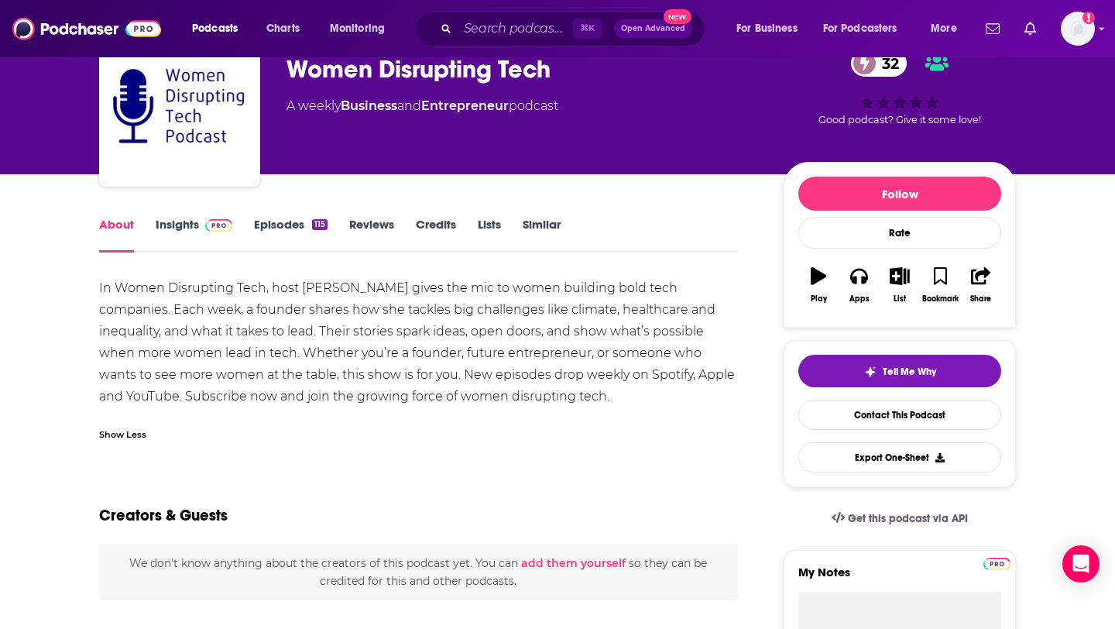
click at [197, 223] on link "Insights" at bounding box center [194, 235] width 77 height 36
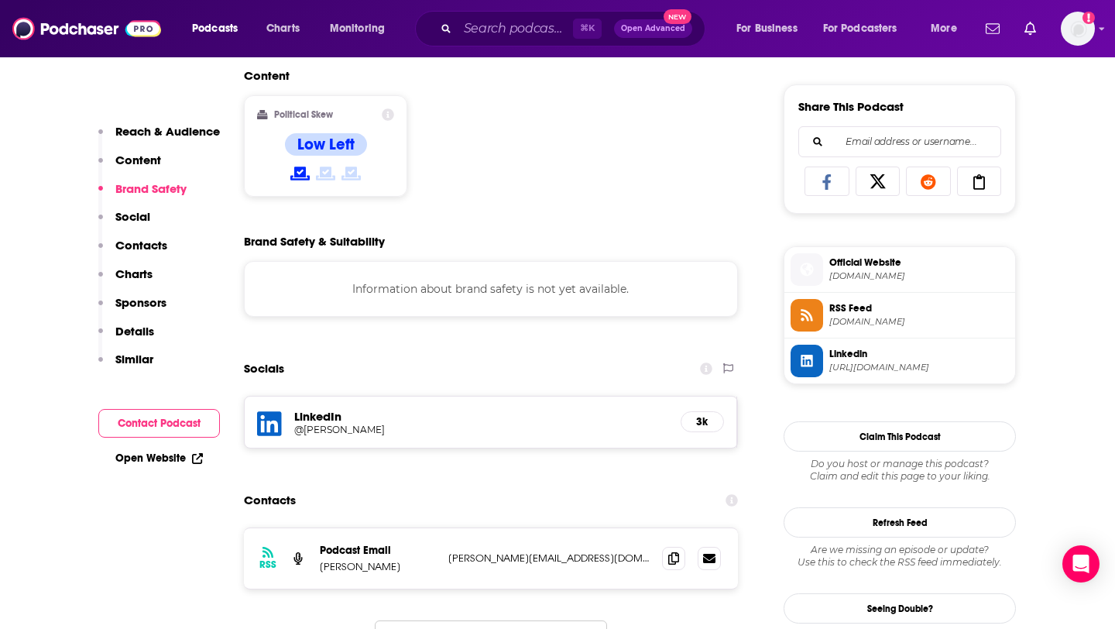
scroll to position [945, 0]
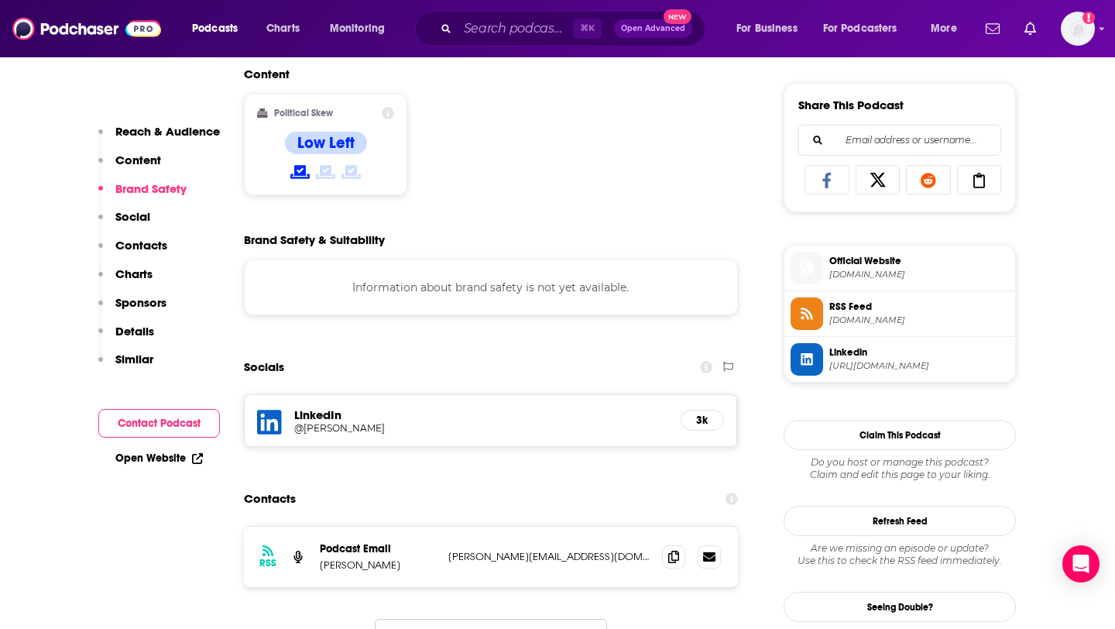
click at [929, 368] on span "[URL][DOMAIN_NAME]" at bounding box center [919, 366] width 180 height 12
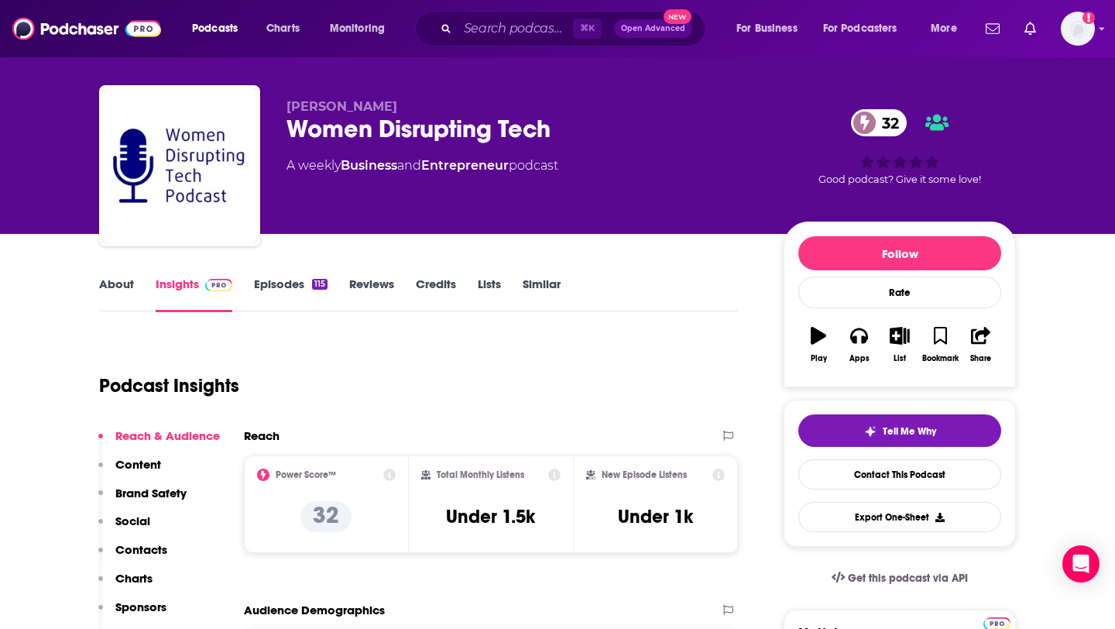
scroll to position [15, 0]
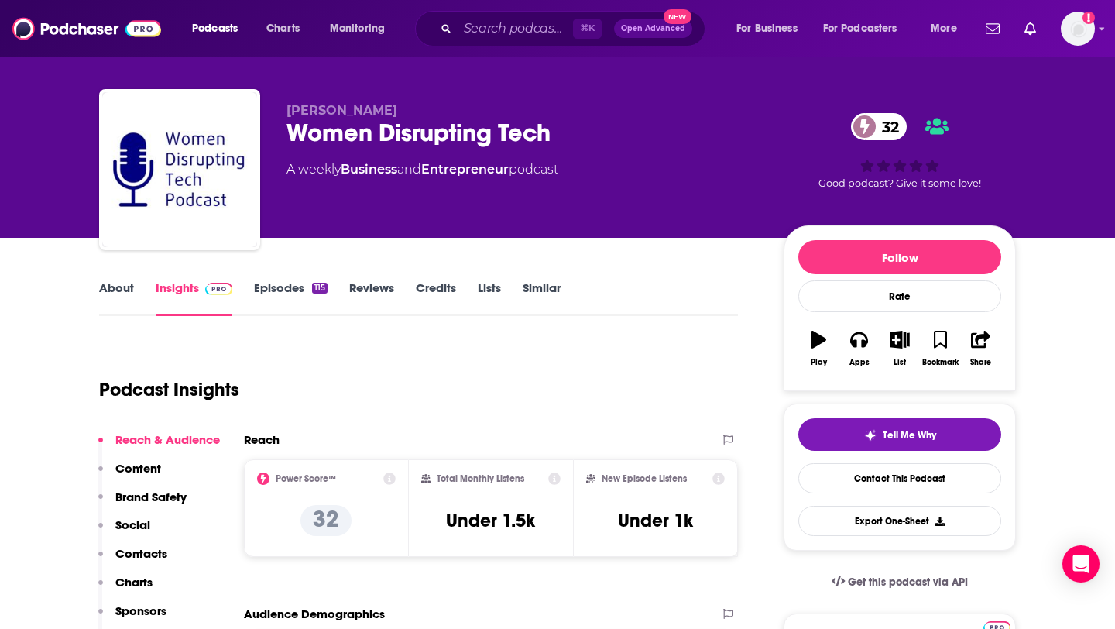
click at [287, 283] on link "Episodes 115" at bounding box center [291, 298] width 74 height 36
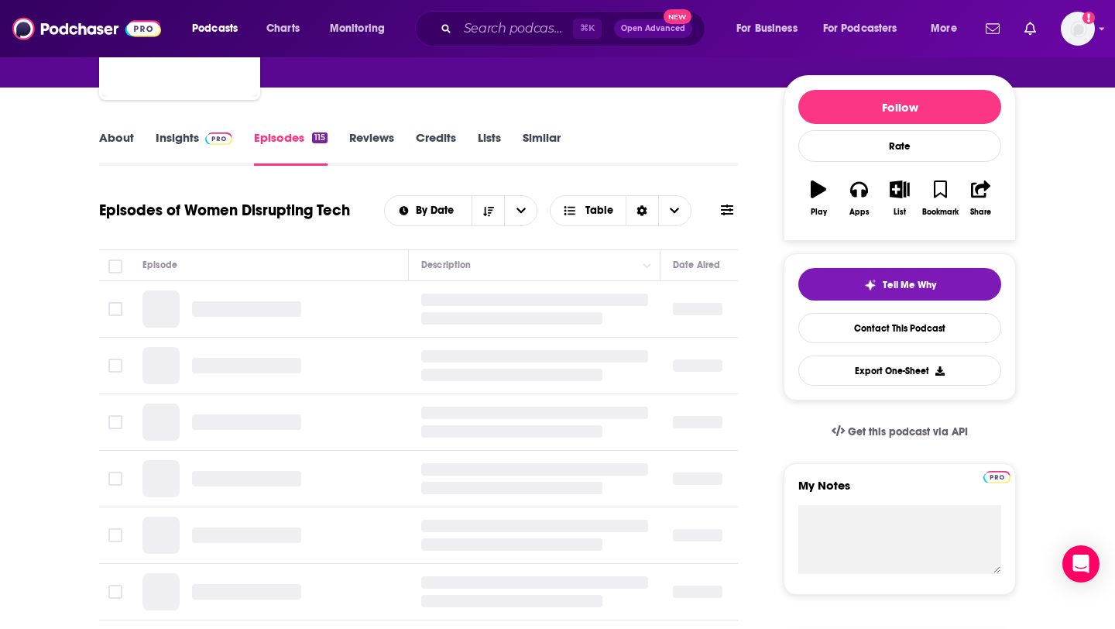
scroll to position [170, 0]
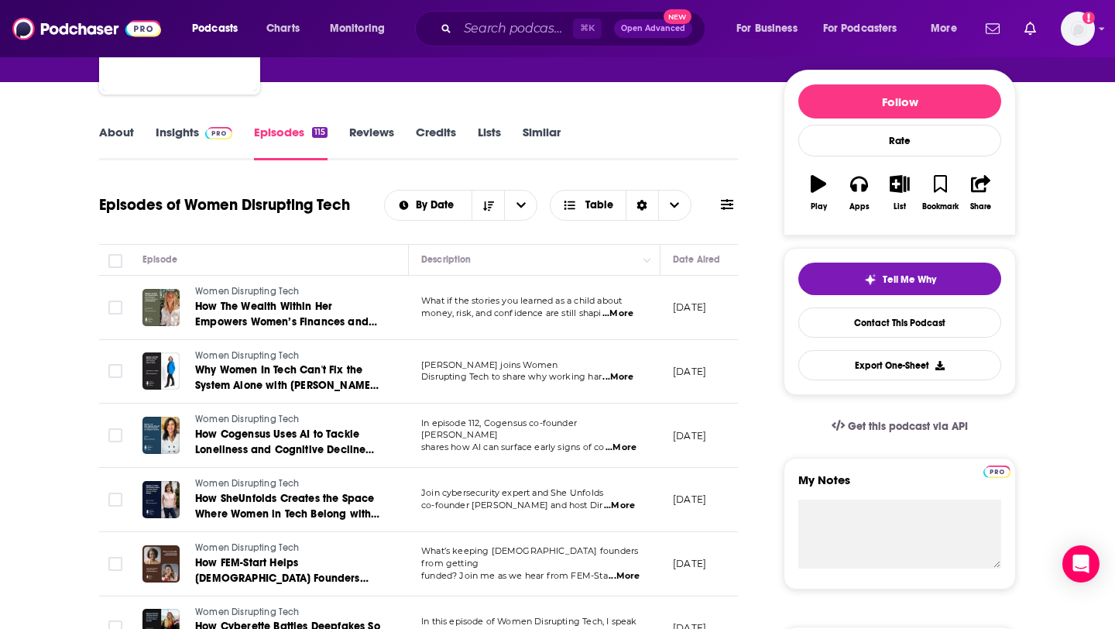
click at [623, 312] on span "...More" at bounding box center [617, 313] width 31 height 12
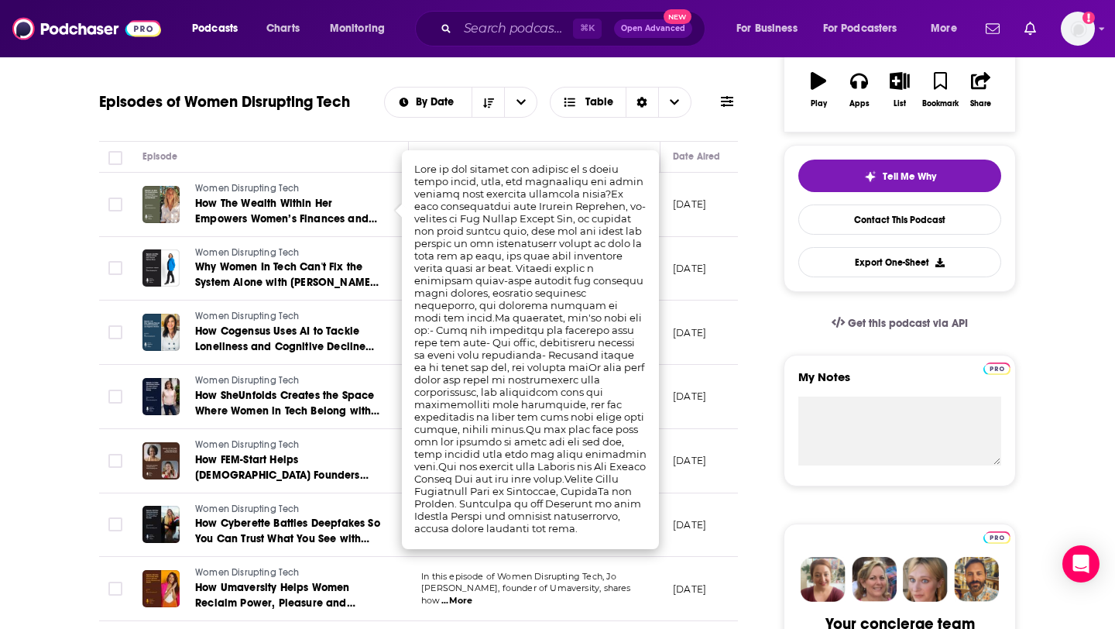
scroll to position [278, 0]
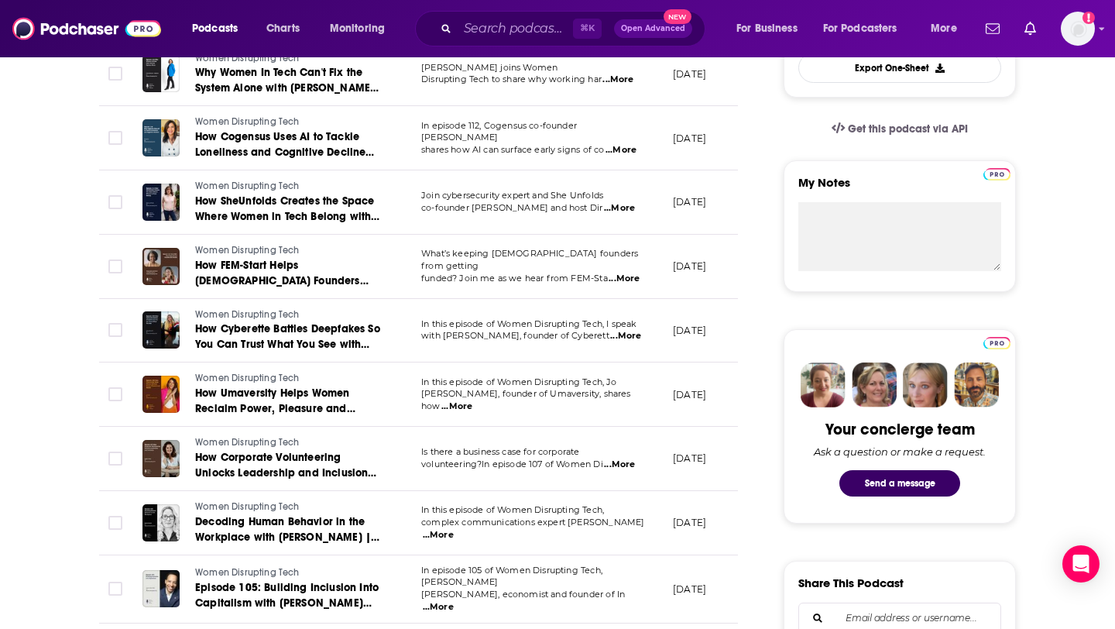
scroll to position [470, 0]
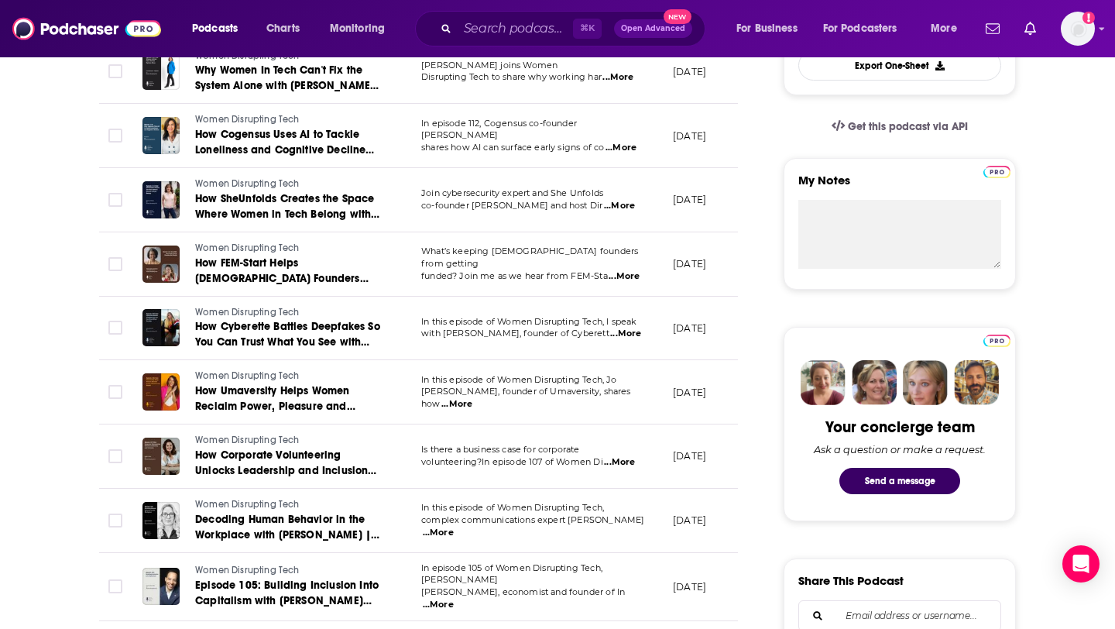
click at [626, 270] on span "...More" at bounding box center [624, 276] width 31 height 12
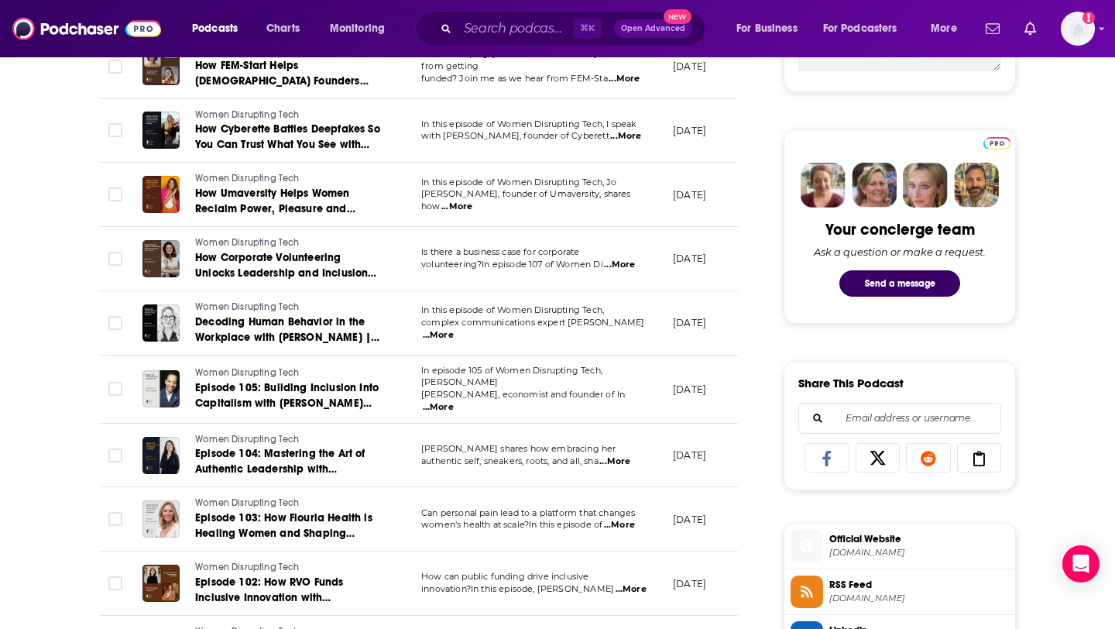
scroll to position [667, 0]
click at [625, 264] on span "...More" at bounding box center [619, 265] width 31 height 12
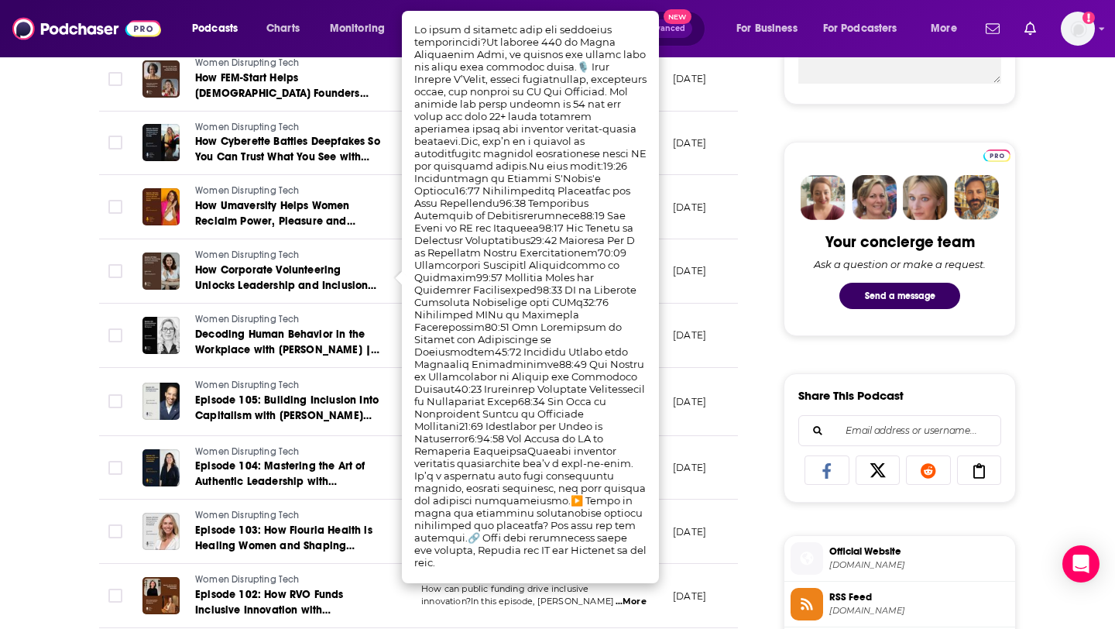
scroll to position [654, 0]
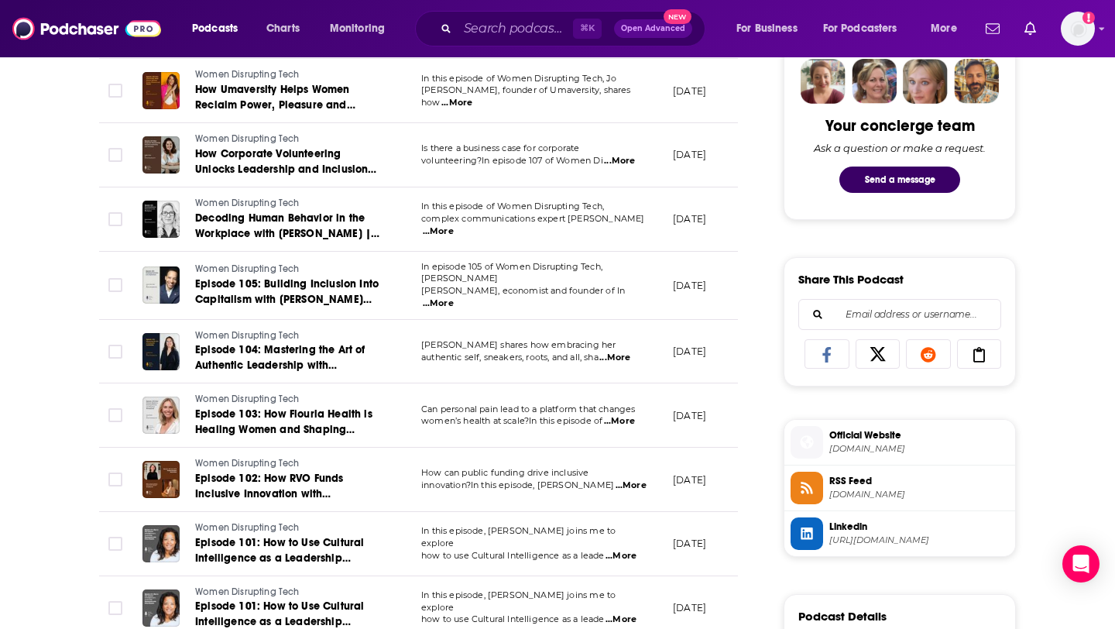
scroll to position [778, 0]
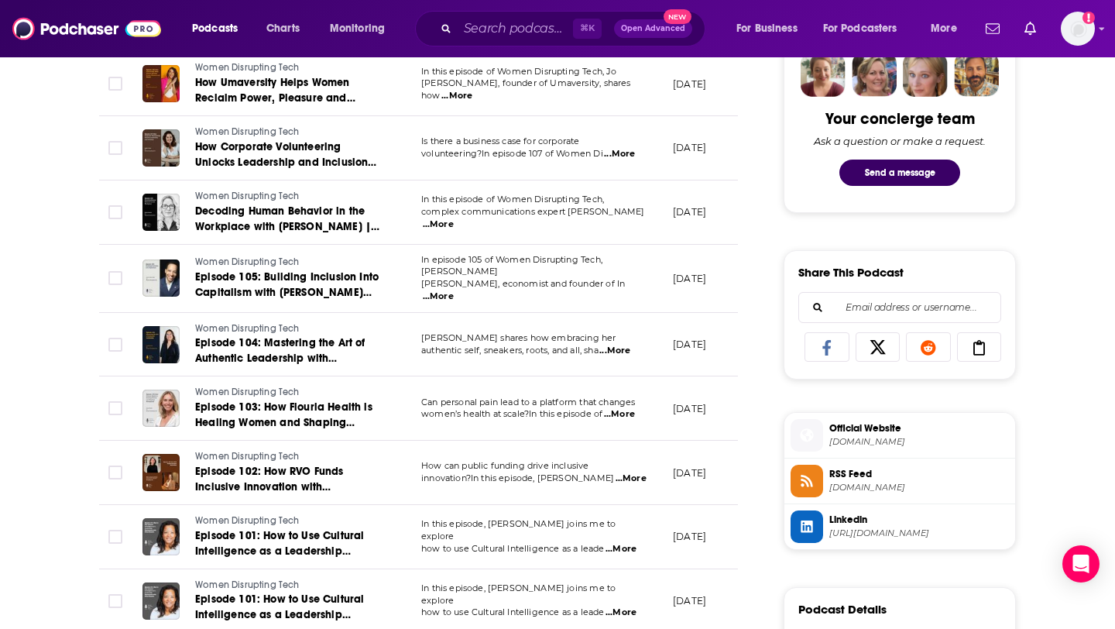
click at [454, 290] on span "...More" at bounding box center [438, 296] width 31 height 12
click at [740, 314] on div "About Insights Episodes 115 Reviews Credits Lists Similar Episodes of Women Dis…" at bounding box center [428, 530] width 709 height 2033
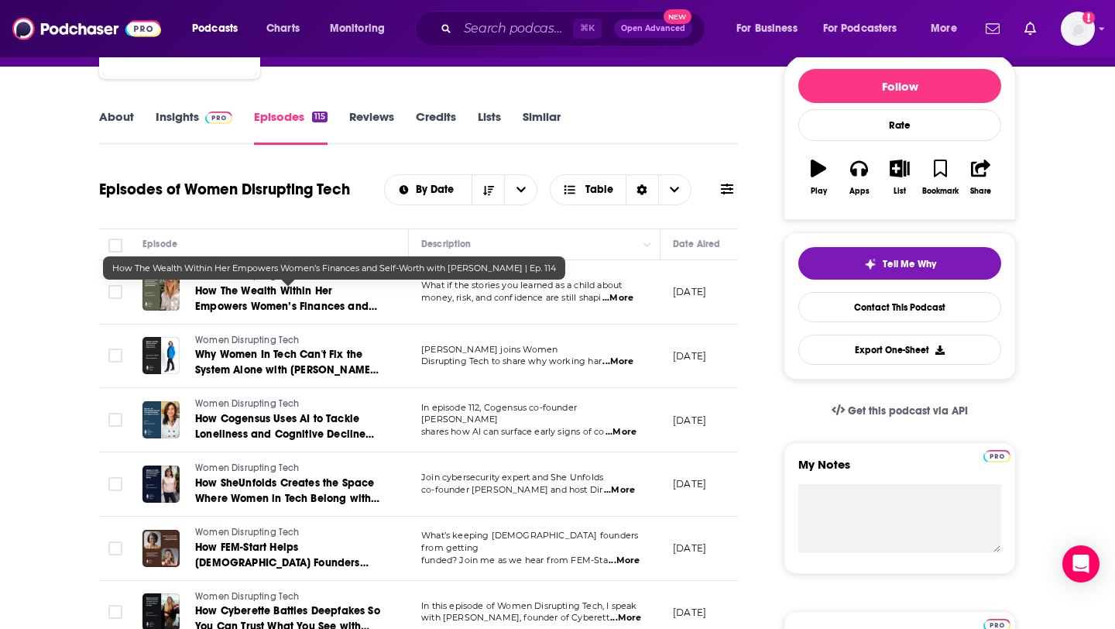
scroll to position [0, 0]
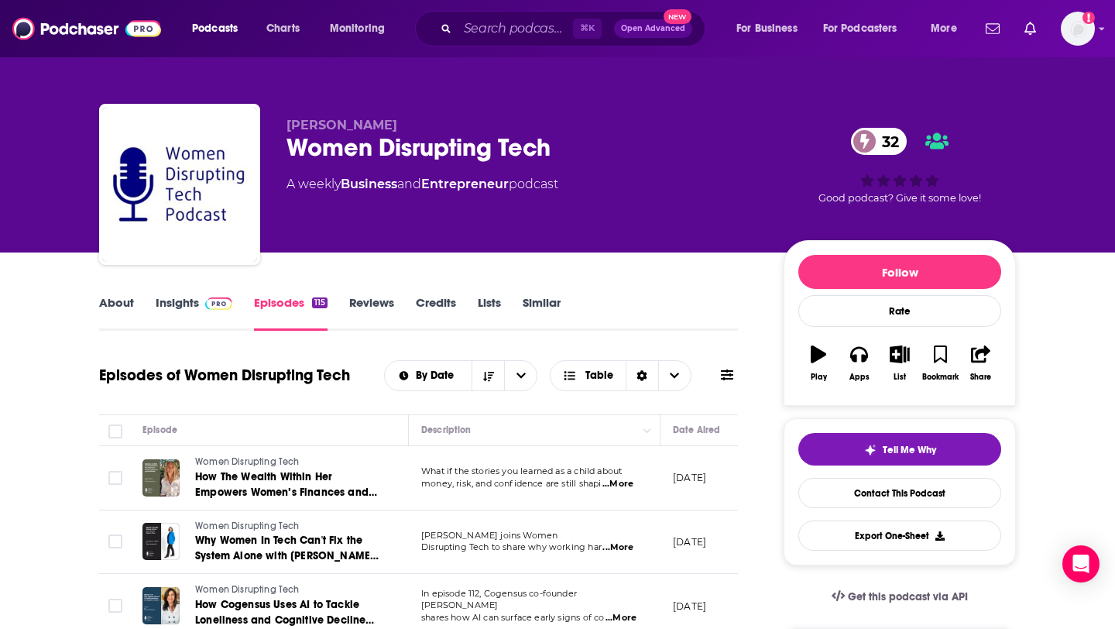
click at [204, 293] on div "About Insights Episodes 115 Reviews Credits Lists Similar" at bounding box center [418, 312] width 639 height 38
click at [201, 302] on span at bounding box center [215, 302] width 33 height 15
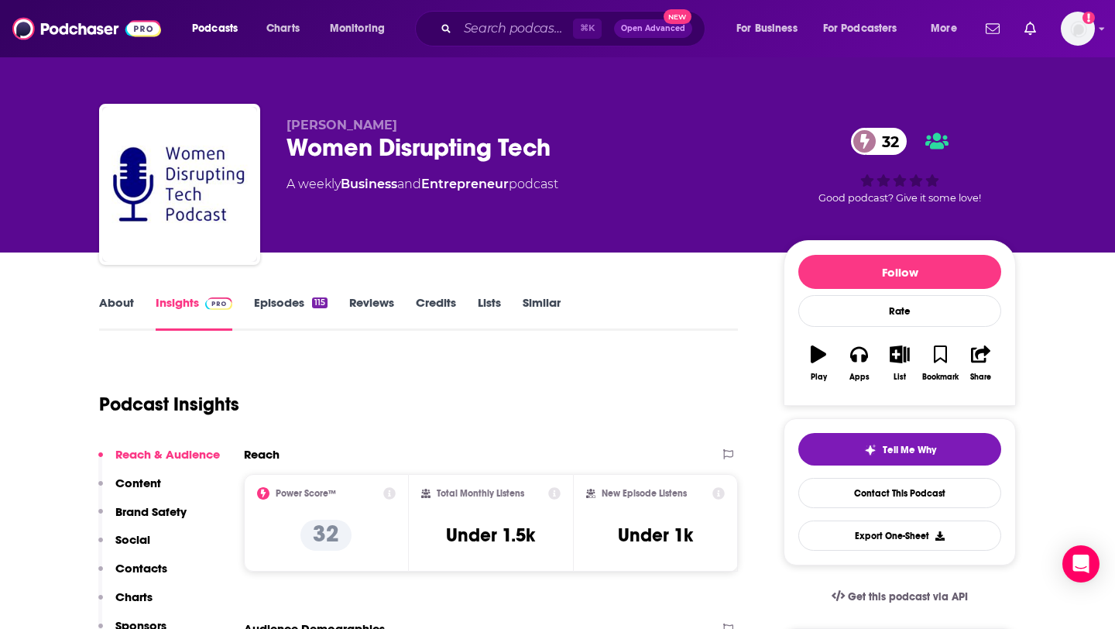
click at [279, 314] on link "Episodes 115" at bounding box center [291, 313] width 74 height 36
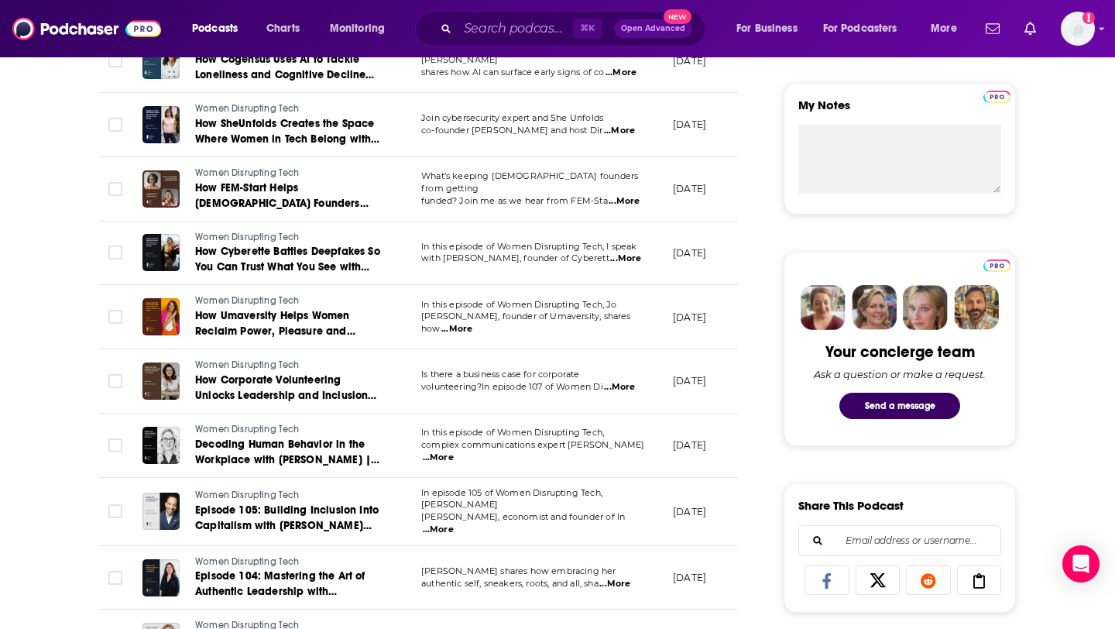
scroll to position [546, 0]
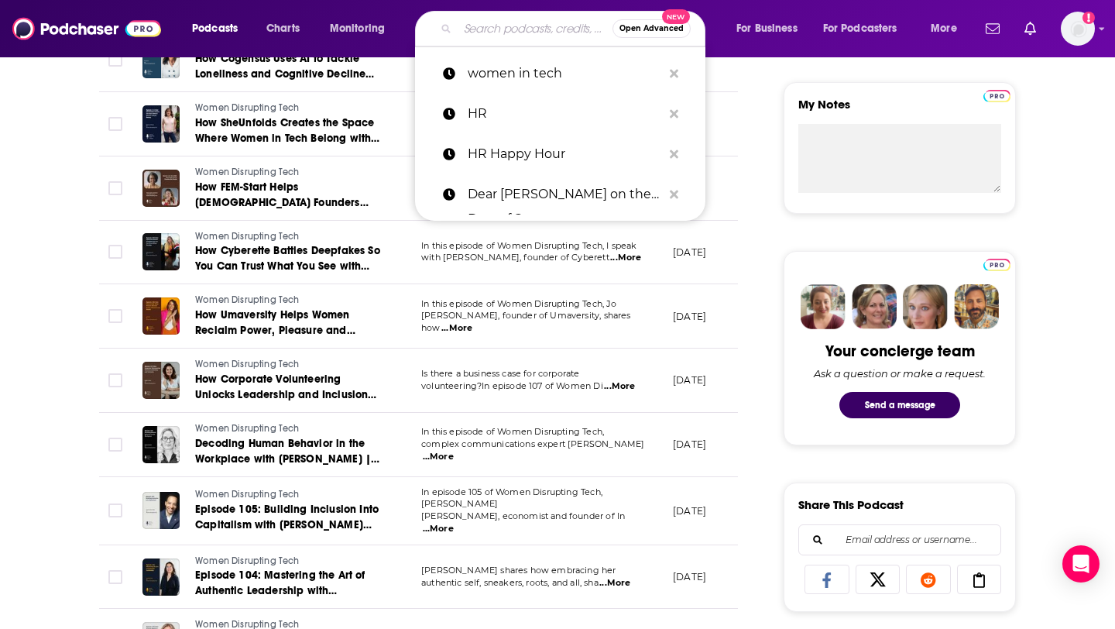
click at [518, 25] on input "Search podcasts, credits, & more..." at bounding box center [535, 28] width 155 height 25
paste input "Women In STEM Podcast"
type input "Women In STEM Podcast"
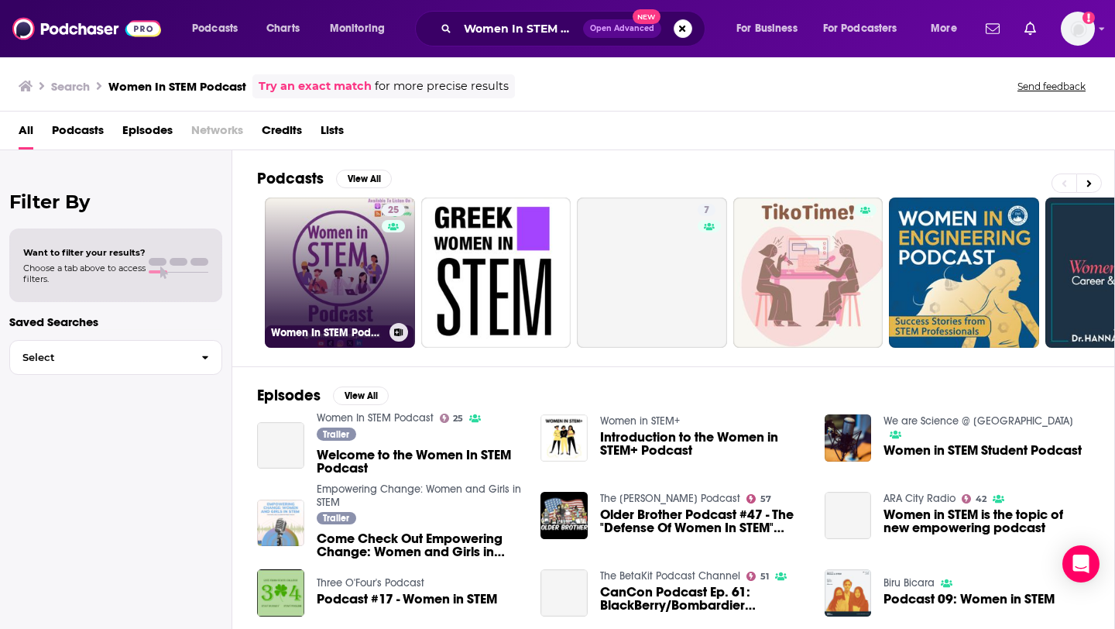
click at [322, 278] on link "25 Women In STEM Podcast" at bounding box center [340, 272] width 150 height 150
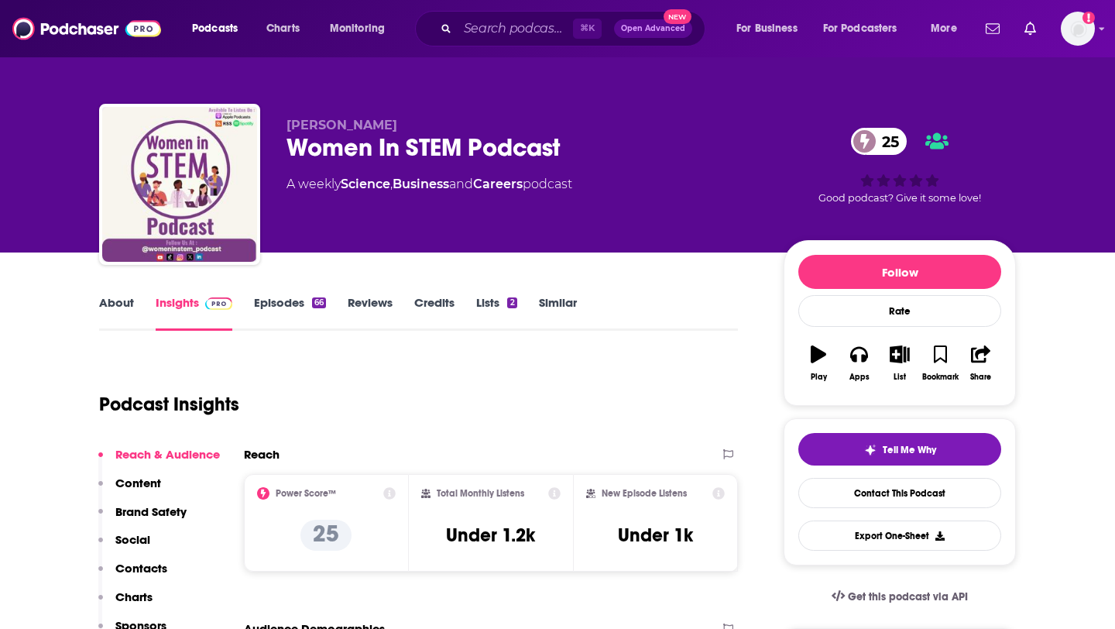
click at [291, 310] on link "Episodes 66" at bounding box center [290, 313] width 72 height 36
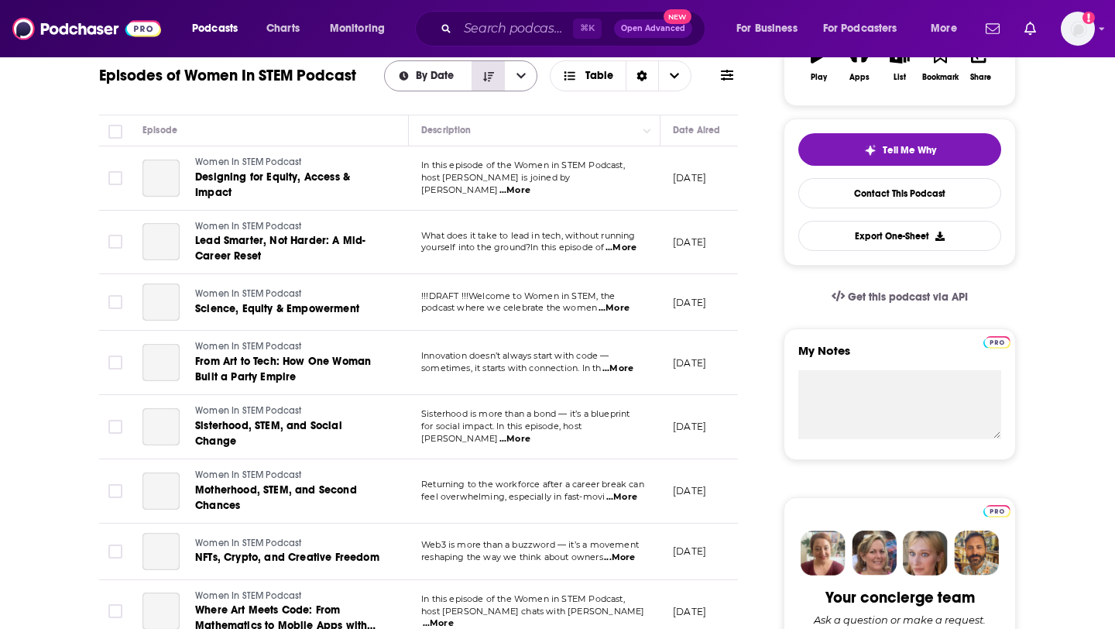
scroll to position [301, 0]
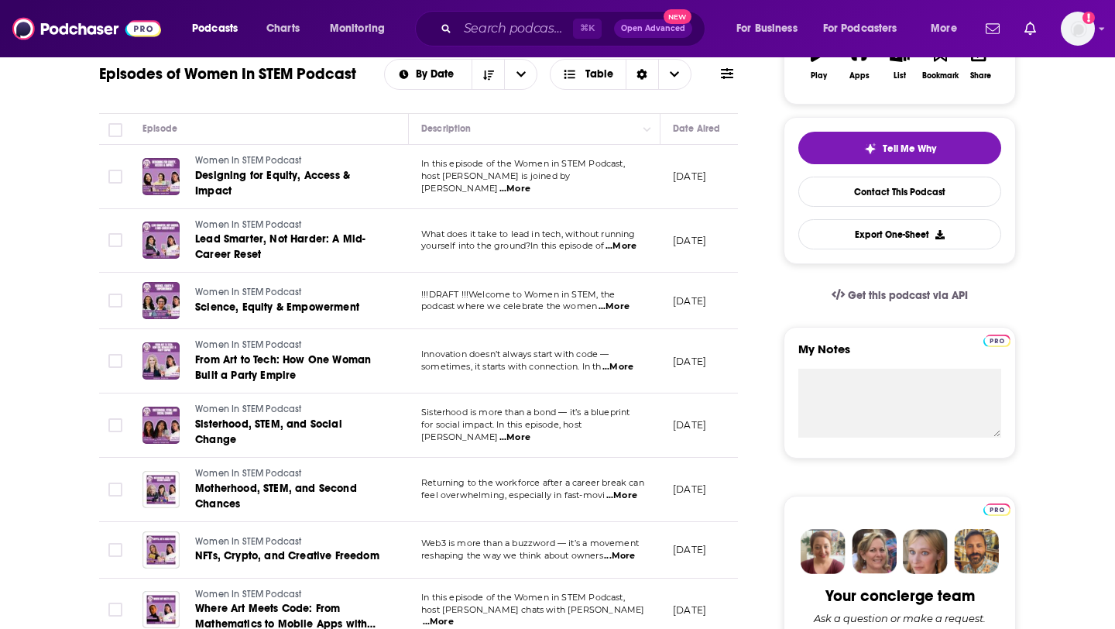
click at [530, 183] on span "...More" at bounding box center [514, 189] width 31 height 12
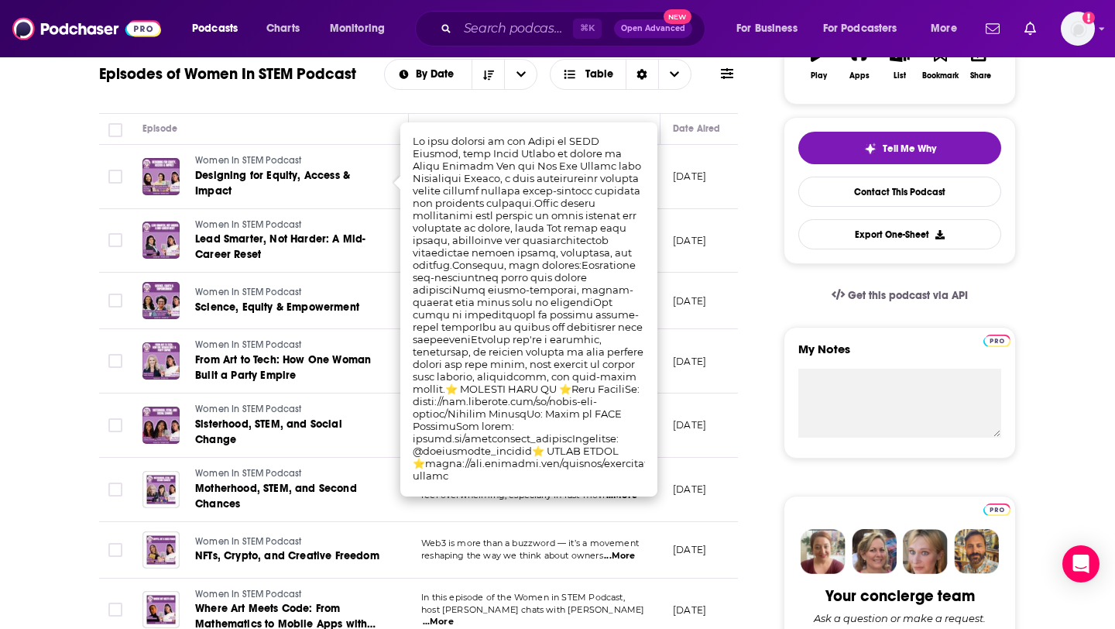
click at [682, 180] on p "[DATE]" at bounding box center [689, 176] width 33 height 13
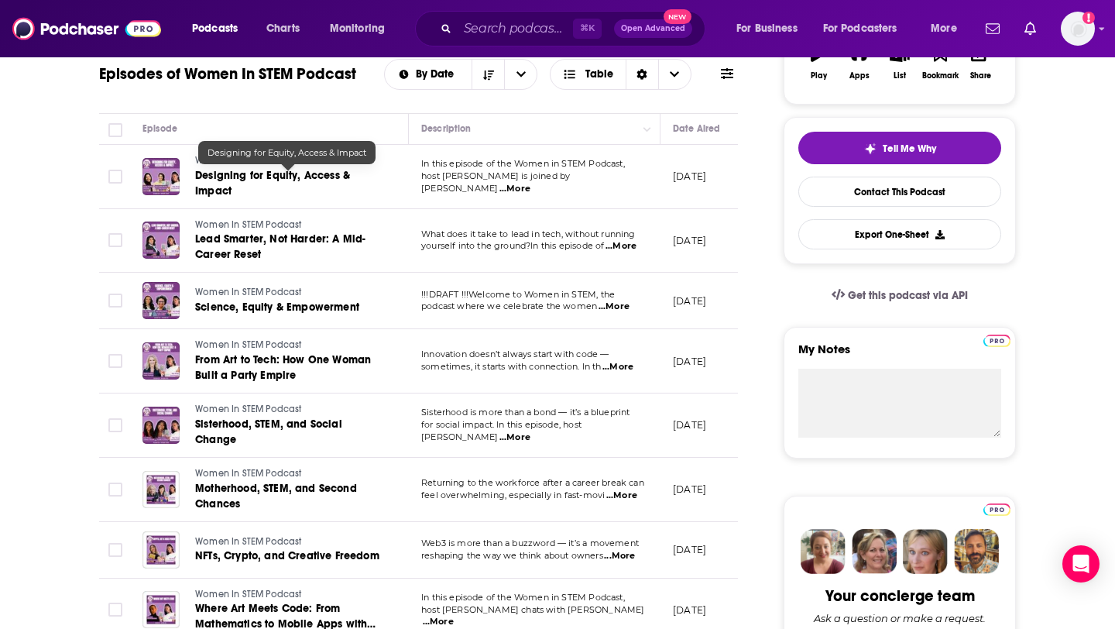
click at [272, 176] on span "Designing for Equity, Access & Impact" at bounding box center [272, 183] width 155 height 29
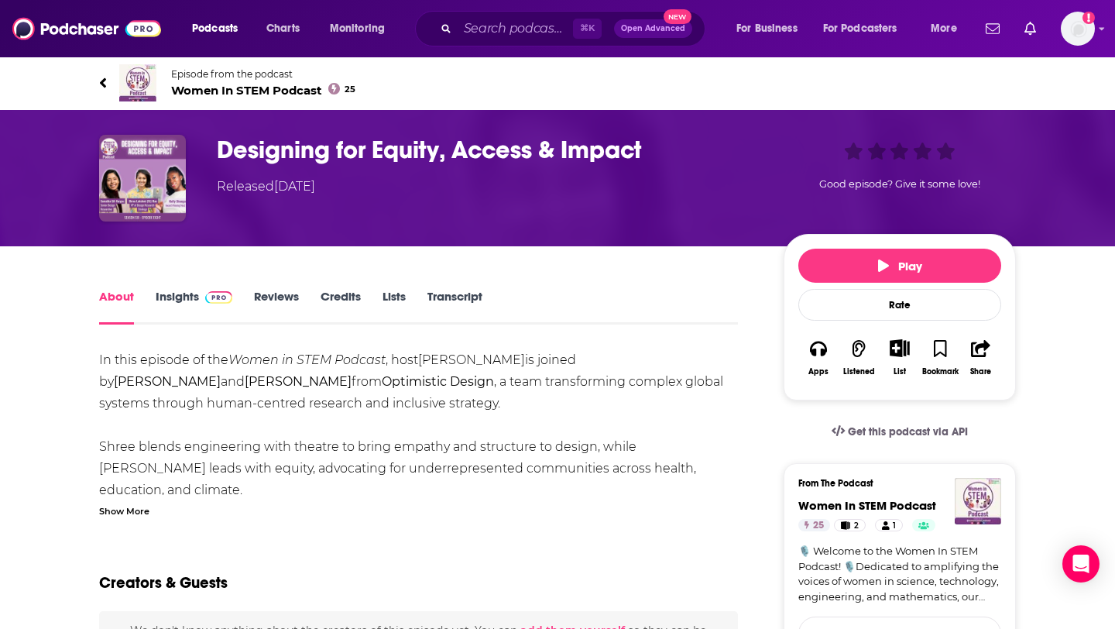
click at [141, 516] on div "Show More" at bounding box center [124, 510] width 50 height 15
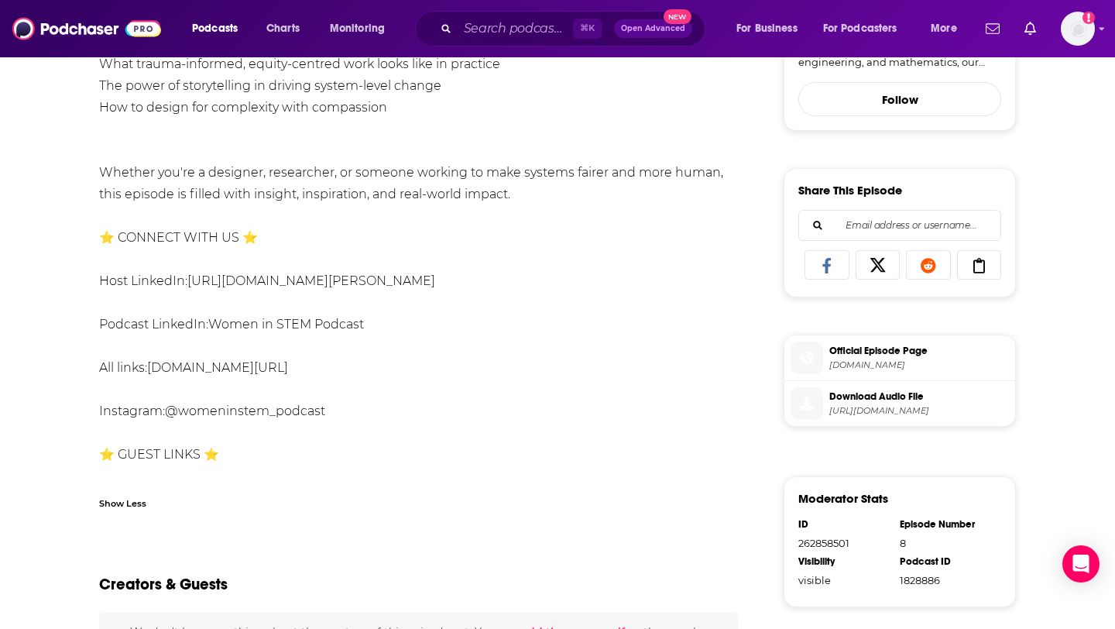
scroll to position [540, 0]
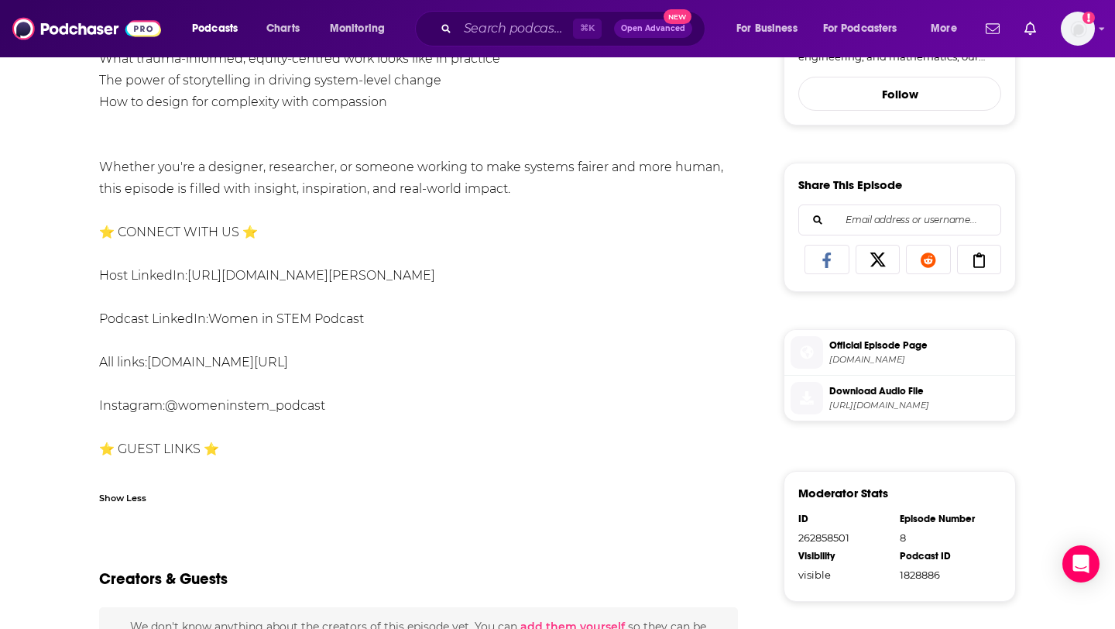
click at [194, 485] on link "[URL][DOMAIN_NAME]" at bounding box center [169, 492] width 141 height 15
